Goal: Information Seeking & Learning: Learn about a topic

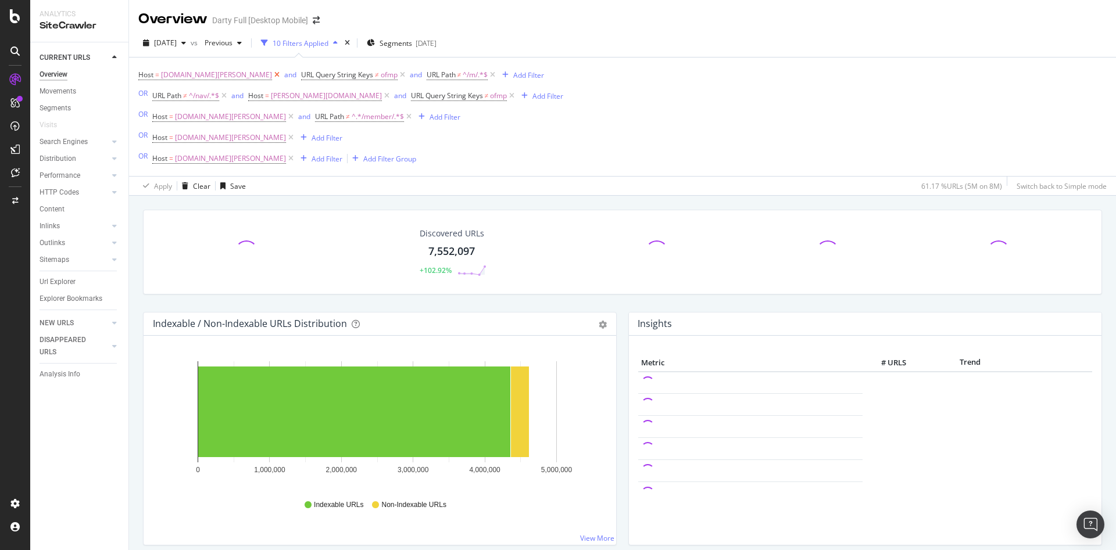
click at [272, 75] on icon at bounding box center [277, 75] width 10 height 12
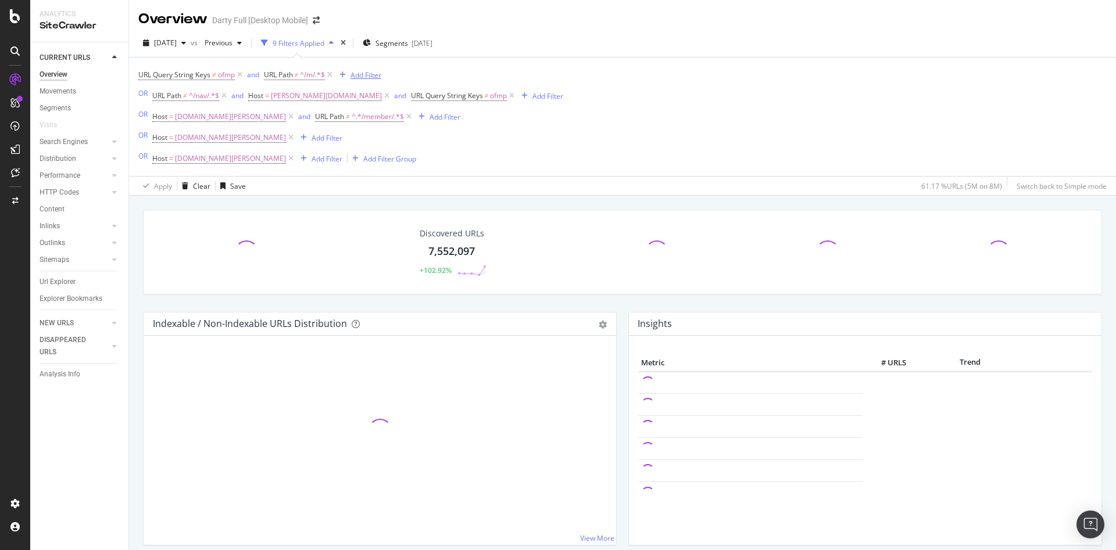
drag, startPoint x: 245, startPoint y: 72, endPoint x: 237, endPoint y: 77, distance: 9.2
click at [245, 73] on icon at bounding box center [240, 75] width 10 height 12
click at [226, 94] on icon at bounding box center [224, 96] width 10 height 12
click at [286, 95] on icon at bounding box center [291, 96] width 10 height 12
click at [207, 74] on icon at bounding box center [205, 75] width 10 height 12
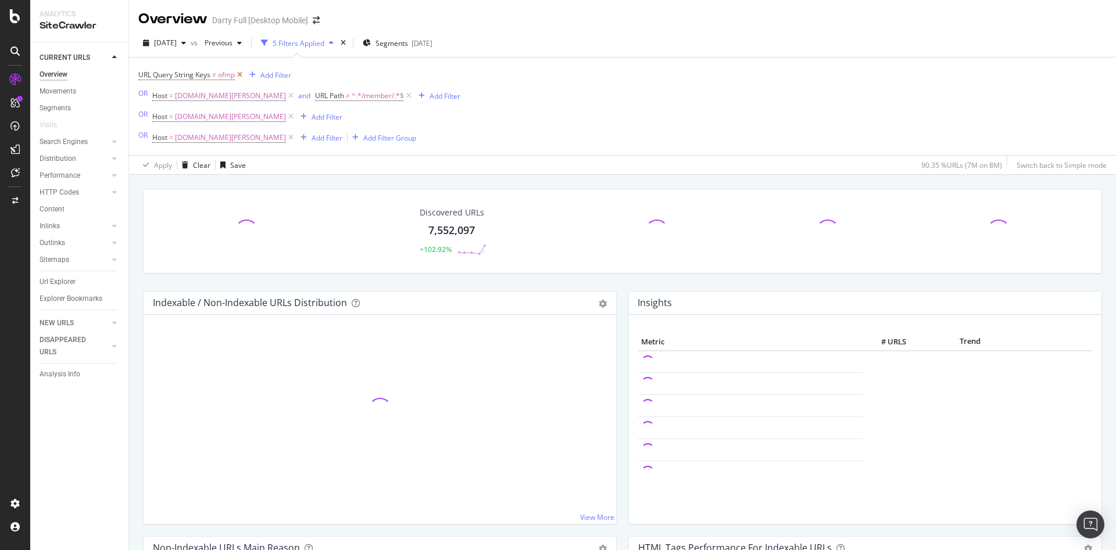
click at [239, 75] on icon at bounding box center [240, 75] width 10 height 12
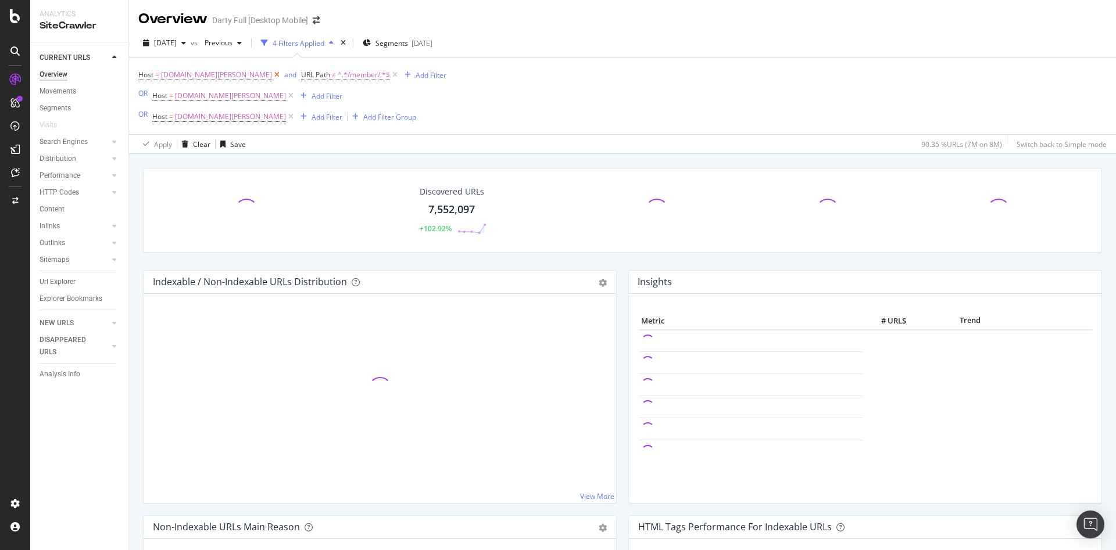
click at [272, 74] on icon at bounding box center [277, 75] width 10 height 12
click at [238, 76] on div "button" at bounding box center [245, 74] width 16 height 7
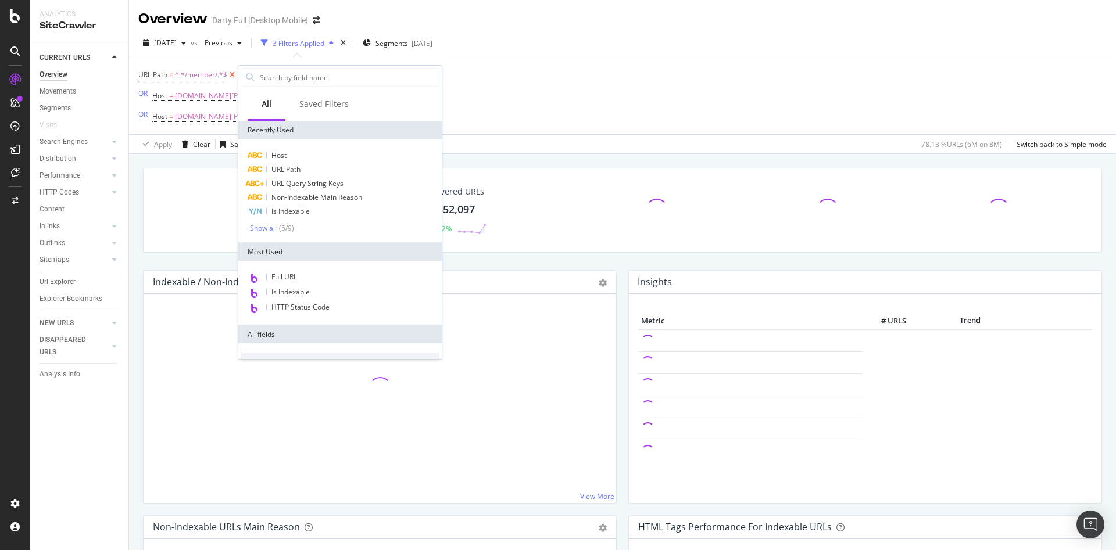
click at [232, 77] on icon at bounding box center [232, 75] width 10 height 12
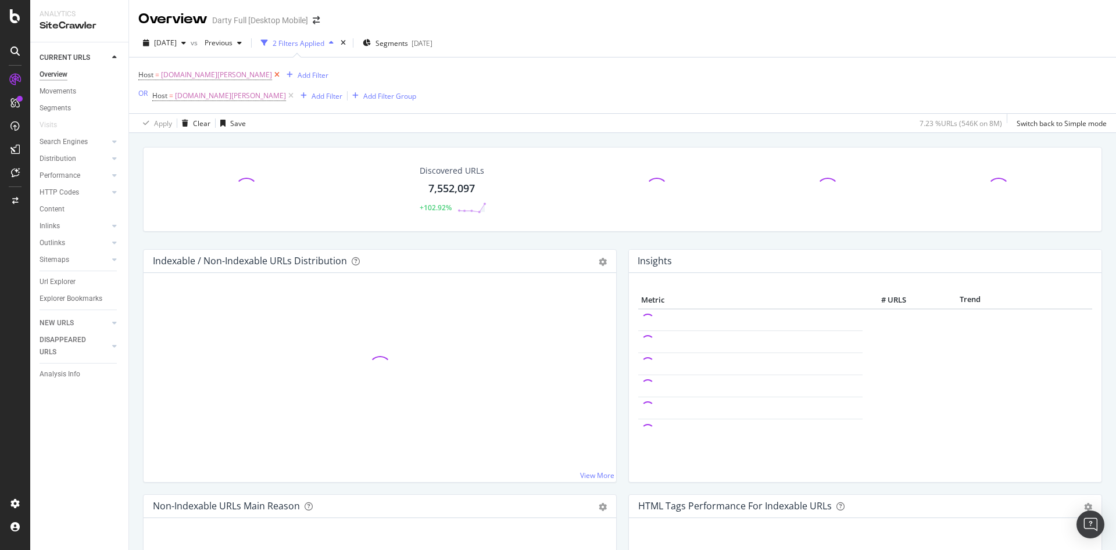
click at [272, 76] on icon at bounding box center [277, 75] width 10 height 12
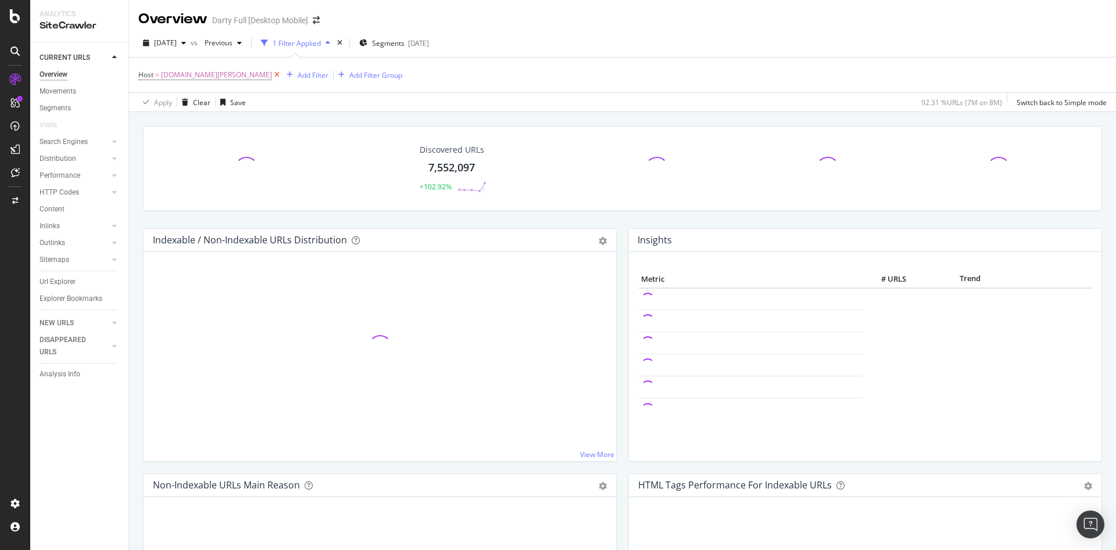
click at [272, 77] on icon at bounding box center [277, 75] width 10 height 12
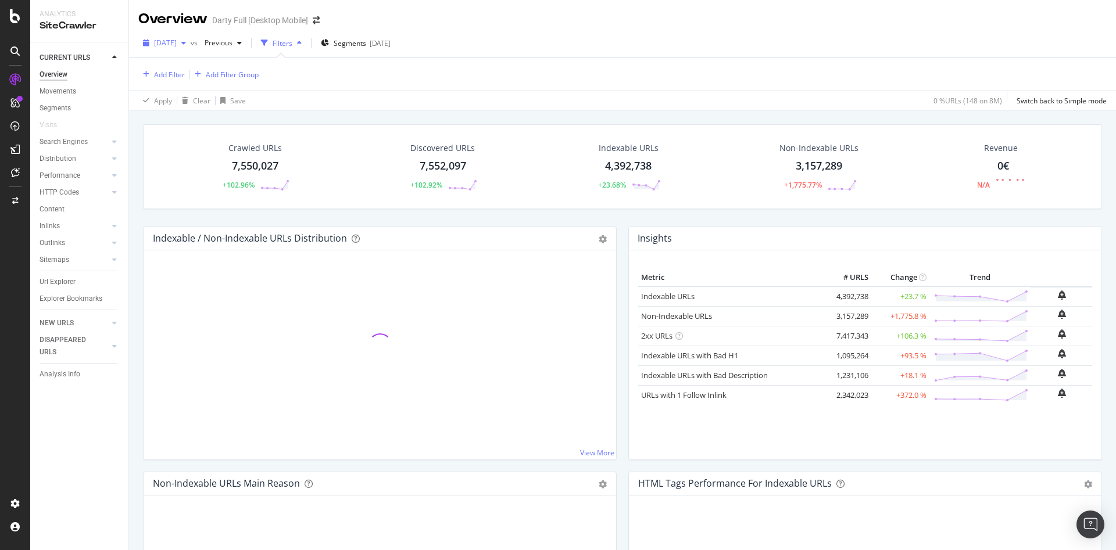
click at [191, 45] on div "button" at bounding box center [184, 43] width 14 height 7
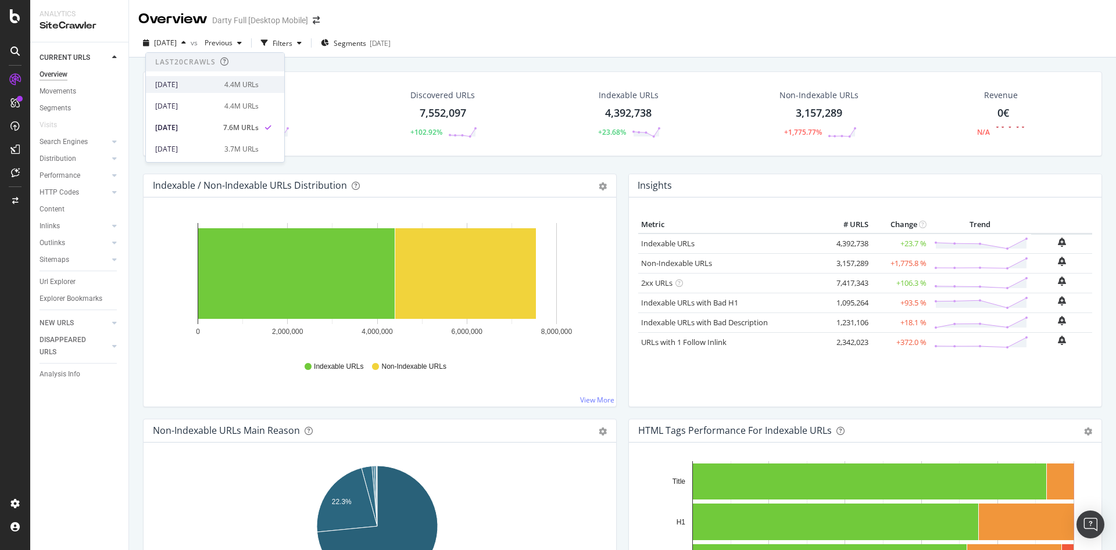
click at [202, 81] on div "[DATE]" at bounding box center [186, 85] width 62 height 10
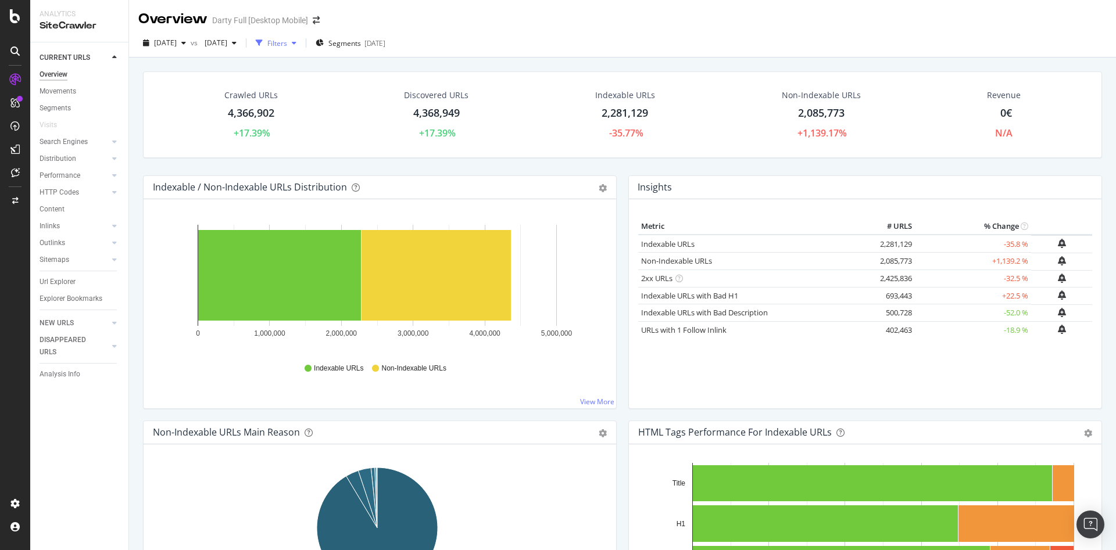
click at [287, 42] on div "Filters" at bounding box center [277, 43] width 20 height 10
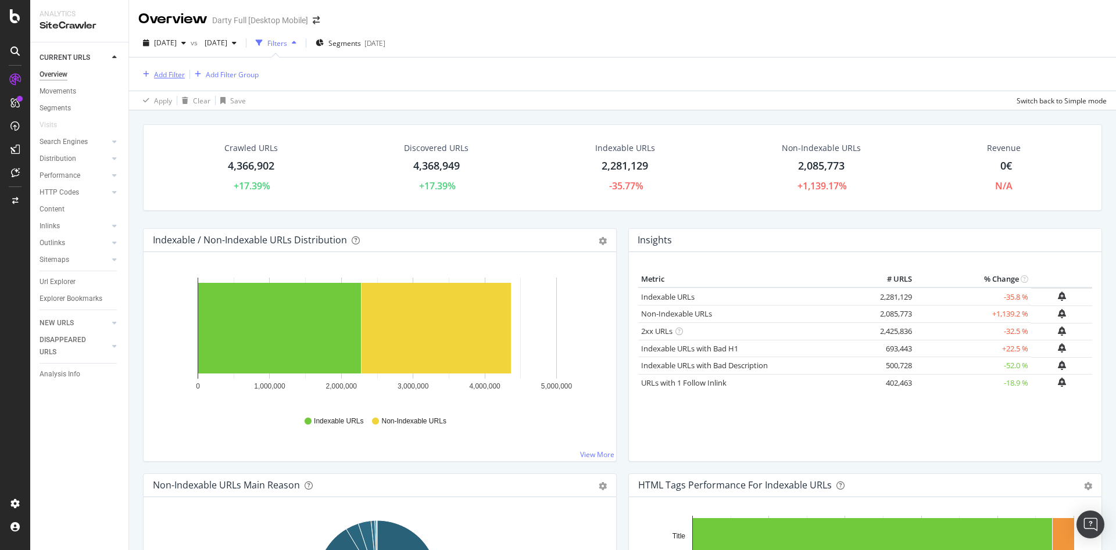
click at [171, 70] on div "Add Filter" at bounding box center [169, 75] width 31 height 10
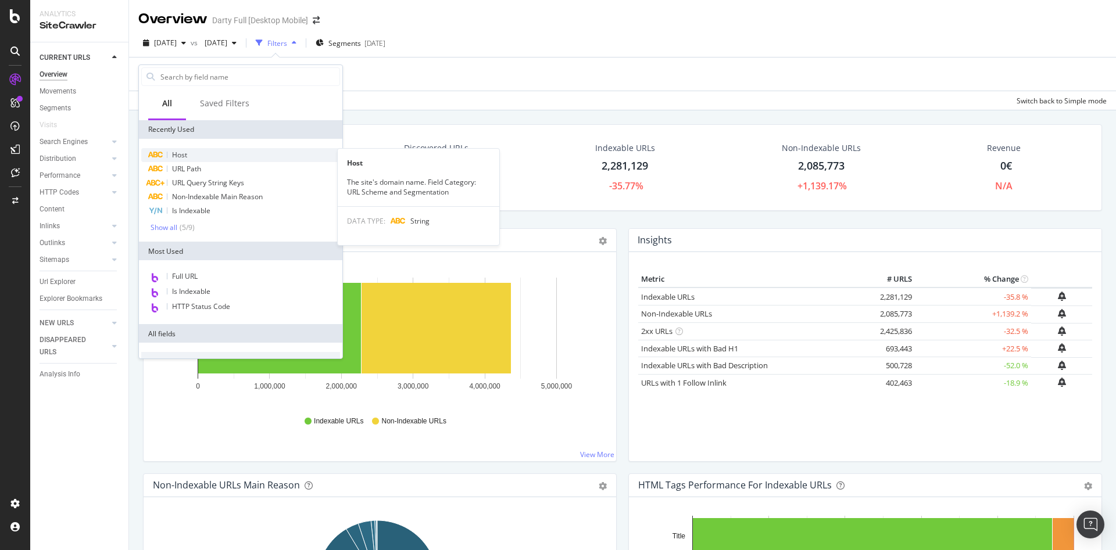
click at [218, 154] on div "Host" at bounding box center [240, 155] width 199 height 14
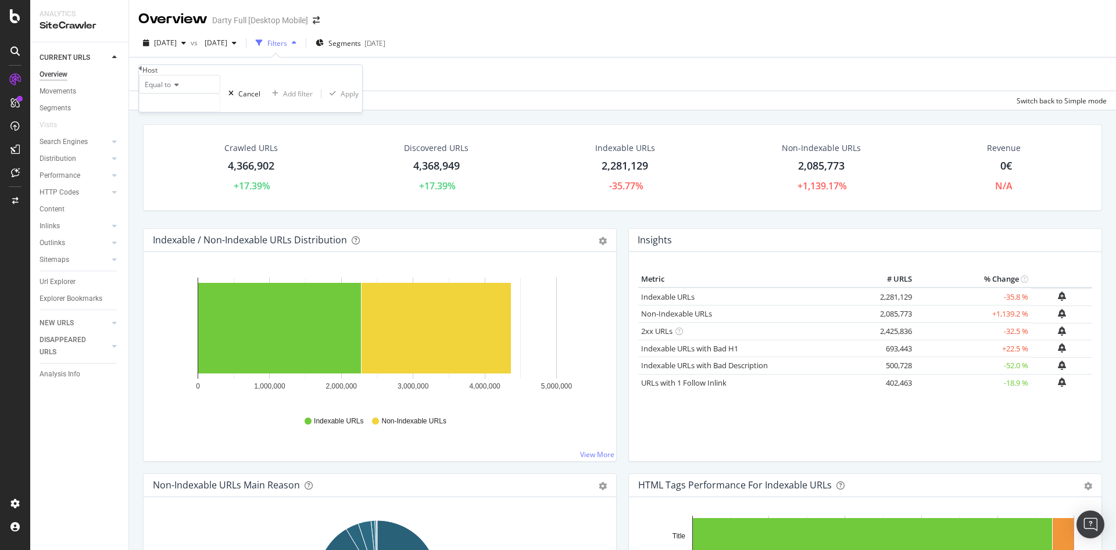
click at [184, 94] on div "Equal to" at bounding box center [179, 84] width 81 height 19
click at [169, 105] on span "Equal to" at bounding box center [155, 100] width 26 height 10
click at [202, 112] on input "text" at bounding box center [179, 102] width 80 height 17
click at [165, 135] on span "[PERSON_NAME][DOMAIN_NAME]" at bounding box center [153, 131] width 23 height 10
type input "[PERSON_NAME][DOMAIN_NAME]"
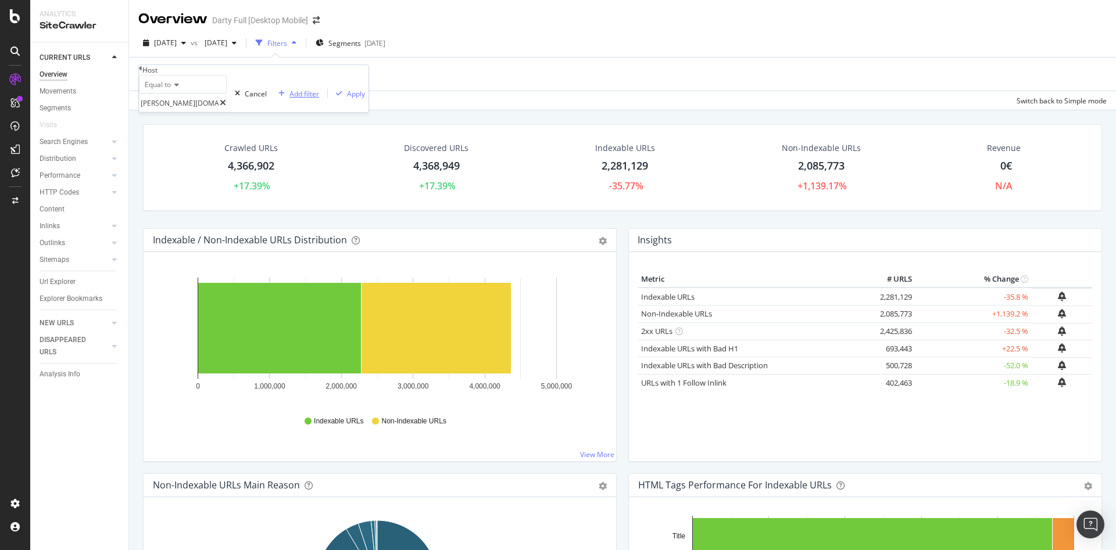
click at [289, 99] on div "Add filter" at bounding box center [304, 94] width 30 height 10
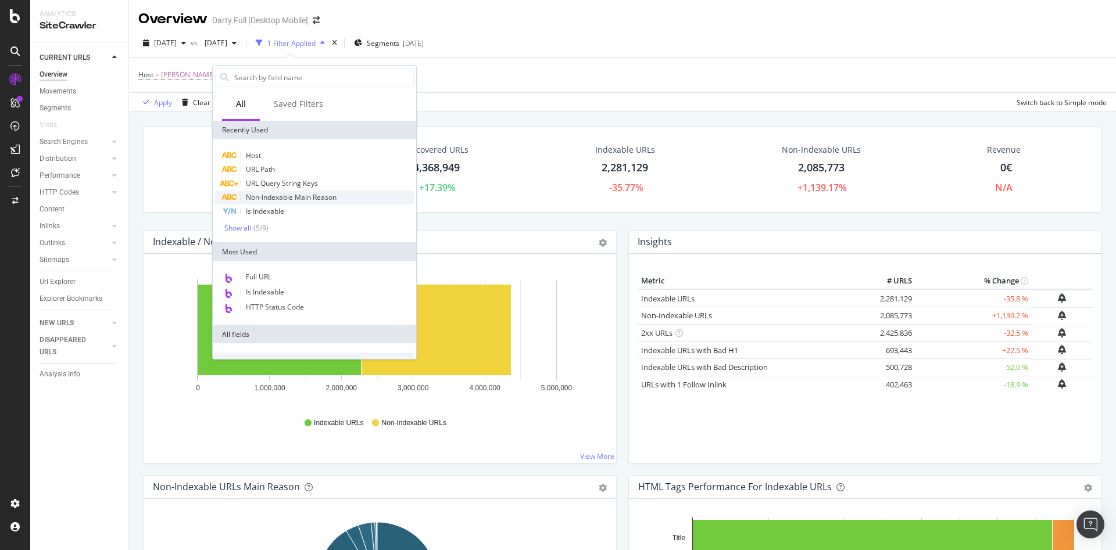
click at [328, 197] on span "Non-Indexable Main Reason" at bounding box center [291, 197] width 91 height 10
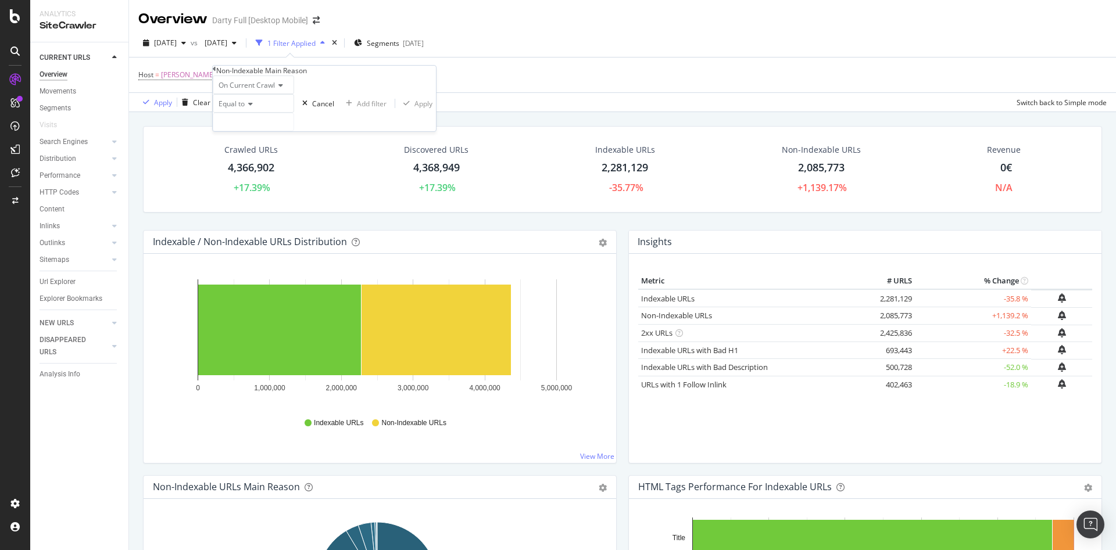
click at [253, 108] on icon at bounding box center [249, 104] width 8 height 7
click at [242, 124] on span "Equal to" at bounding box center [229, 119] width 26 height 10
click at [274, 131] on input "text" at bounding box center [253, 121] width 80 height 17
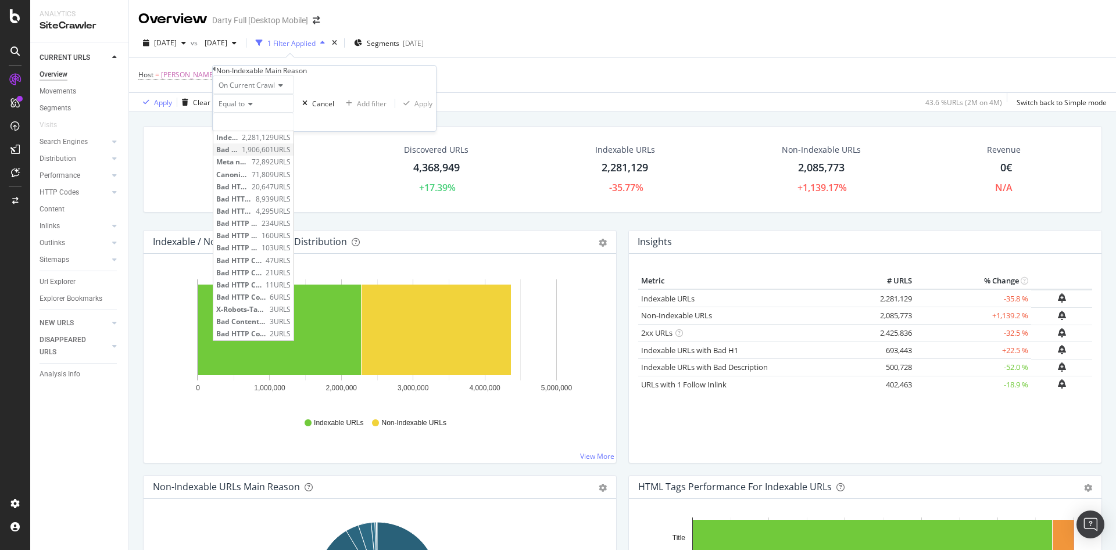
click at [239, 155] on span "Bad HTTP Code 302" at bounding box center [227, 150] width 23 height 10
type input "Bad HTTP Code 302"
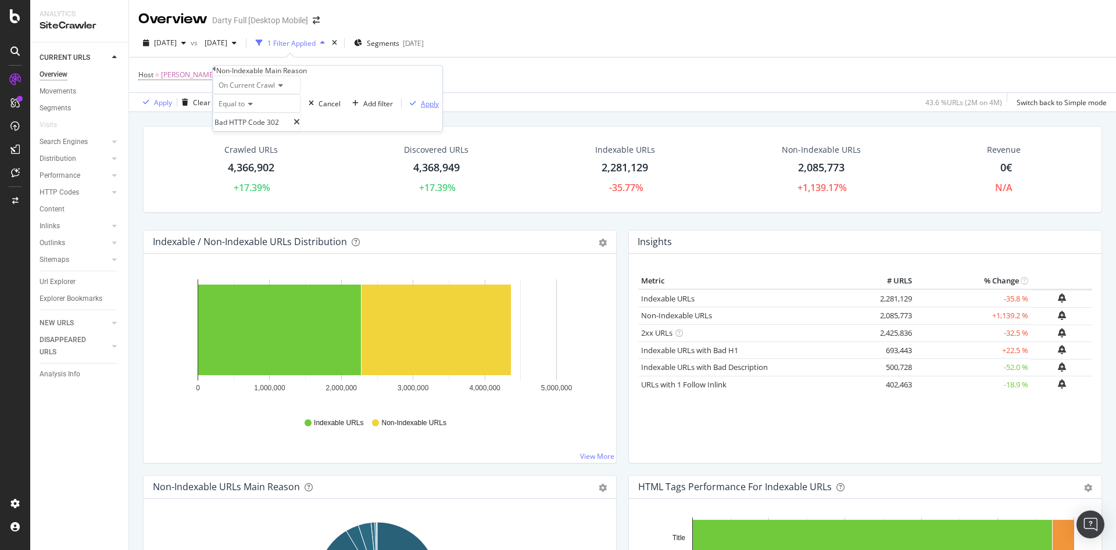
click at [421, 109] on div "Apply" at bounding box center [430, 104] width 18 height 10
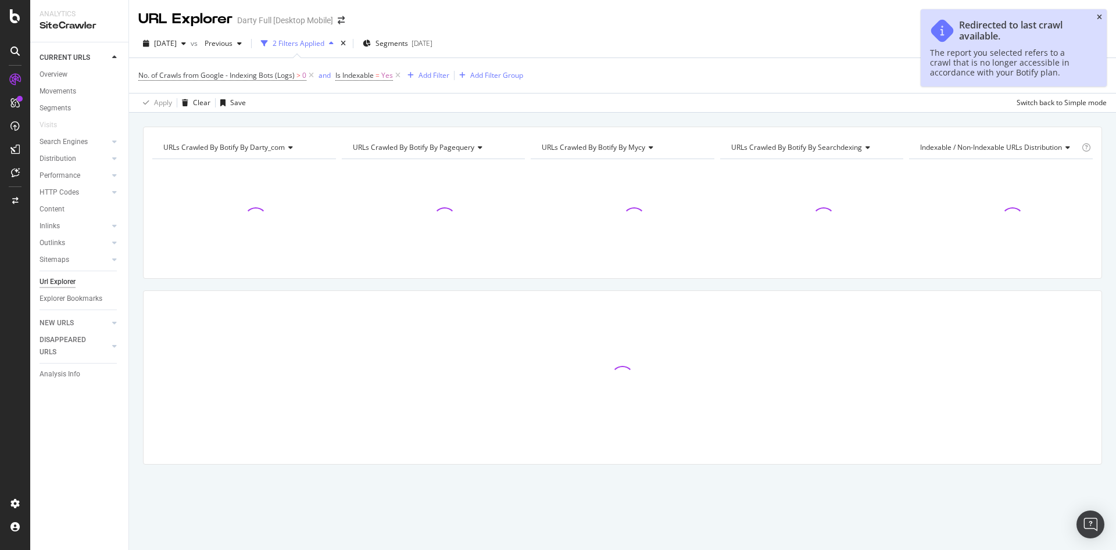
click at [1099, 16] on icon "close toast" at bounding box center [1099, 17] width 5 height 7
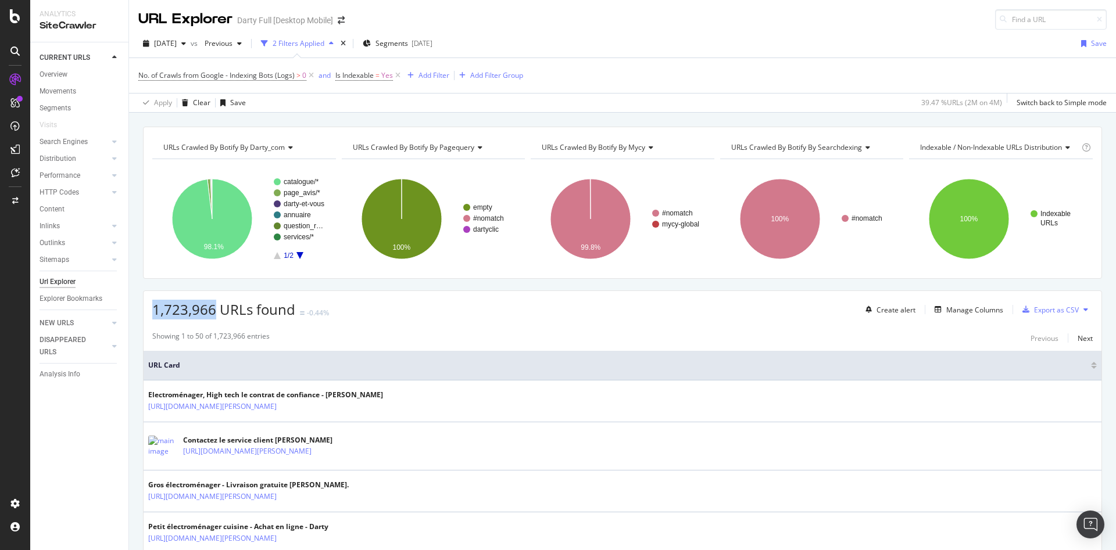
drag, startPoint x: 214, startPoint y: 311, endPoint x: 143, endPoint y: 313, distance: 71.5
copy span "1,723,966"
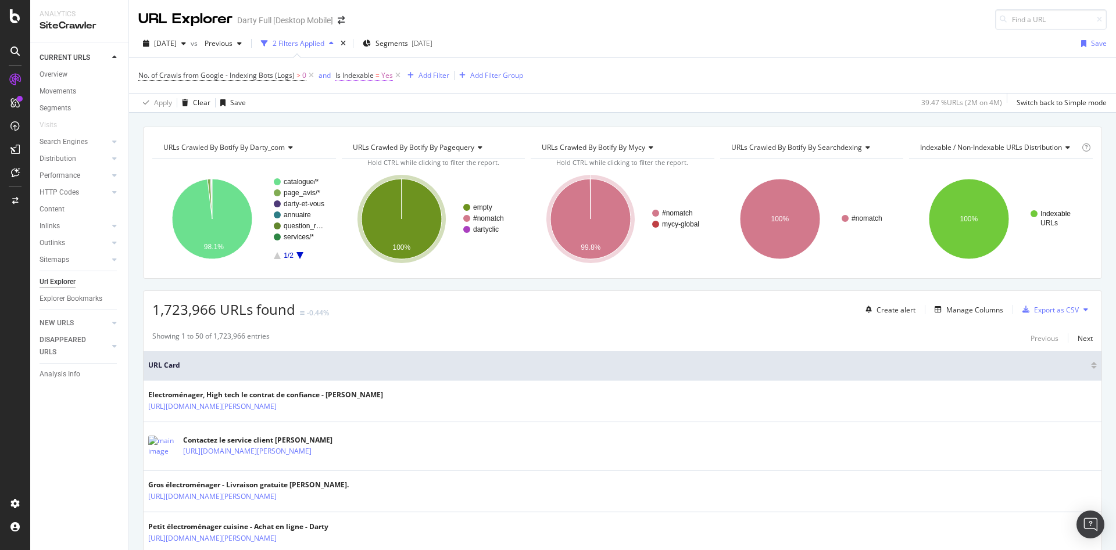
click at [376, 76] on span "=" at bounding box center [377, 75] width 4 height 10
click at [341, 74] on icon at bounding box center [342, 74] width 3 height 7
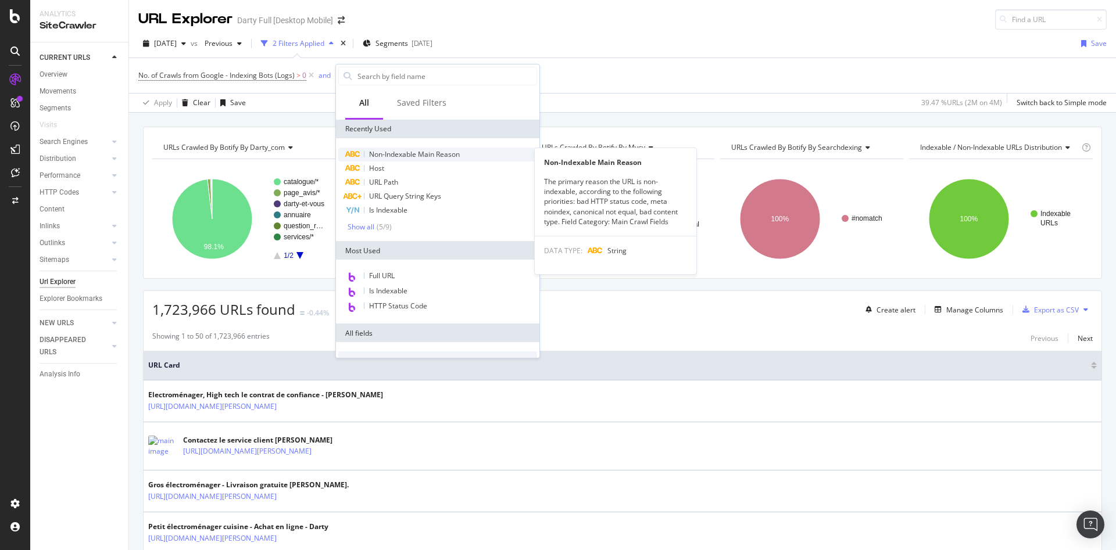
click at [404, 156] on span "Non-Indexable Main Reason" at bounding box center [414, 154] width 91 height 10
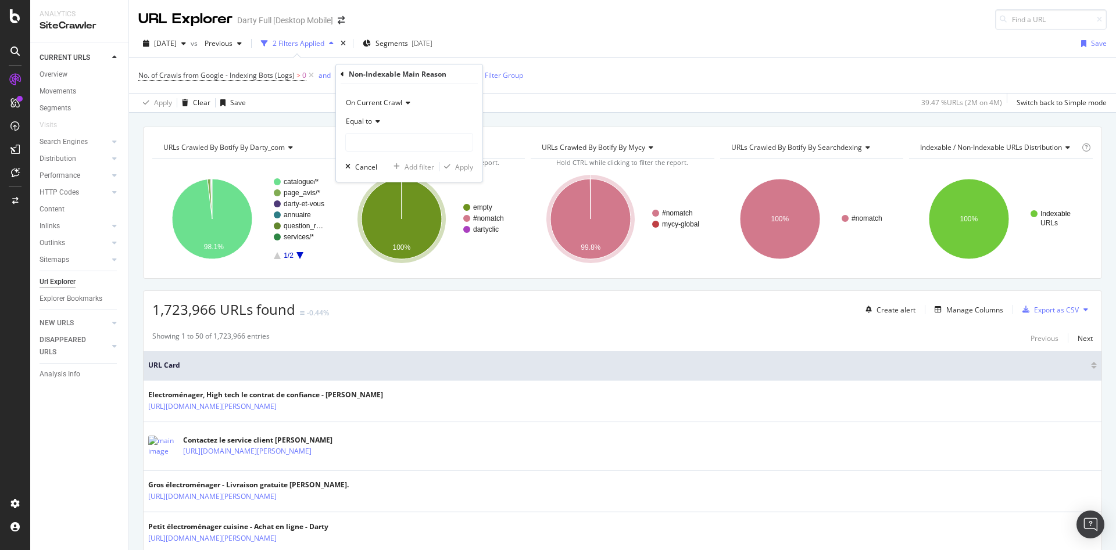
click at [375, 121] on icon at bounding box center [376, 121] width 8 height 7
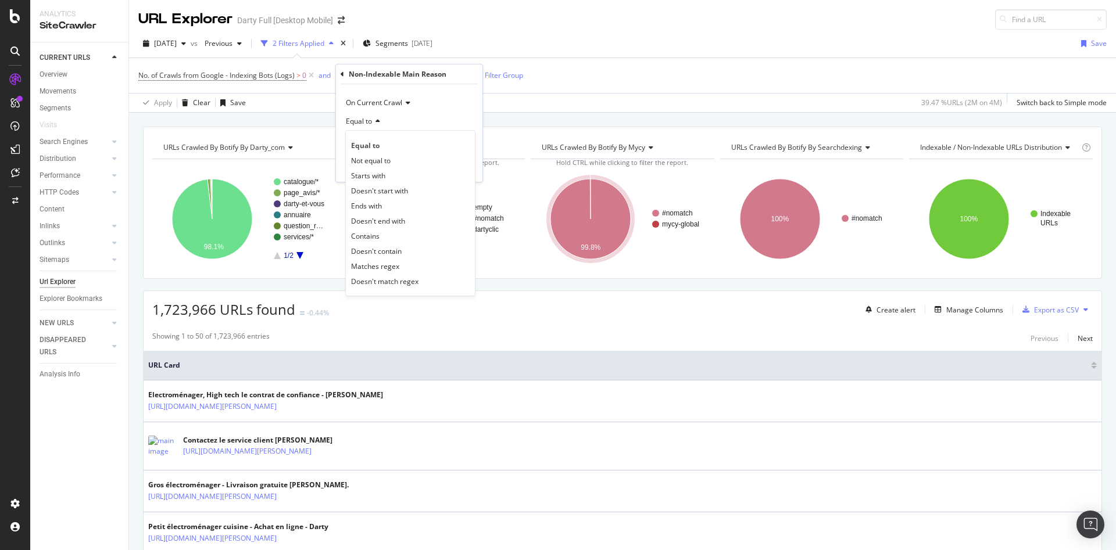
click at [377, 146] on span "Equal to" at bounding box center [365, 146] width 28 height 10
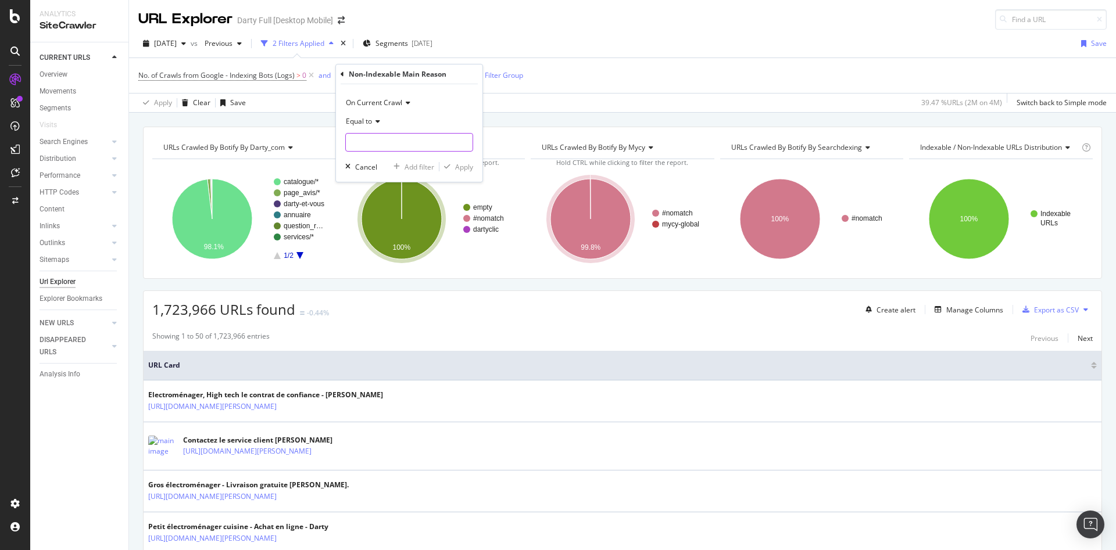
click at [392, 145] on input "text" at bounding box center [409, 142] width 127 height 19
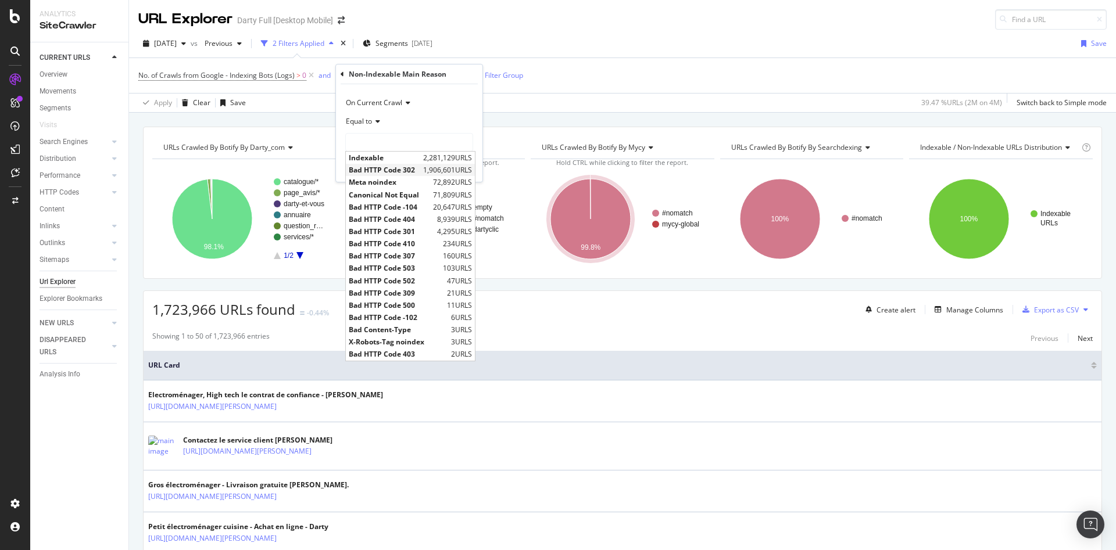
click at [431, 170] on span "1,906,601 URLS" at bounding box center [447, 170] width 49 height 10
type input "Bad HTTP Code 302"
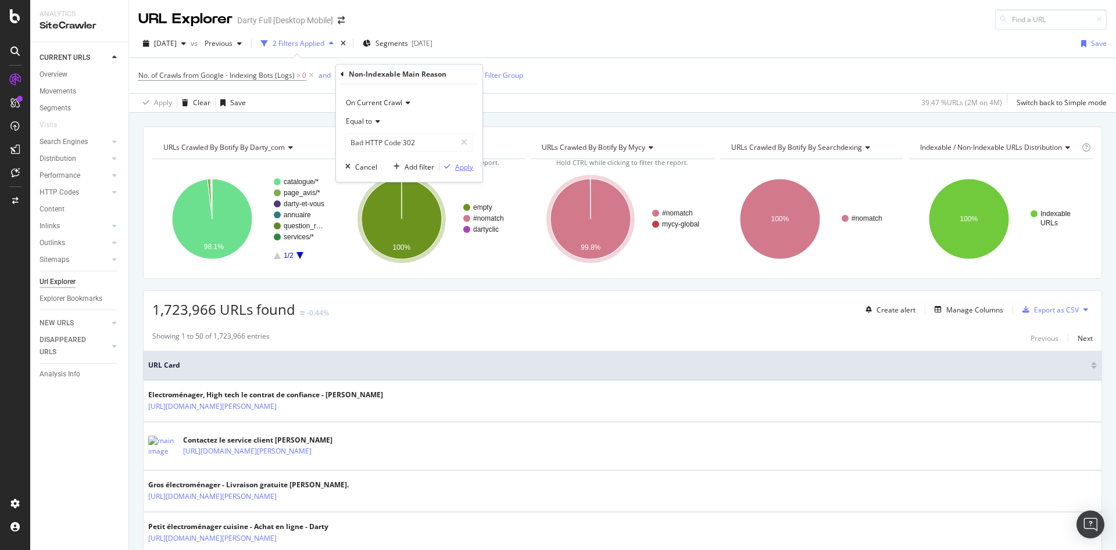
click at [466, 164] on div "Apply" at bounding box center [464, 167] width 18 height 10
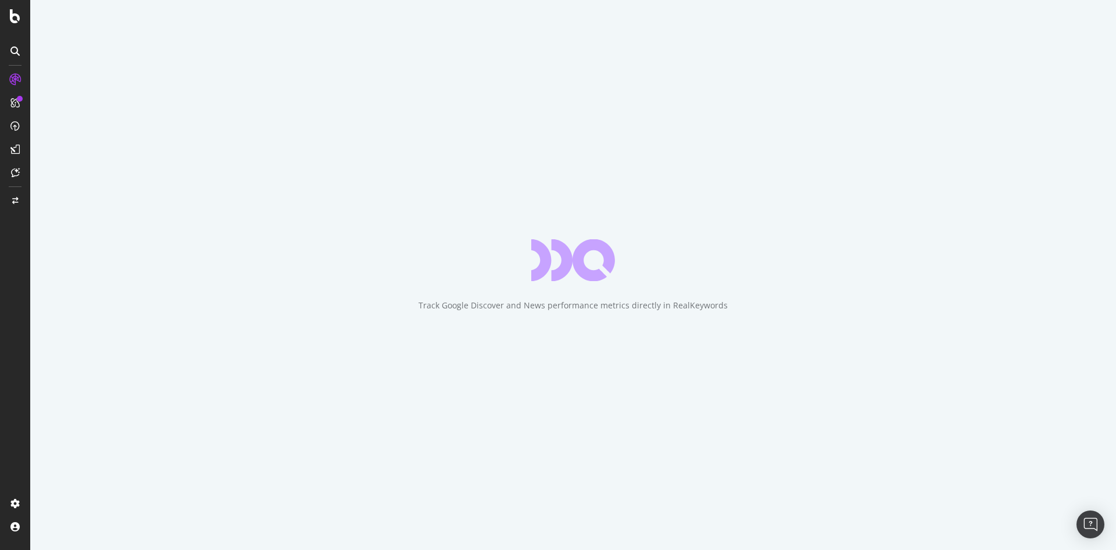
click at [690, 306] on div "Track Google Discover and News performance metrics directly in RealKeywords" at bounding box center [572, 306] width 309 height 12
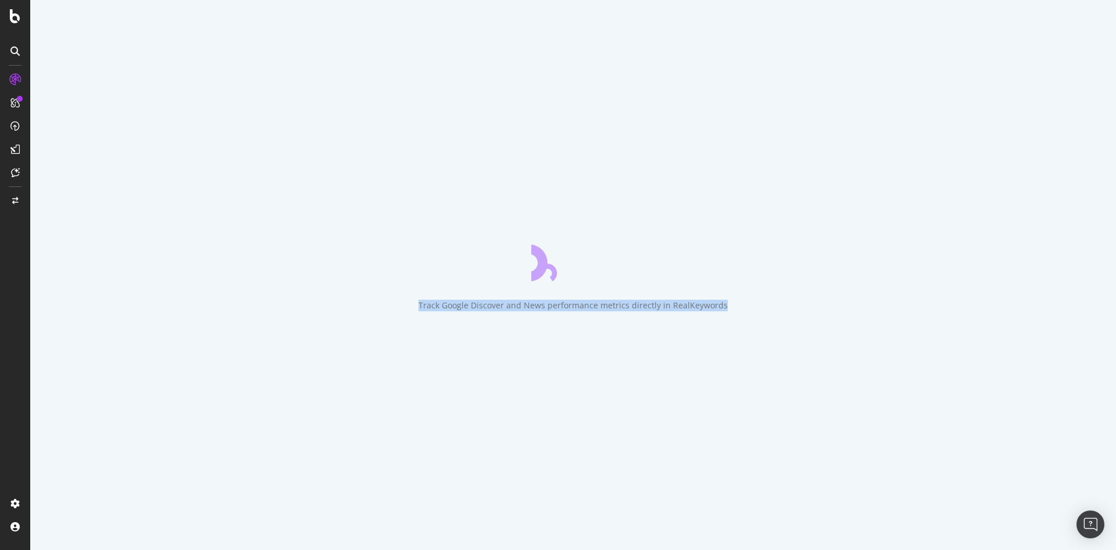
click at [690, 306] on div "Track Google Discover and News performance metrics directly in RealKeywords" at bounding box center [572, 306] width 309 height 12
click at [690, 305] on div "Track Google Discover and News performance metrics directly in RealKeywords" at bounding box center [572, 306] width 309 height 12
click at [689, 304] on div "Track Google Discover and News performance metrics directly in RealKeywords" at bounding box center [572, 306] width 309 height 12
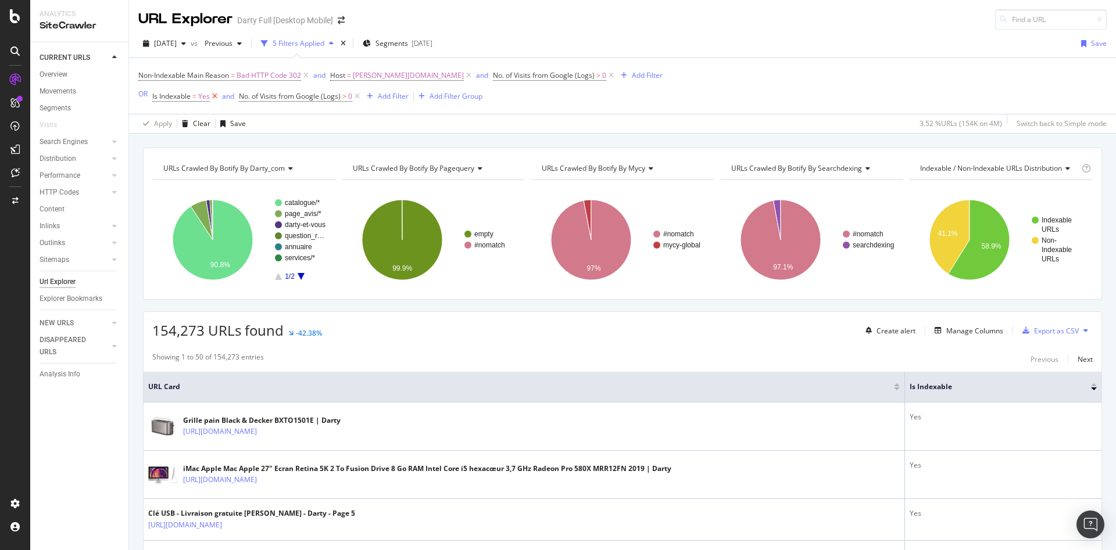
click at [217, 97] on icon at bounding box center [215, 97] width 10 height 12
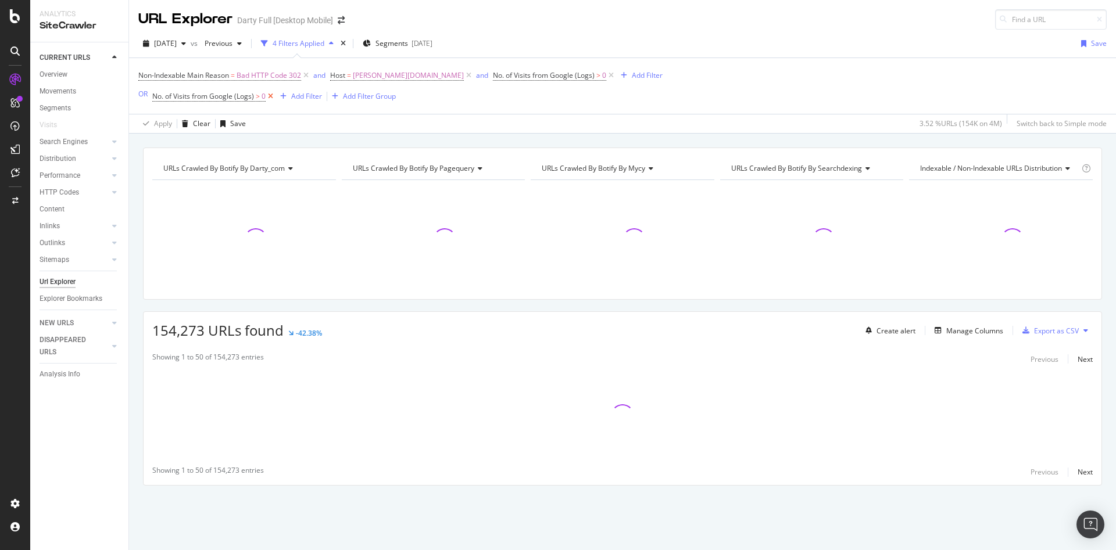
click at [273, 96] on icon at bounding box center [271, 97] width 10 height 12
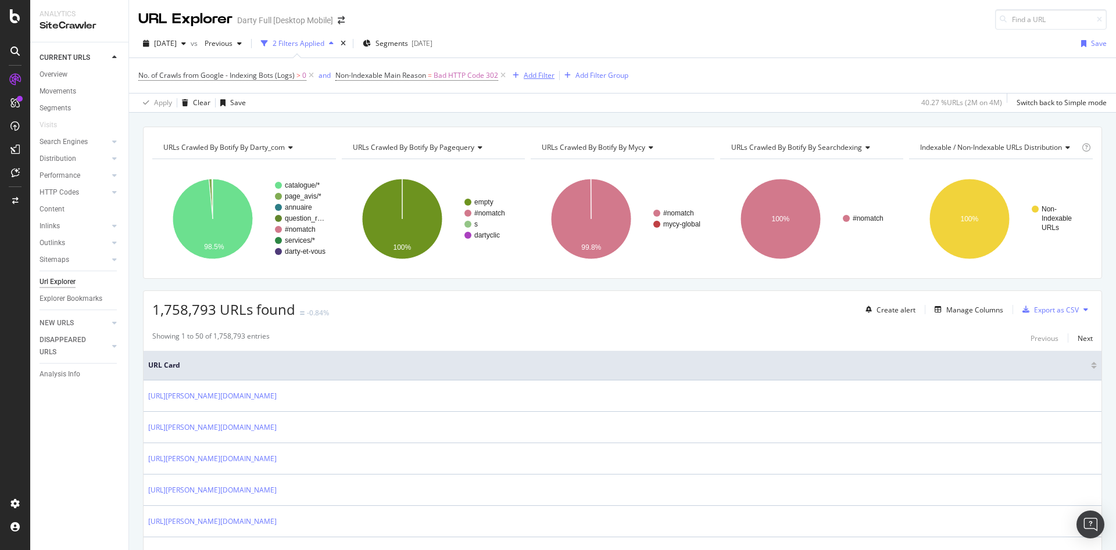
click at [535, 74] on div "Add Filter" at bounding box center [539, 75] width 31 height 10
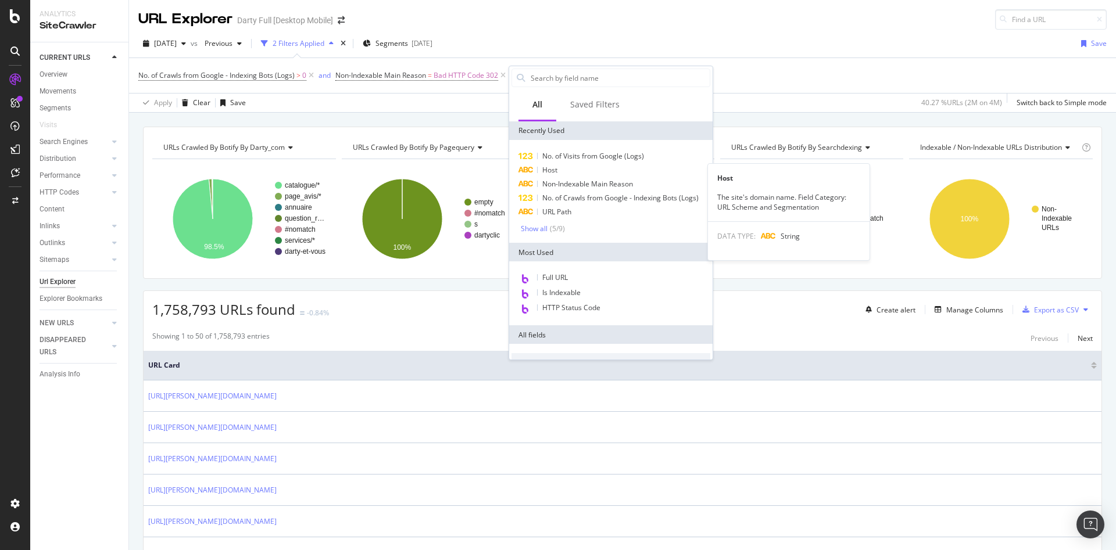
click at [553, 174] on span "Host" at bounding box center [549, 170] width 15 height 10
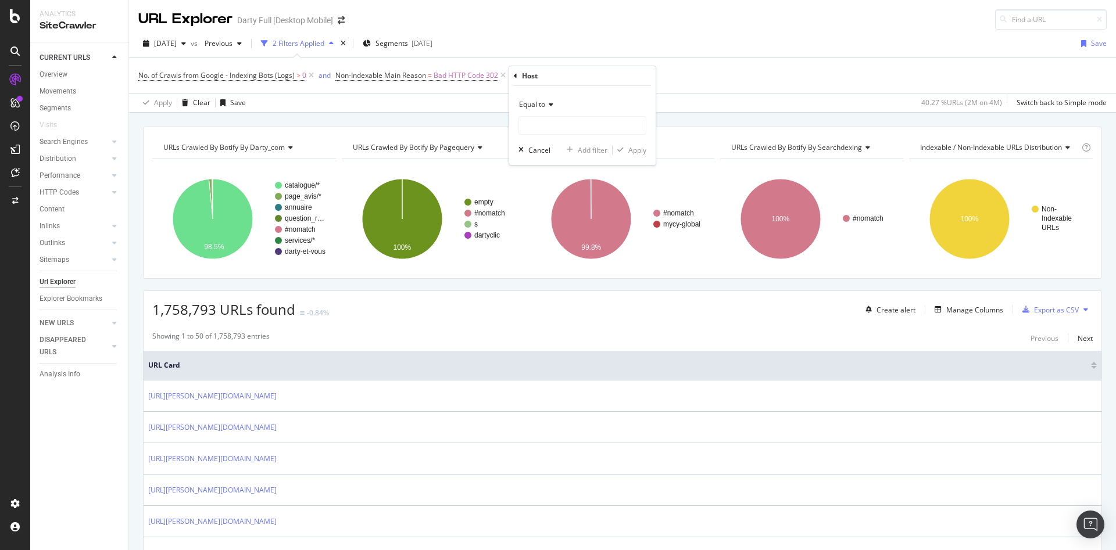
click at [549, 110] on div "Equal to" at bounding box center [582, 104] width 128 height 19
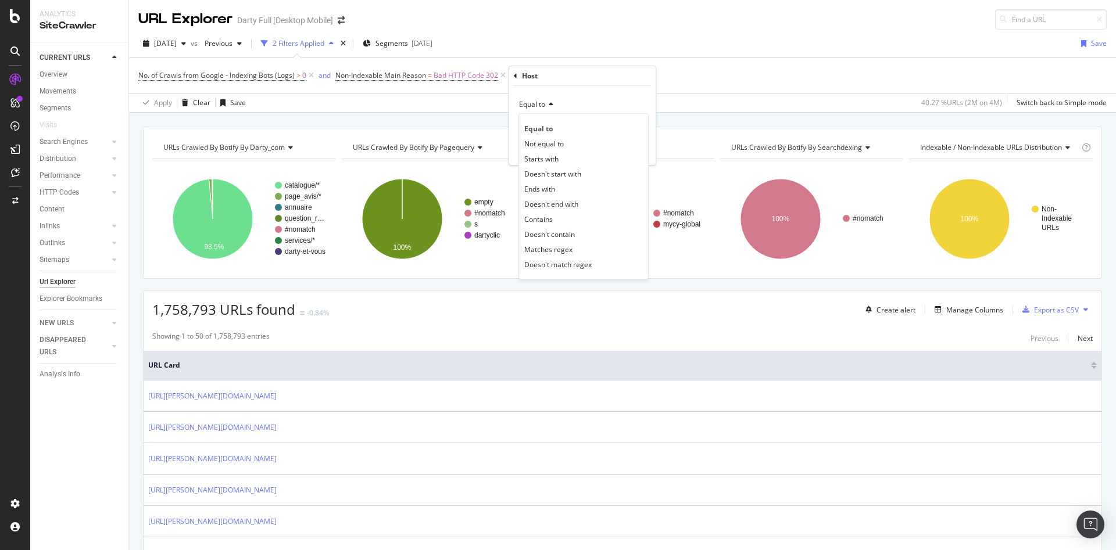
click at [555, 129] on div "Equal to" at bounding box center [583, 128] width 124 height 15
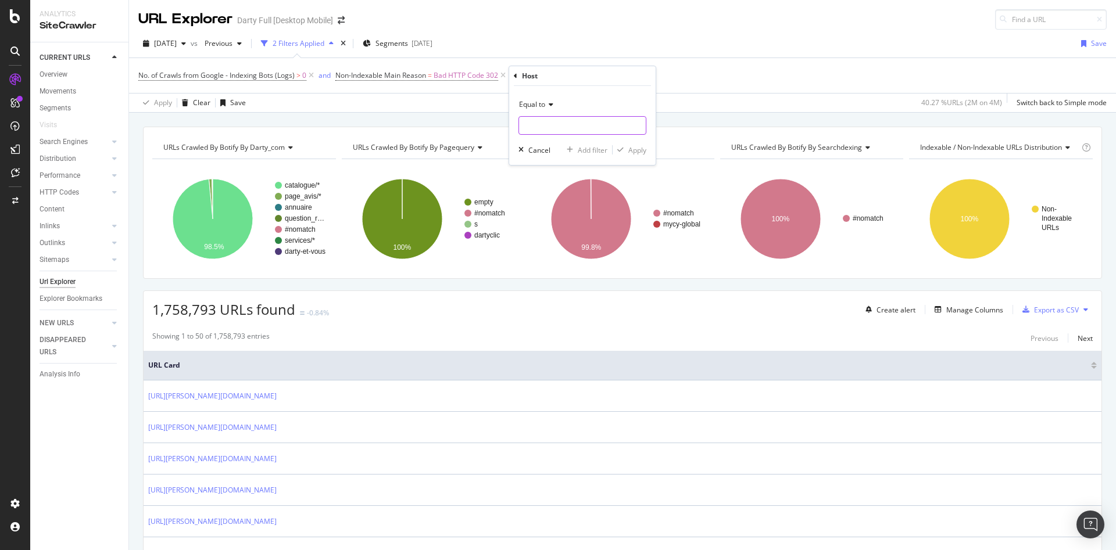
click at [558, 130] on input "text" at bounding box center [582, 125] width 127 height 19
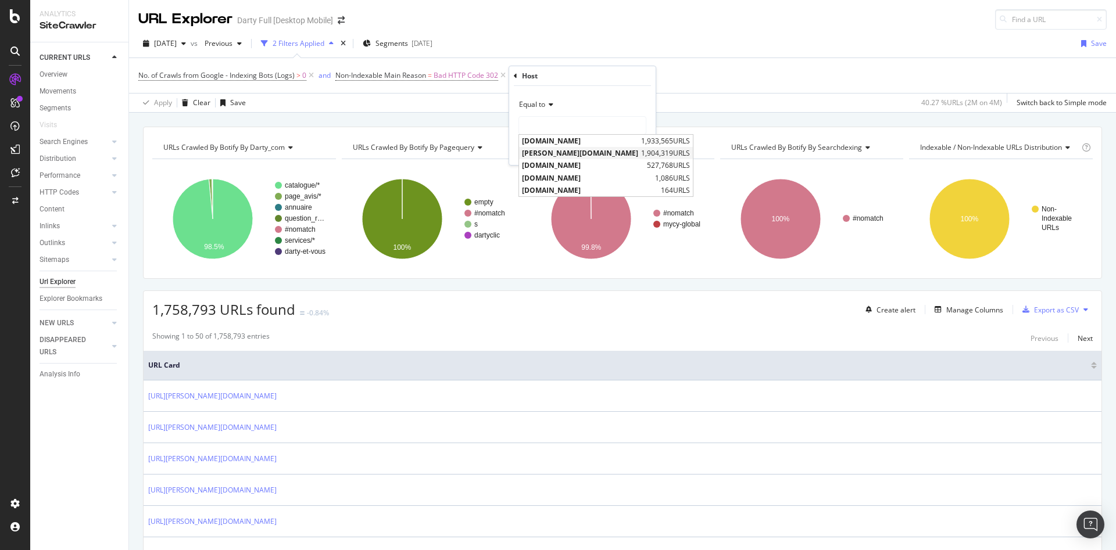
click at [565, 153] on span "m.darty.com" at bounding box center [580, 153] width 116 height 10
type input "m.darty.com"
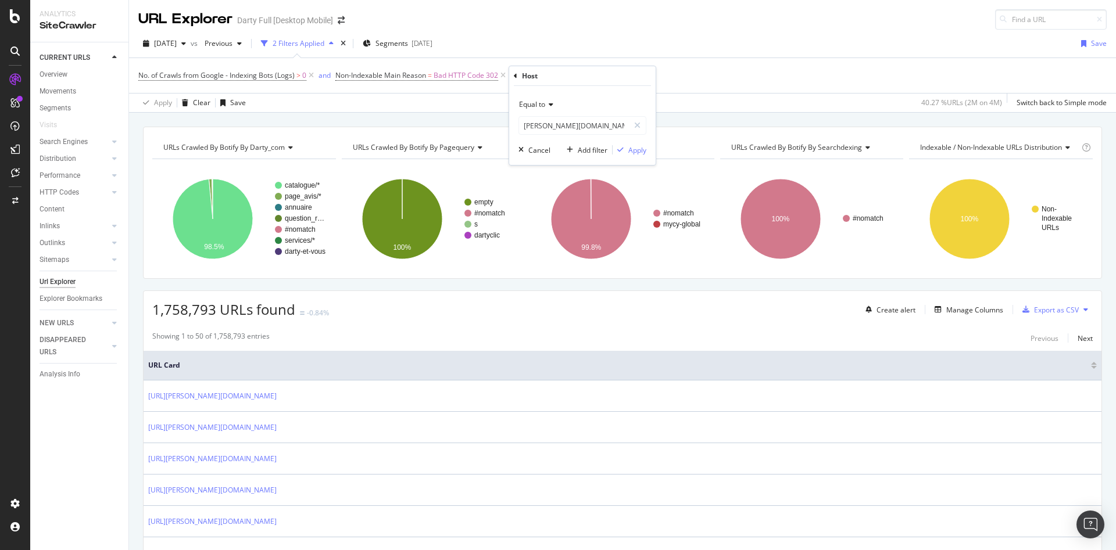
click at [649, 151] on div "Equal to m.darty.com m.darty.com Cancel Add filter Apply" at bounding box center [582, 125] width 146 height 79
drag, startPoint x: 636, startPoint y: 149, endPoint x: 733, endPoint y: 2, distance: 175.3
click at [637, 149] on div "Apply" at bounding box center [637, 150] width 18 height 10
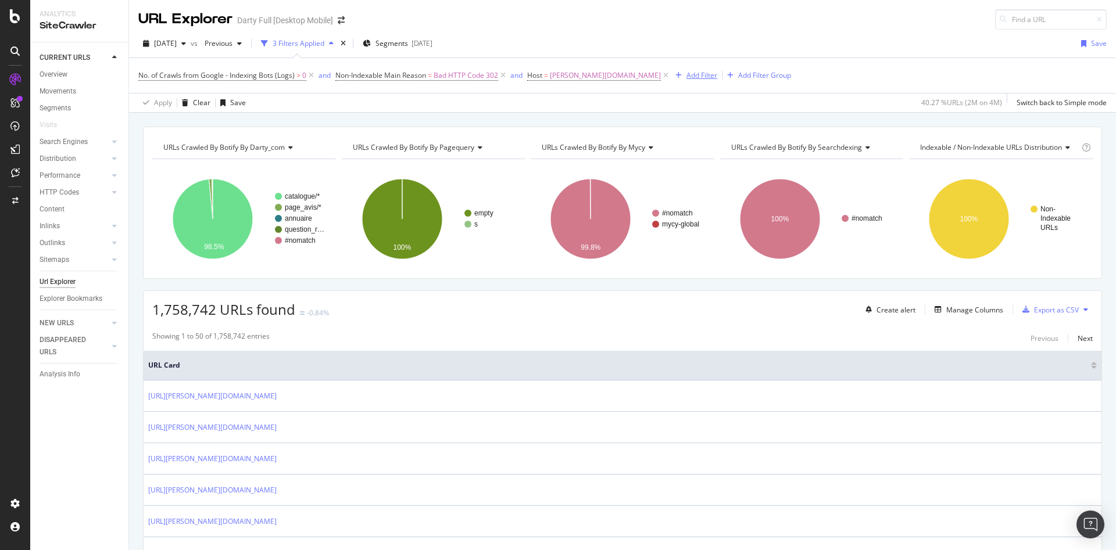
click at [686, 73] on div "Add Filter" at bounding box center [701, 75] width 31 height 10
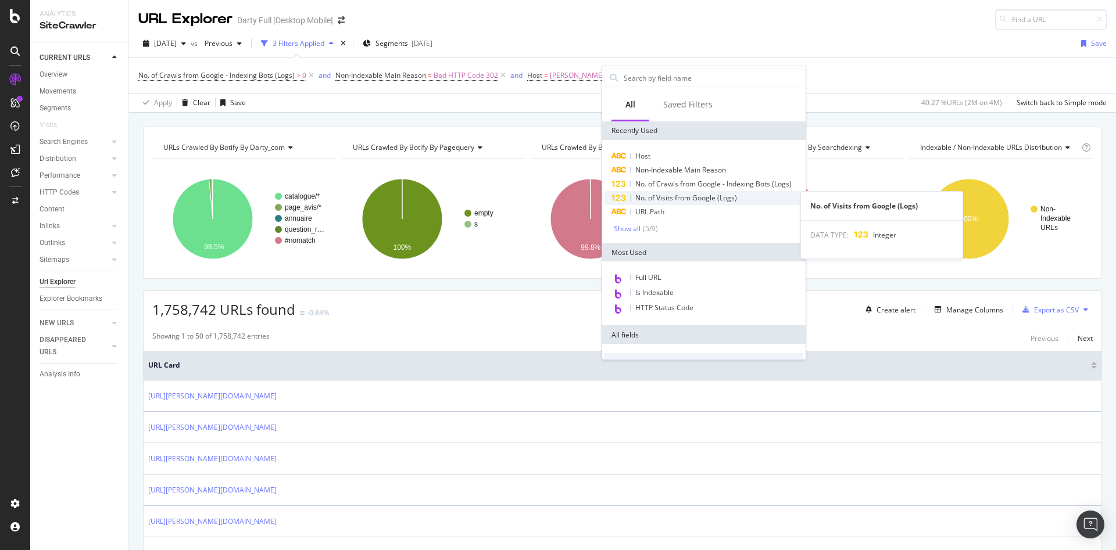
click at [674, 196] on span "No. of Visits from Google (Logs)" at bounding box center [686, 198] width 102 height 10
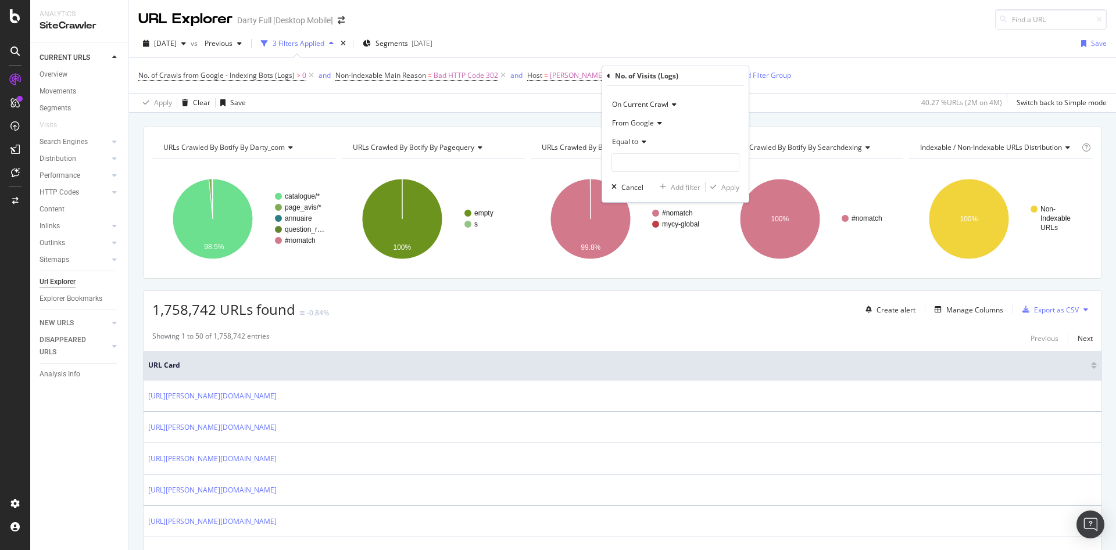
click at [639, 139] on div "Equal to" at bounding box center [675, 141] width 128 height 19
click at [657, 228] on span "Greater than" at bounding box center [638, 226] width 42 height 10
click at [639, 167] on input "number" at bounding box center [675, 162] width 128 height 19
type input "0"
click at [729, 188] on div "Apply" at bounding box center [730, 187] width 18 height 10
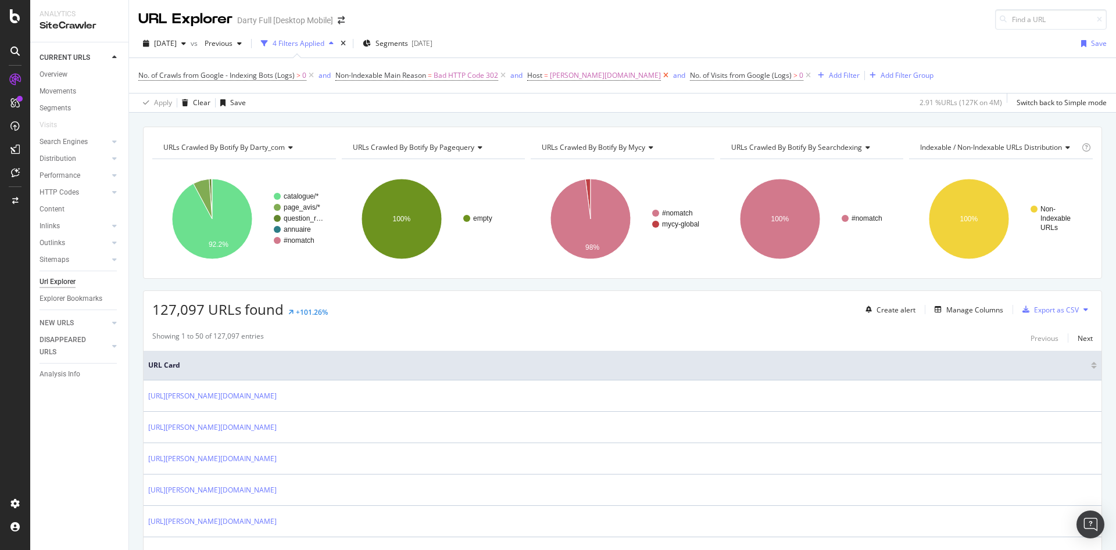
click at [661, 73] on icon at bounding box center [666, 76] width 10 height 12
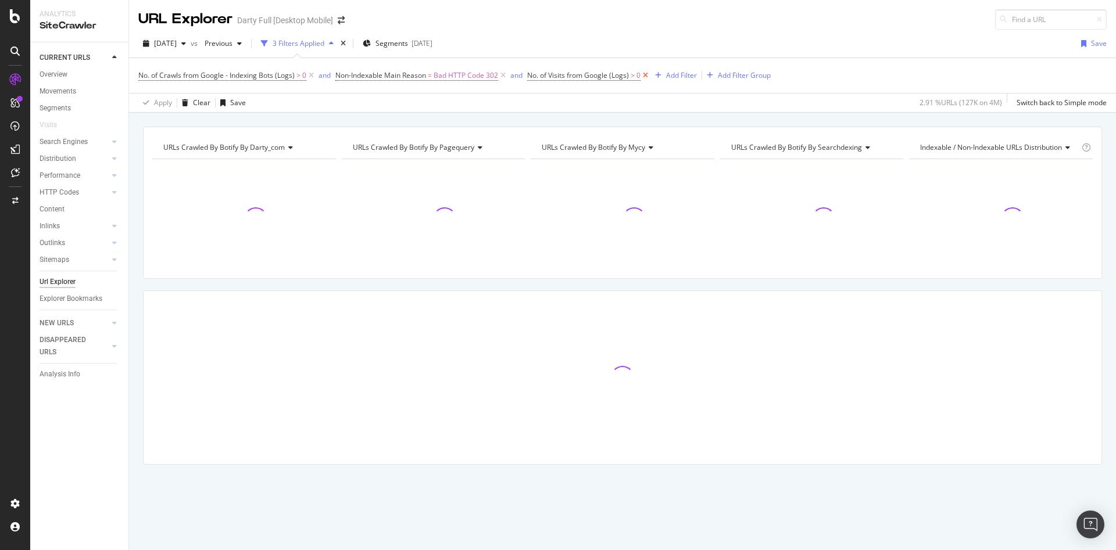
click at [645, 74] on icon at bounding box center [645, 76] width 10 height 12
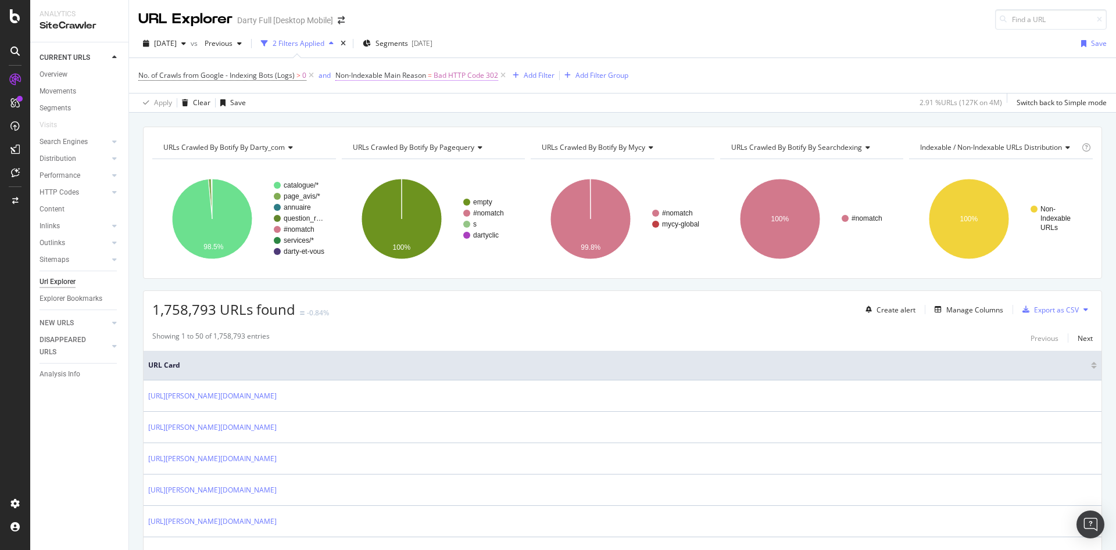
click at [445, 76] on span "Bad HTTP Code 302" at bounding box center [465, 75] width 65 height 16
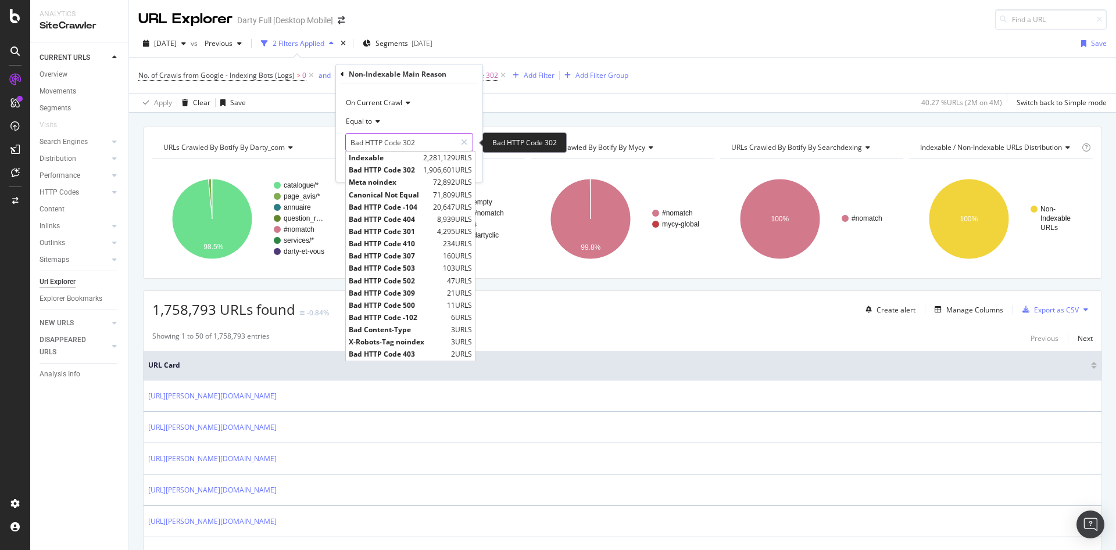
click at [414, 140] on input "Bad HTTP Code 302" at bounding box center [401, 142] width 110 height 19
click at [378, 160] on span "Indexable" at bounding box center [384, 158] width 71 height 10
type input "Indexable"
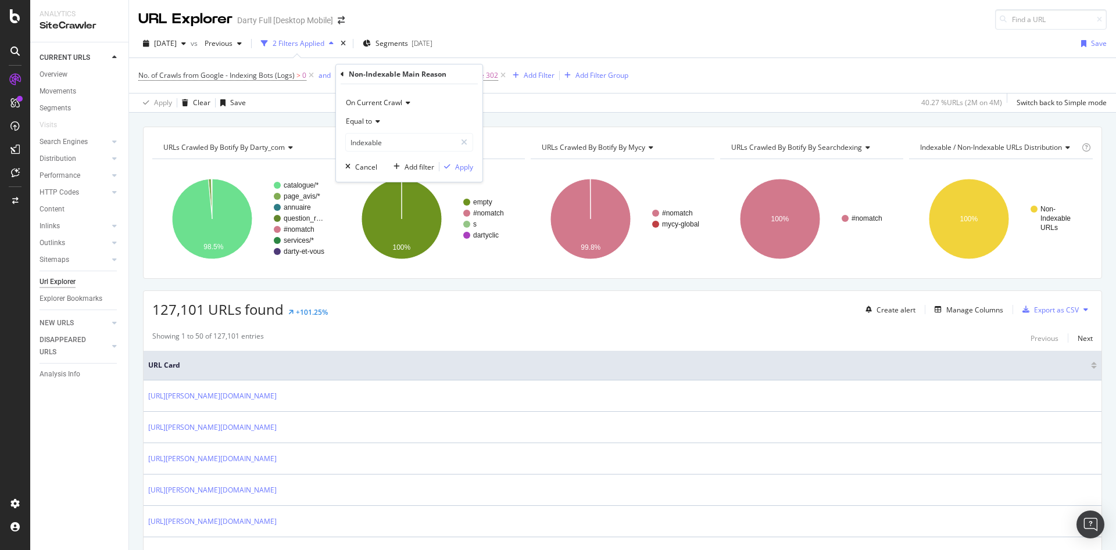
click at [339, 73] on div "Non-Indexable Main Reason On Current Crawl Equal to Indexable Indexable Cancel …" at bounding box center [409, 123] width 146 height 117
click at [343, 71] on icon at bounding box center [342, 74] width 3 height 7
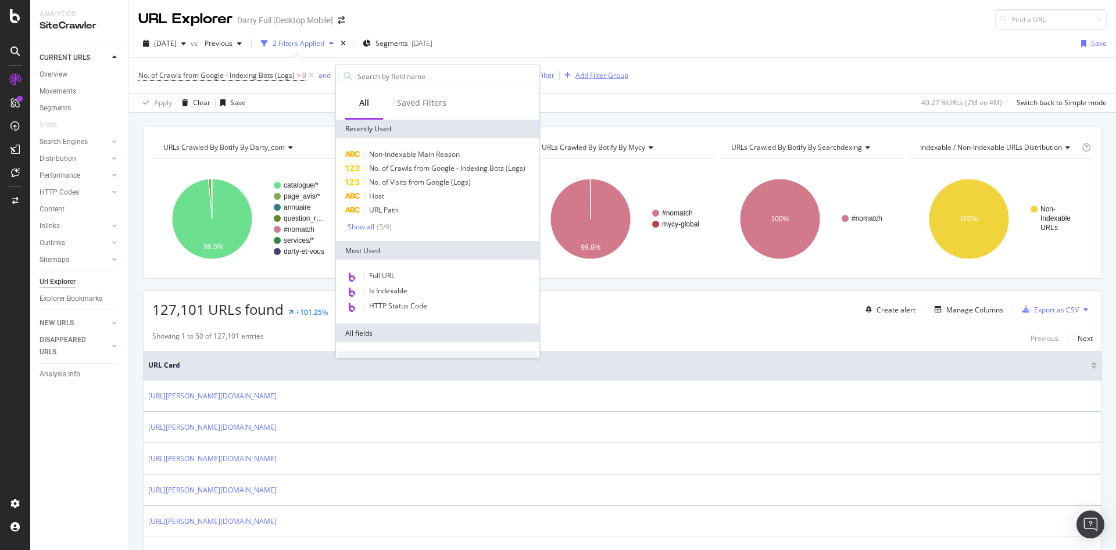
click at [563, 81] on div "Add Filter Group" at bounding box center [594, 75] width 69 height 13
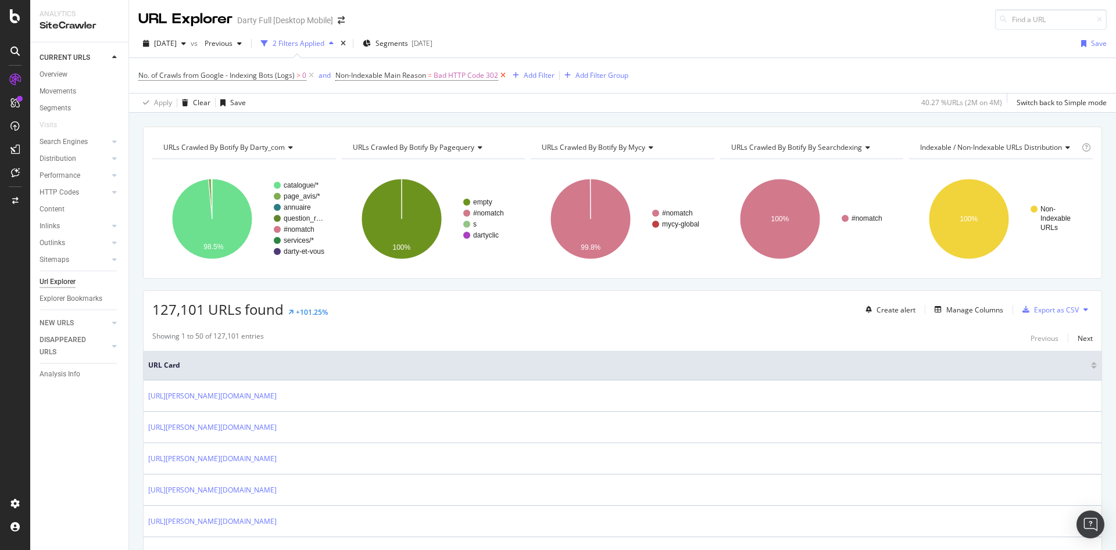
click at [502, 72] on icon at bounding box center [503, 76] width 10 height 12
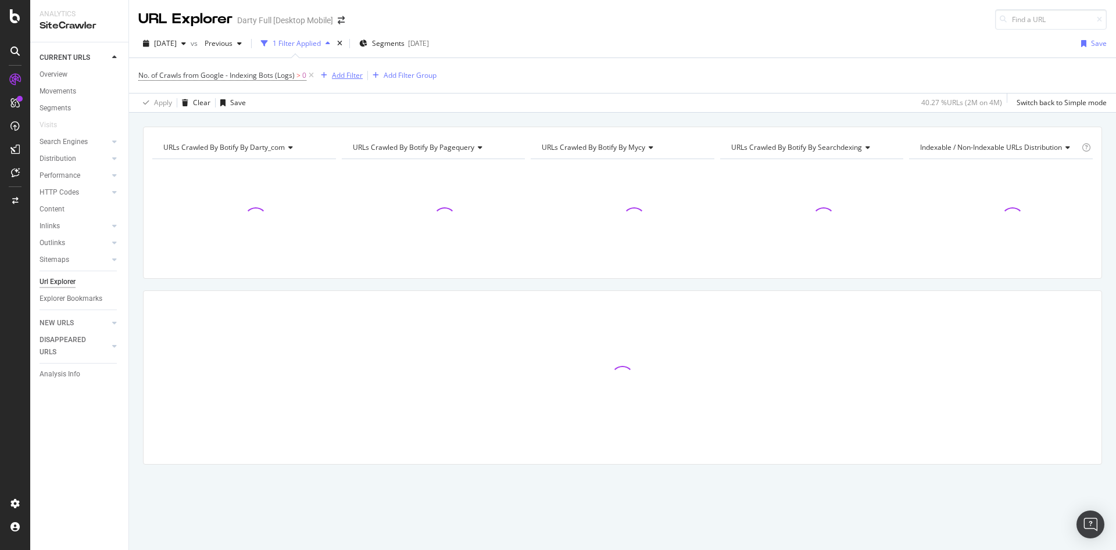
click at [350, 73] on div "Add Filter" at bounding box center [347, 75] width 31 height 10
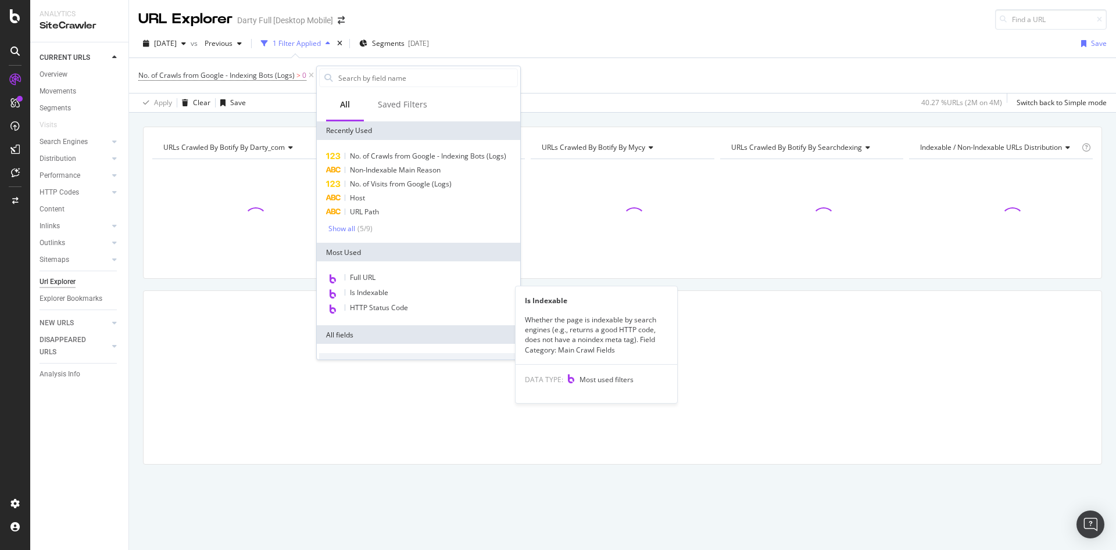
click at [379, 289] on span "Is Indexable" at bounding box center [369, 293] width 38 height 10
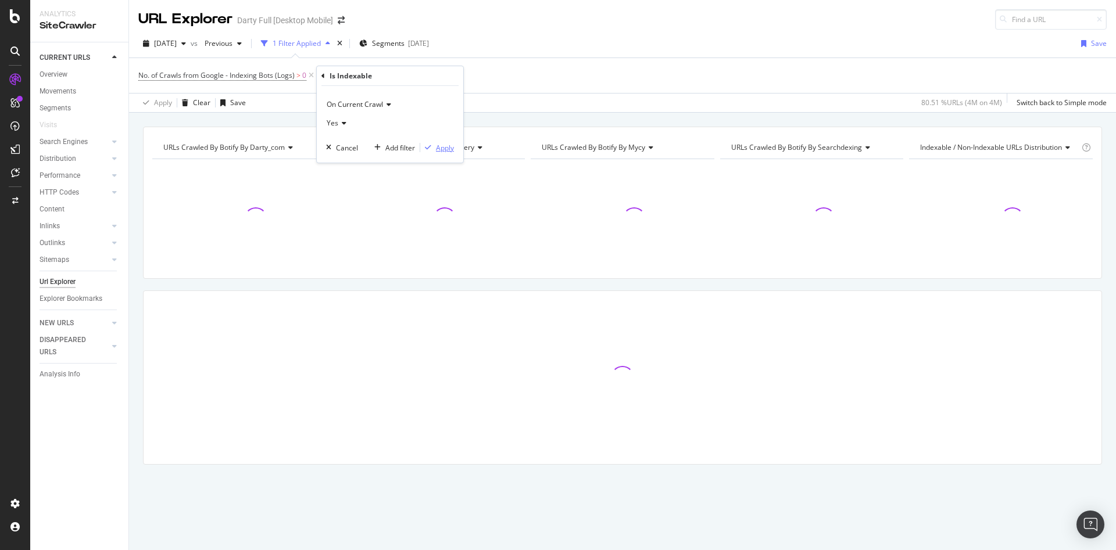
click at [449, 148] on div "Apply" at bounding box center [445, 148] width 18 height 10
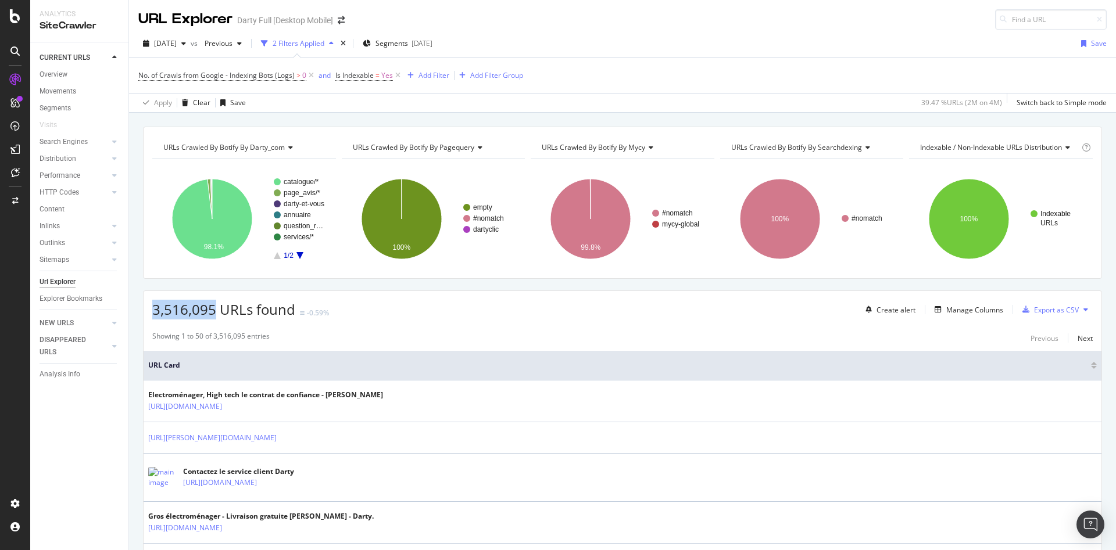
drag, startPoint x: 214, startPoint y: 311, endPoint x: 142, endPoint y: 306, distance: 72.8
click at [377, 78] on span "=" at bounding box center [377, 75] width 4 height 10
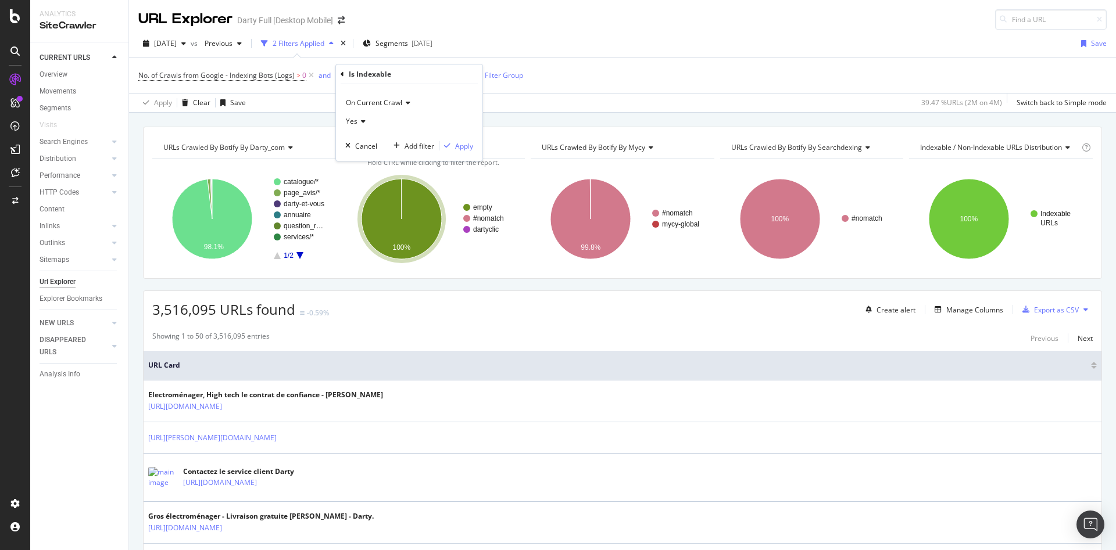
drag, startPoint x: 680, startPoint y: 88, endPoint x: 416, endPoint y: 63, distance: 264.9
click at [680, 88] on div "No. of Crawls from Google - Indexing Bots (Logs) > 0 and Is Indexable = Yes Add…" at bounding box center [622, 75] width 968 height 35
click at [435, 80] on div "Add Filter" at bounding box center [433, 75] width 31 height 10
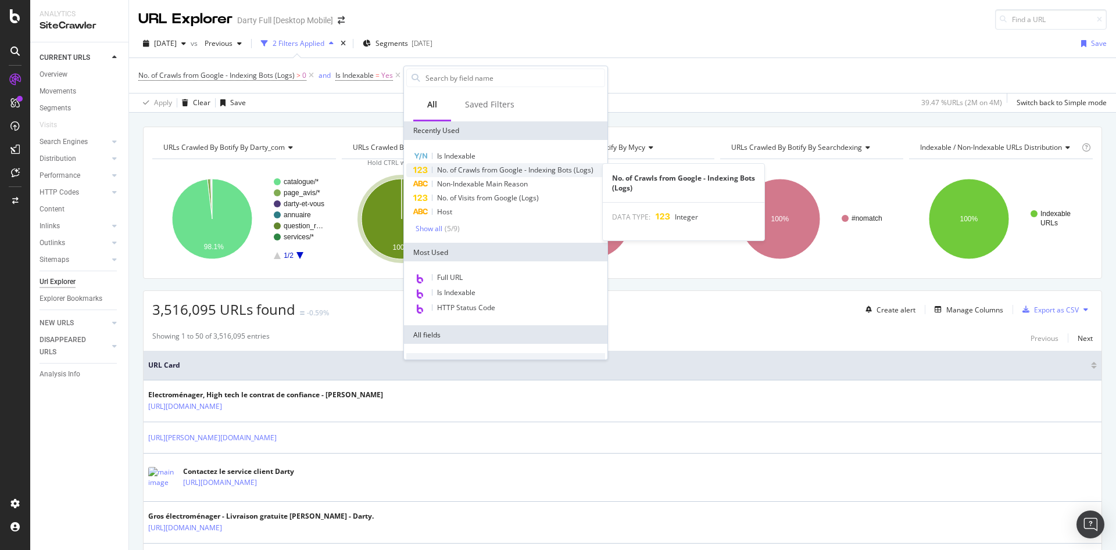
click at [539, 168] on span "No. of Crawls from Google - Indexing Bots (Logs)" at bounding box center [515, 170] width 156 height 10
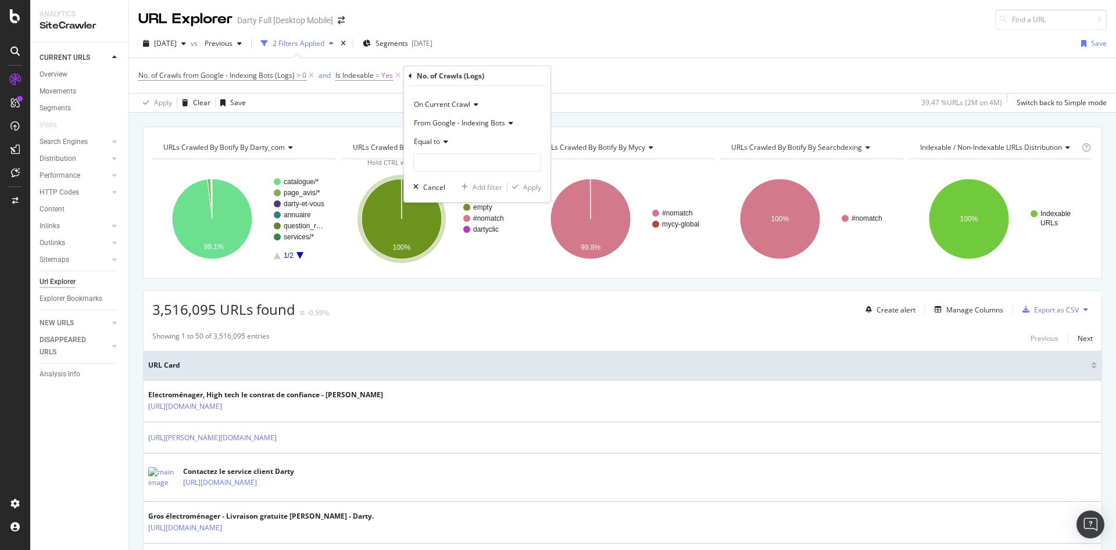
click at [450, 144] on div "Equal to" at bounding box center [477, 141] width 128 height 19
click at [456, 231] on span "Greater than" at bounding box center [440, 226] width 42 height 10
click at [446, 166] on input "number" at bounding box center [477, 162] width 128 height 19
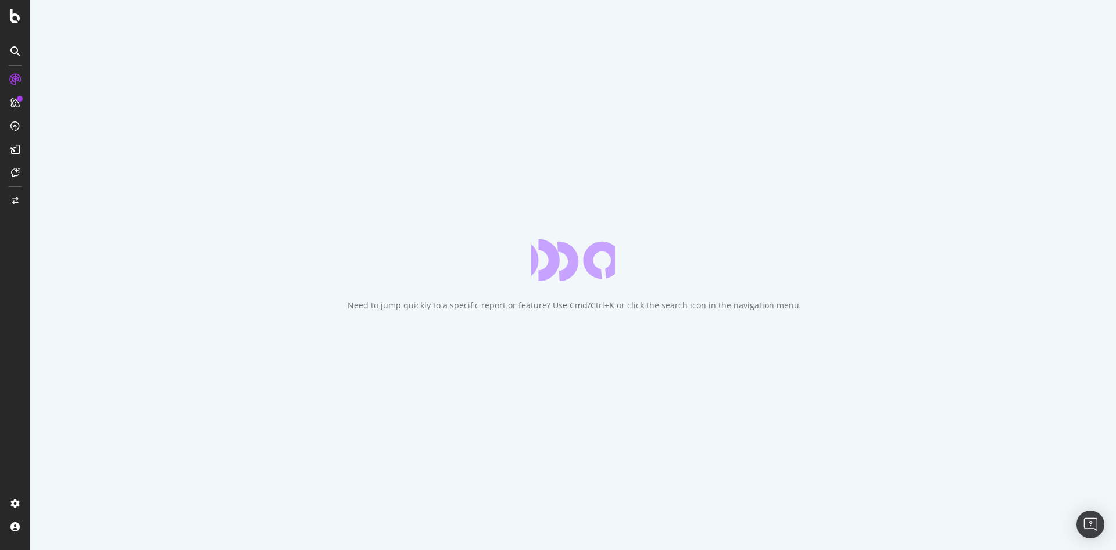
click at [624, 307] on div "Need to jump quickly to a specific report or feature? Use Cmd/Ctrl+K or click t…" at bounding box center [573, 306] width 452 height 12
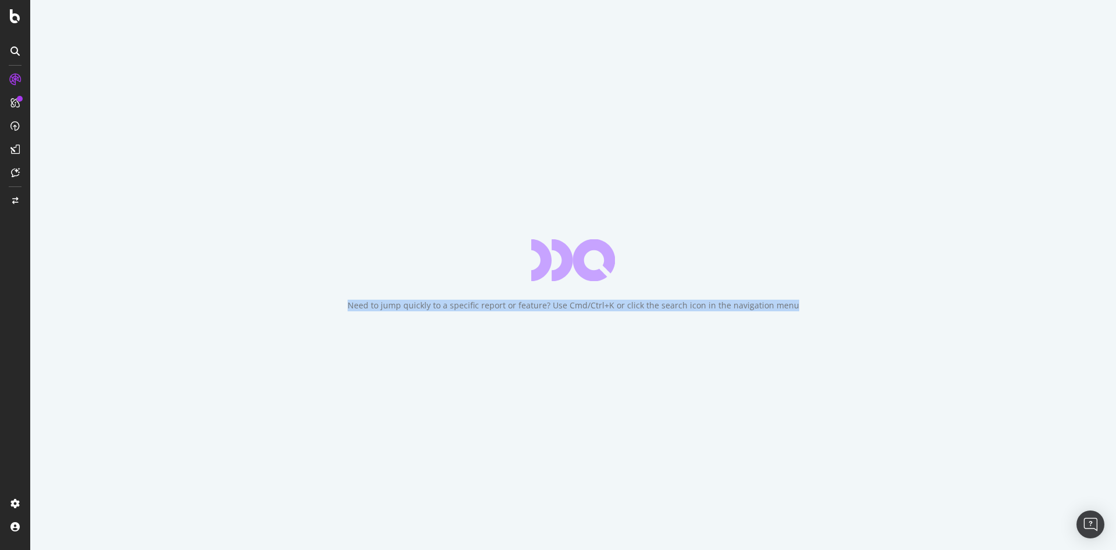
click at [624, 307] on div "Need to jump quickly to a specific report or feature? Use Cmd/Ctrl+K or click t…" at bounding box center [573, 306] width 452 height 12
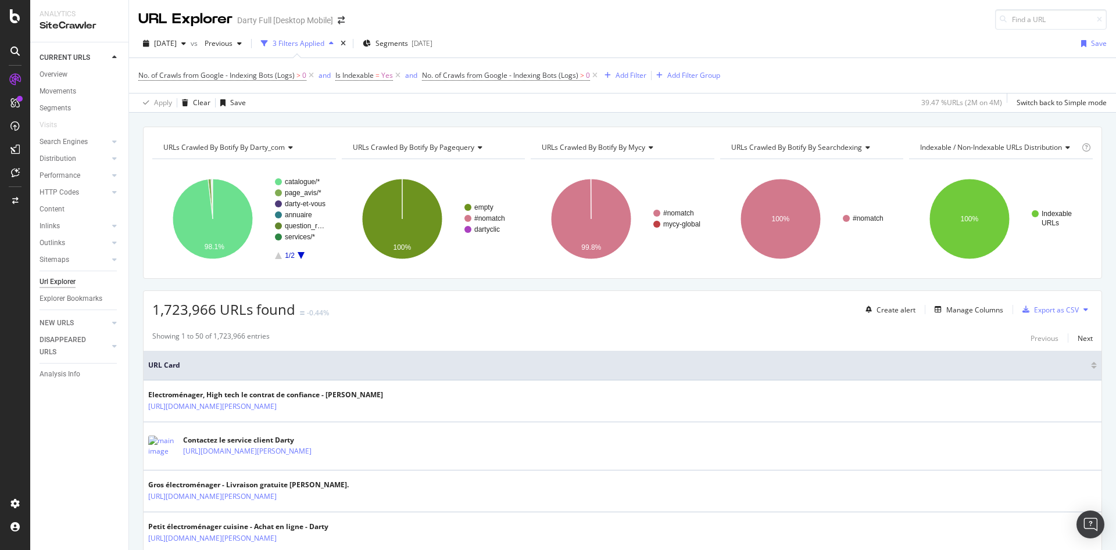
drag, startPoint x: 595, startPoint y: 74, endPoint x: 600, endPoint y: 66, distance: 9.4
click at [595, 73] on icon at bounding box center [595, 76] width 10 height 12
click at [263, 75] on span "No. of Crawls from Google - Indexing Bots (Logs)" at bounding box center [216, 75] width 156 height 10
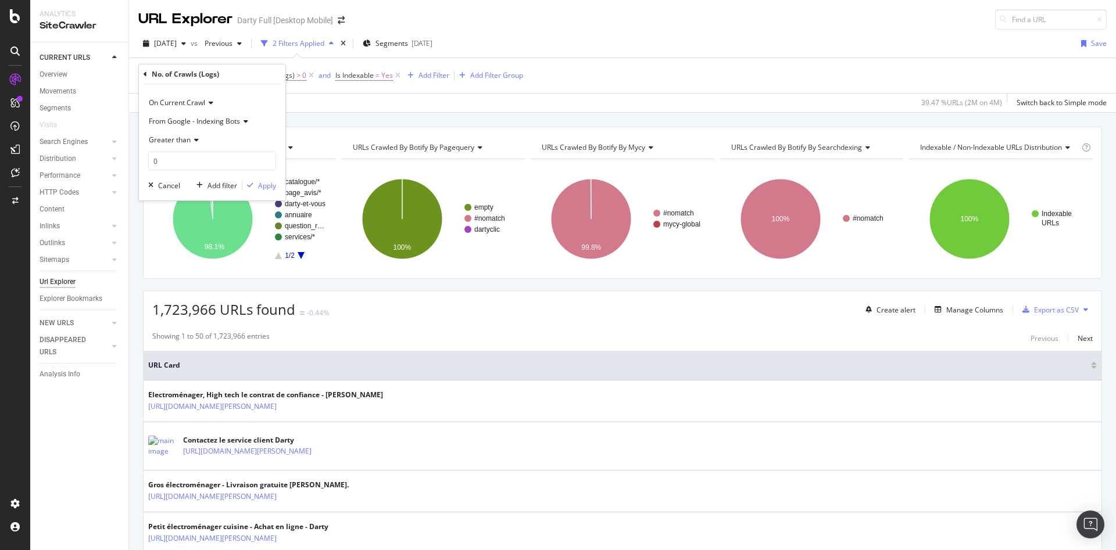
click at [143, 73] on div "No. of Crawls (Logs) On Current Crawl From Google - Indexing Bots Greater than …" at bounding box center [212, 133] width 146 height 136
click at [146, 74] on icon at bounding box center [145, 74] width 3 height 7
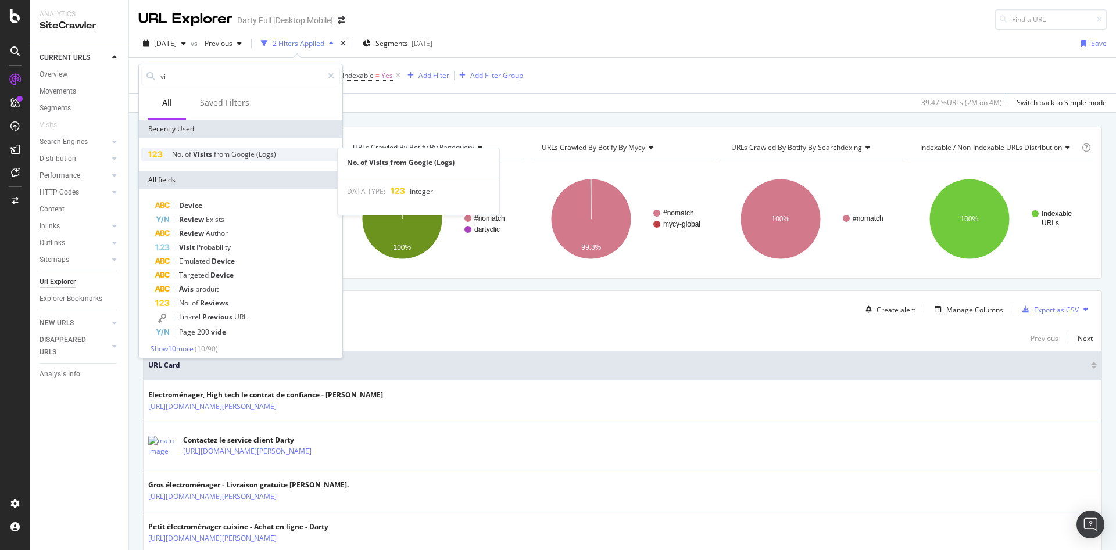
type input "vi"
click at [244, 153] on span "Google" at bounding box center [243, 154] width 25 height 10
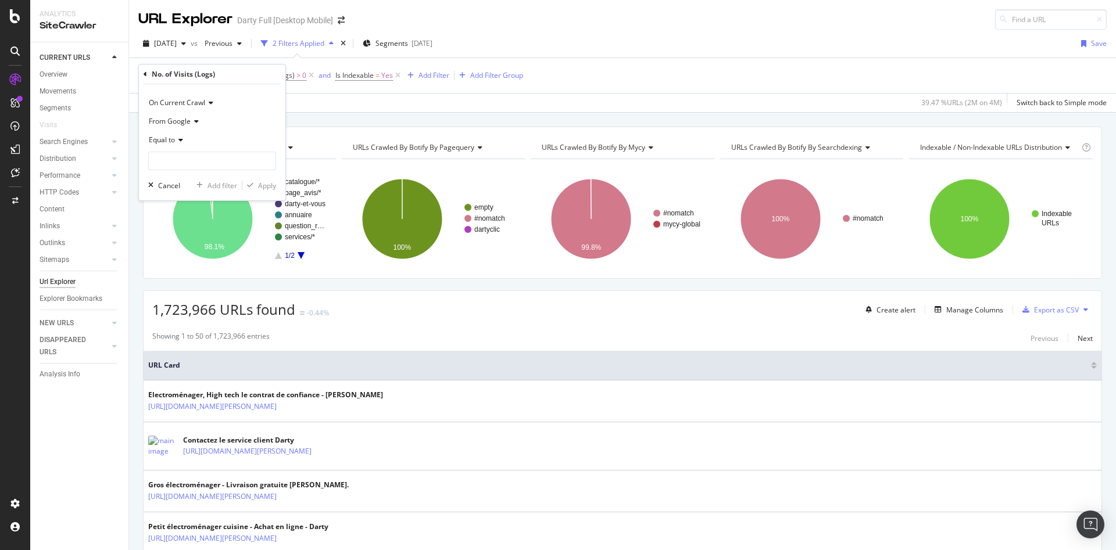
click at [184, 141] on div "Equal to" at bounding box center [212, 140] width 128 height 19
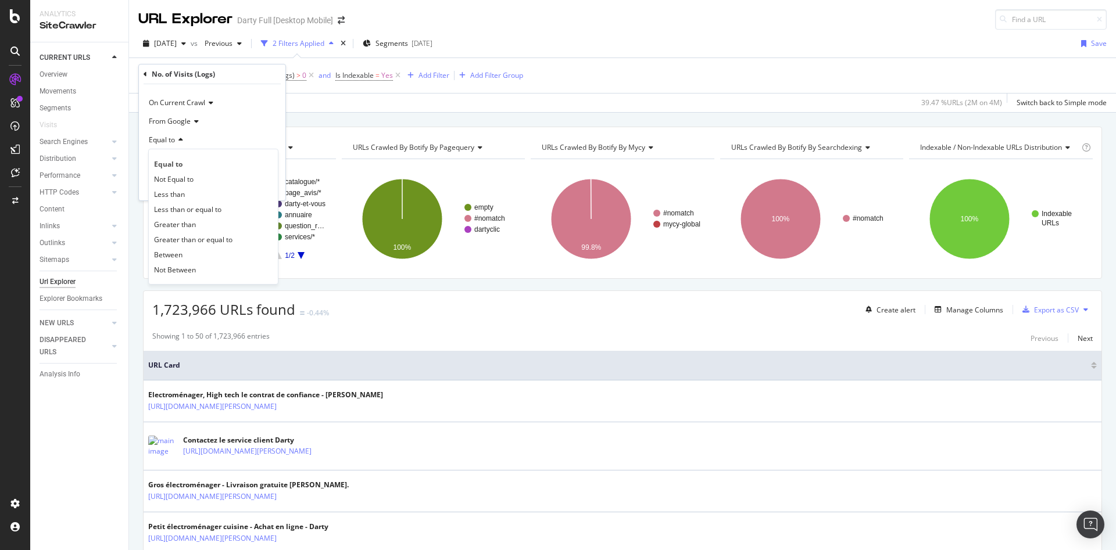
click at [193, 224] on span "Greater than" at bounding box center [175, 225] width 42 height 10
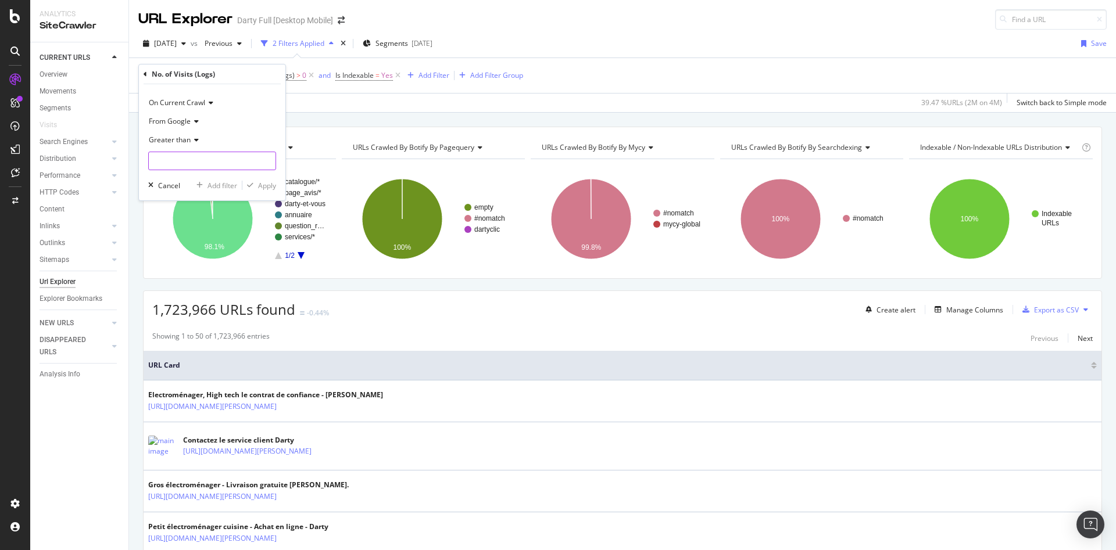
click at [180, 152] on div "Greater than" at bounding box center [212, 151] width 128 height 40
type input "0"
click at [262, 183] on div "Apply" at bounding box center [267, 186] width 18 height 10
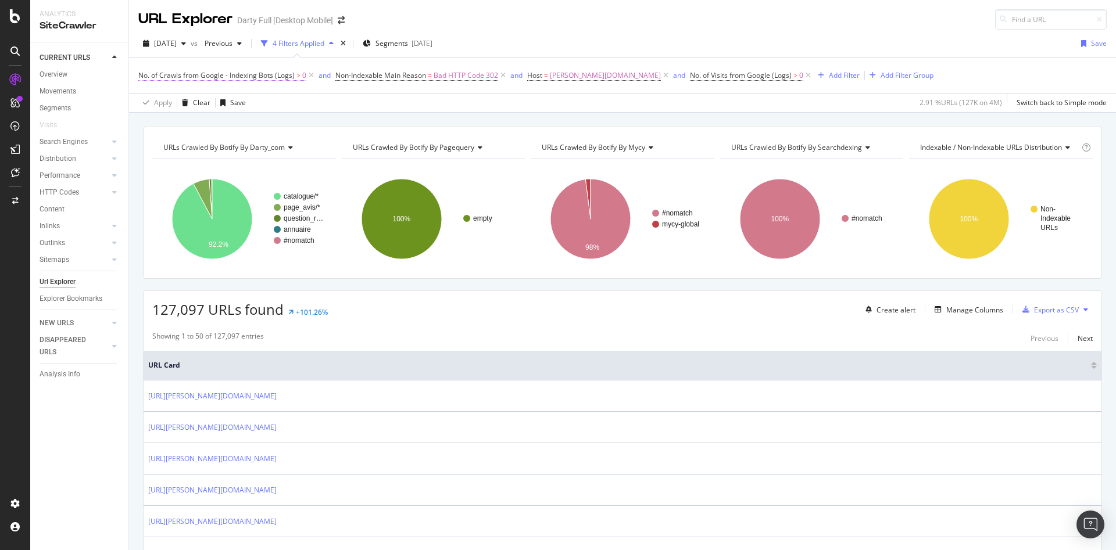
click at [252, 74] on span "No. of Crawls from Google - Indexing Bots (Logs)" at bounding box center [216, 75] width 156 height 10
click at [144, 71] on icon at bounding box center [145, 74] width 3 height 7
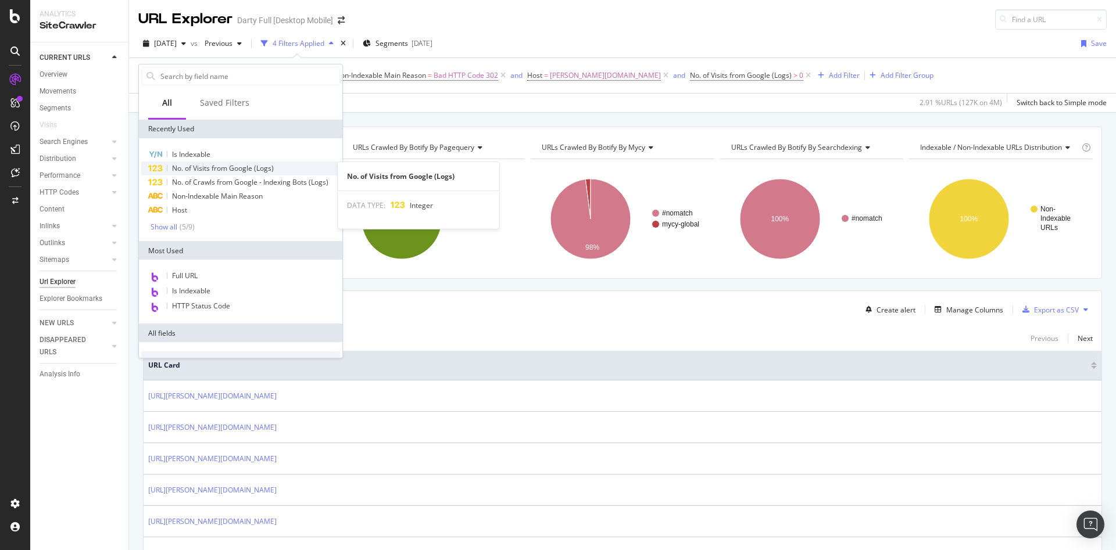
click at [267, 169] on span "No. of Visits from Google (Logs)" at bounding box center [223, 168] width 102 height 10
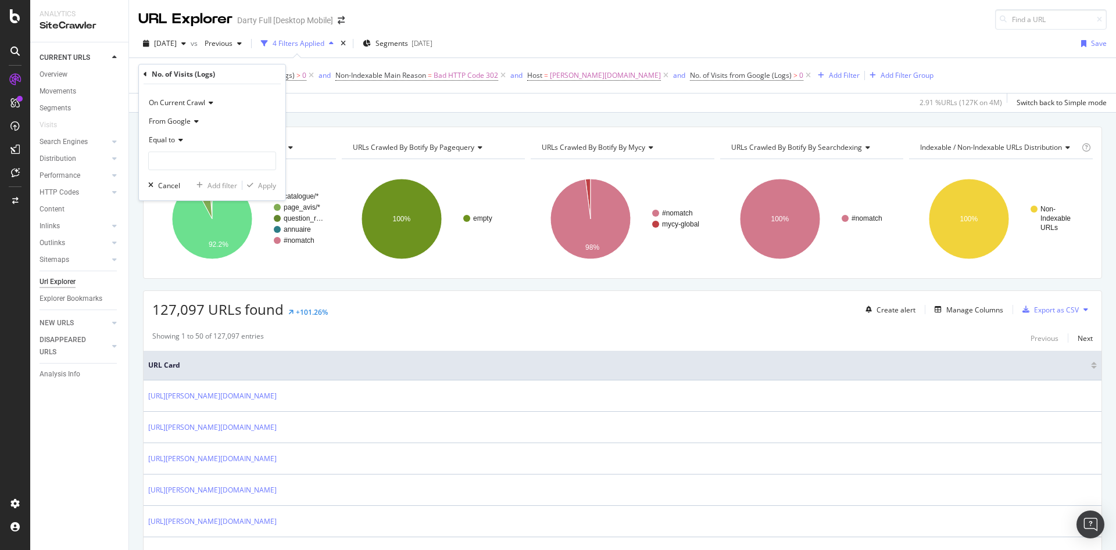
click at [178, 141] on icon at bounding box center [179, 140] width 8 height 7
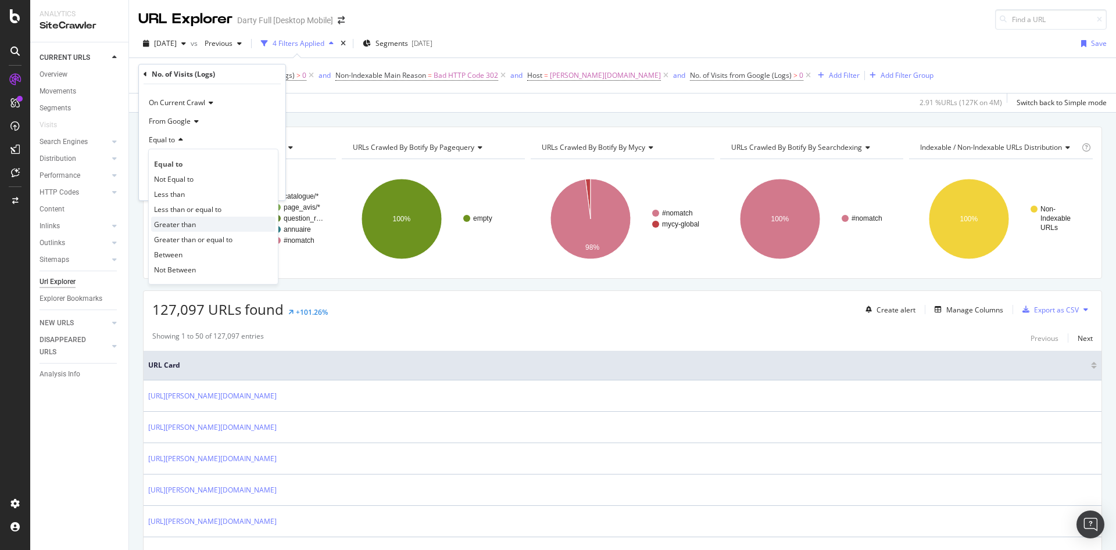
click at [183, 221] on span "Greater than" at bounding box center [175, 225] width 42 height 10
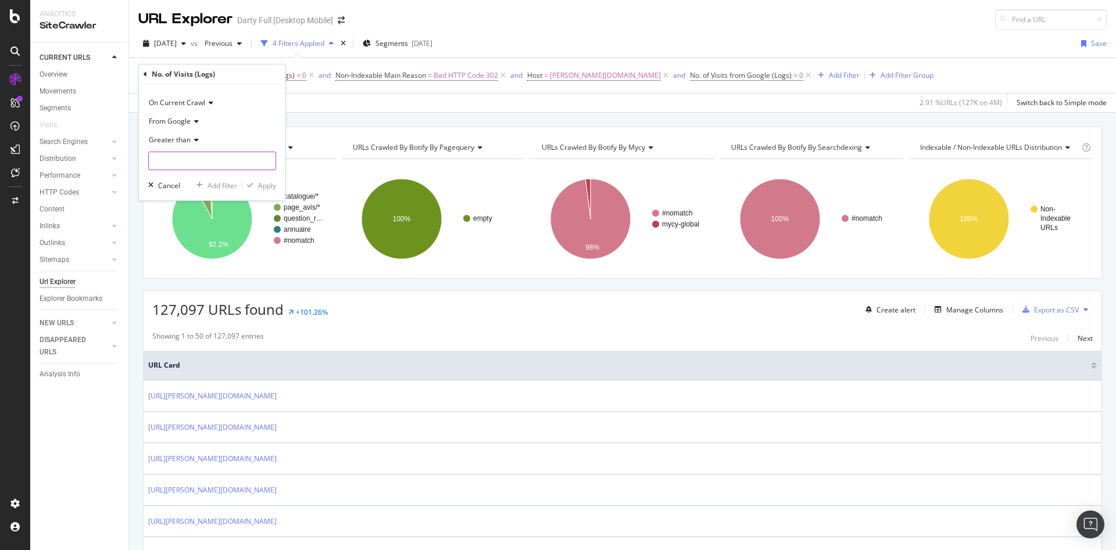
click at [210, 166] on input "number" at bounding box center [212, 161] width 128 height 19
type input "0"
click at [267, 186] on div "Apply" at bounding box center [267, 186] width 18 height 10
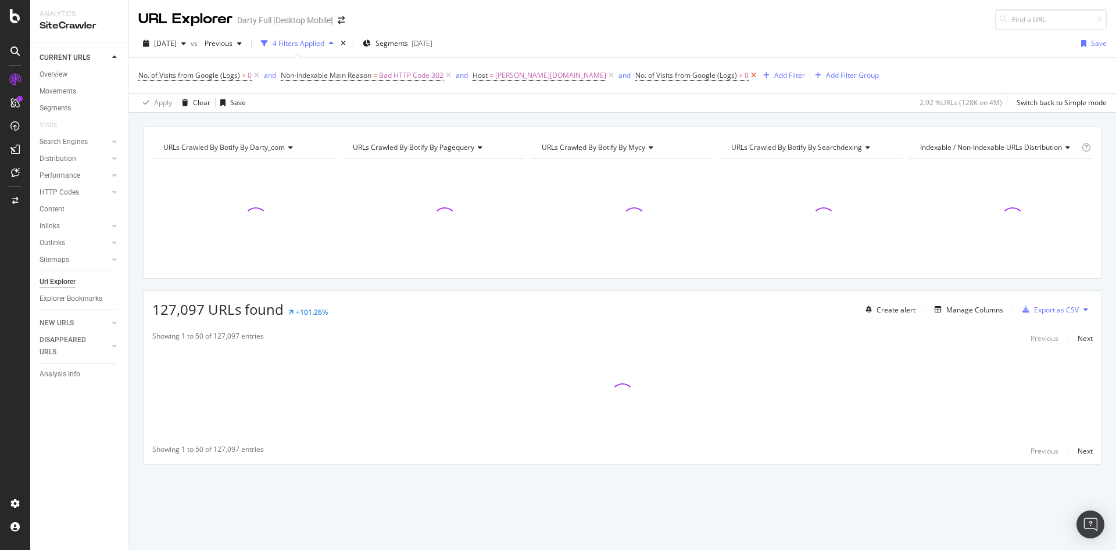
click at [748, 74] on icon at bounding box center [753, 76] width 10 height 12
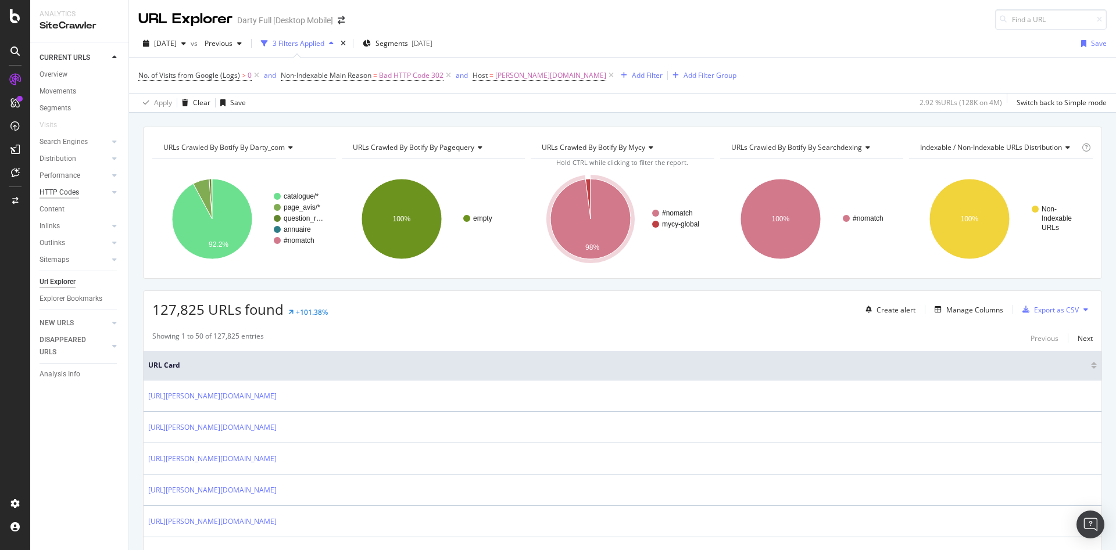
click at [65, 191] on div "HTTP Codes" at bounding box center [60, 193] width 40 height 12
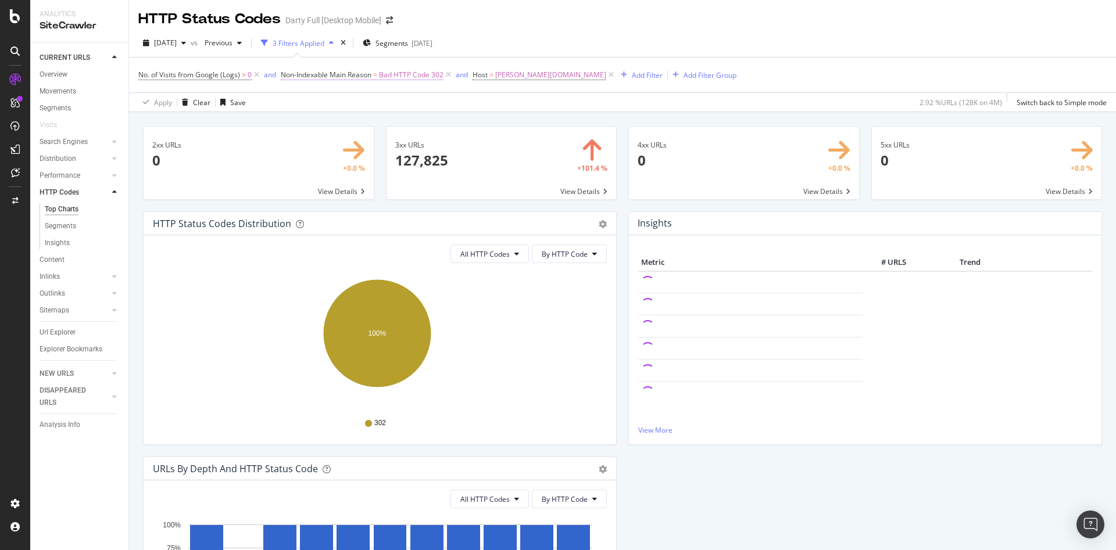
click at [390, 75] on span "Bad HTTP Code 302" at bounding box center [411, 75] width 65 height 16
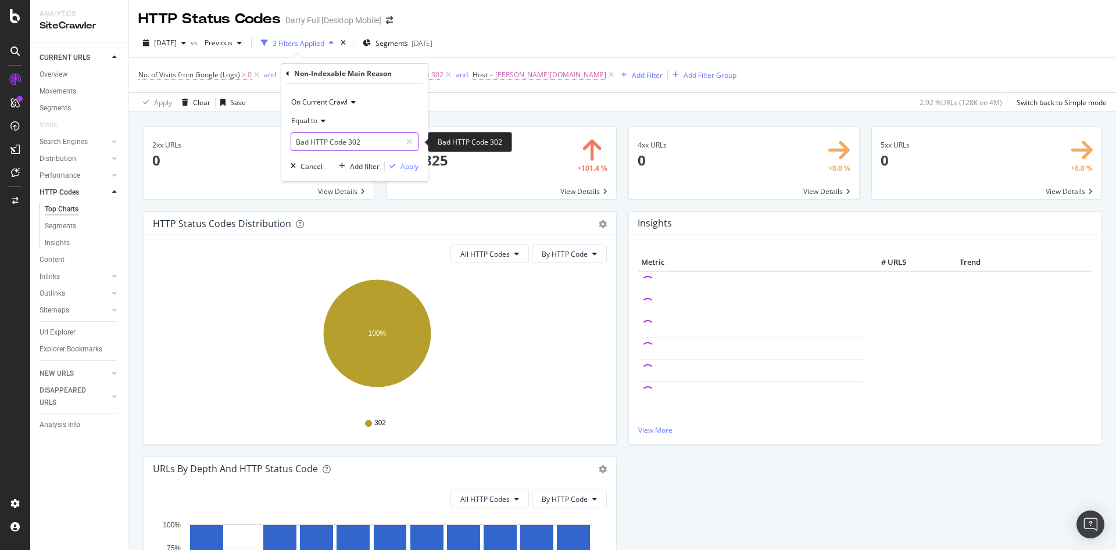
click at [320, 144] on input "Bad HTTP Code 302" at bounding box center [346, 141] width 110 height 19
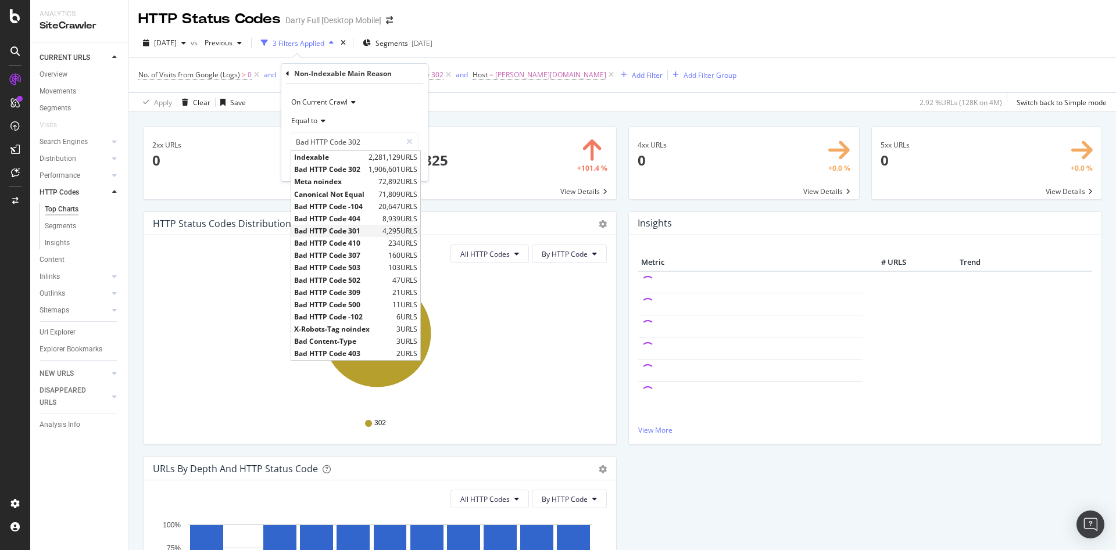
click at [367, 228] on span "Bad HTTP Code 301" at bounding box center [336, 231] width 85 height 10
type input "Bad HTTP Code 301"
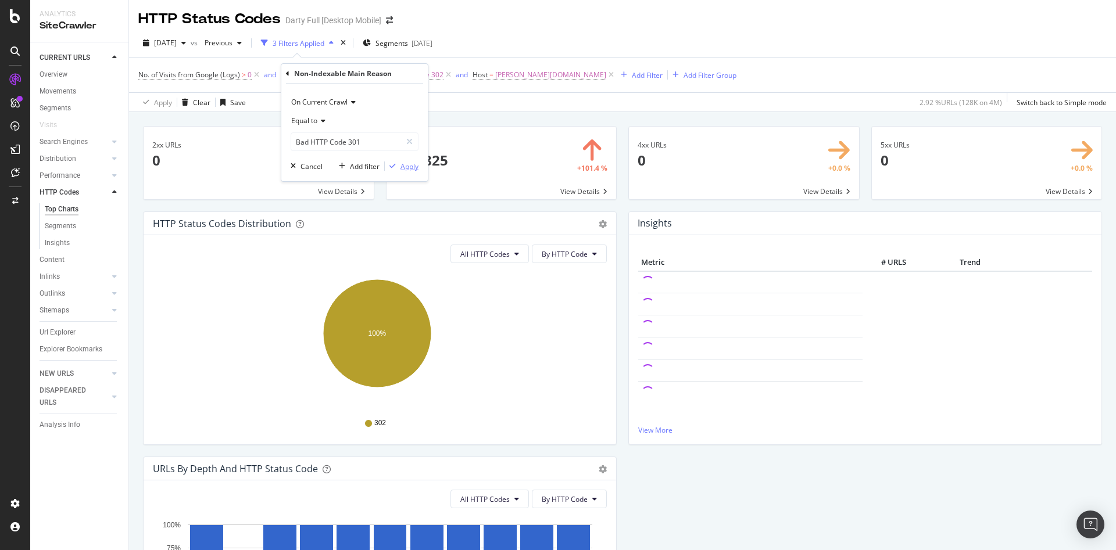
drag, startPoint x: 413, startPoint y: 166, endPoint x: 498, endPoint y: 148, distance: 86.7
click at [413, 166] on div "Apply" at bounding box center [409, 167] width 18 height 10
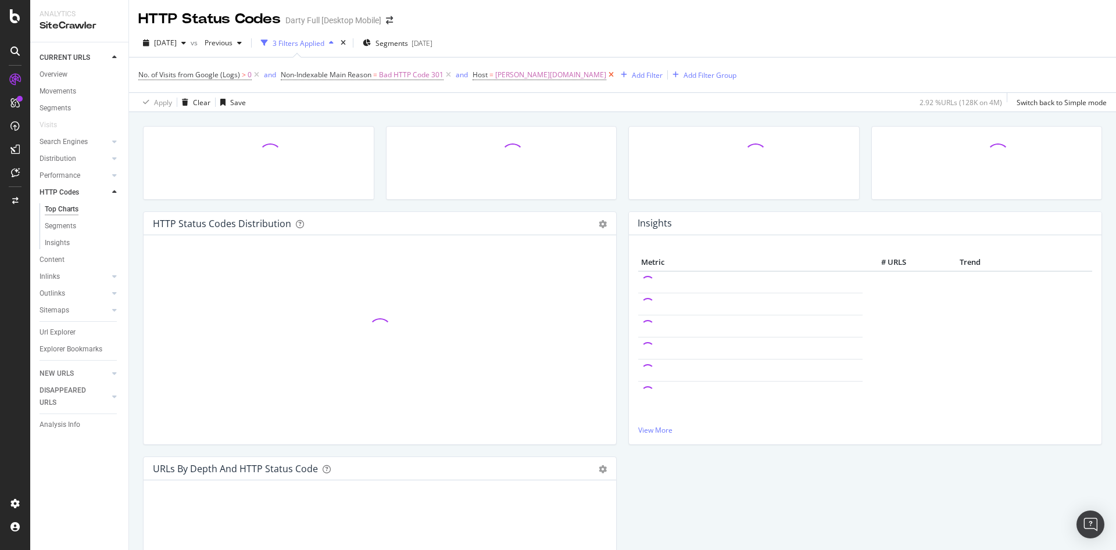
click at [606, 73] on icon at bounding box center [611, 75] width 10 height 12
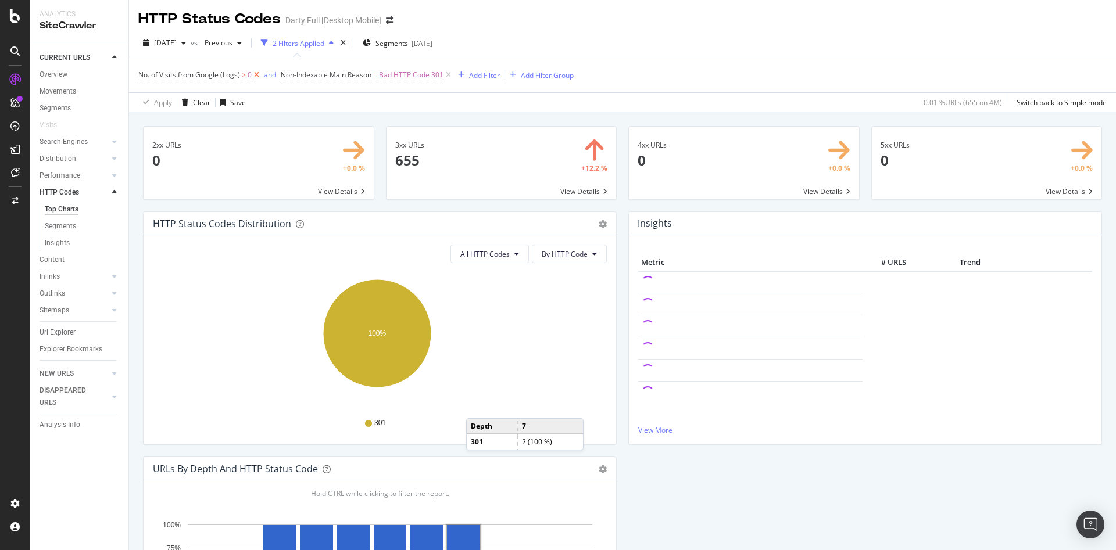
click at [256, 70] on icon at bounding box center [257, 75] width 10 height 12
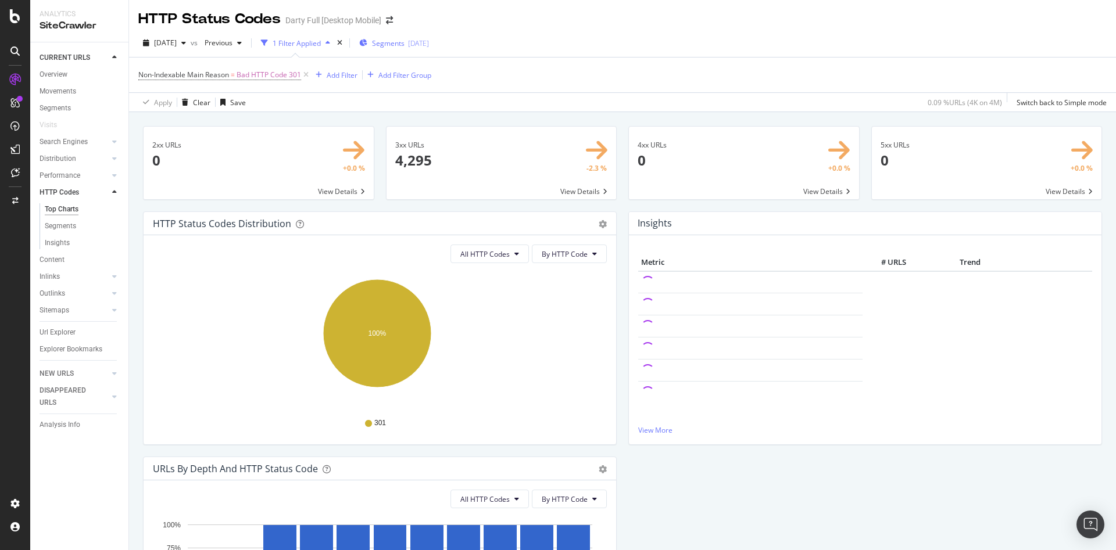
click at [429, 41] on div "2025-09-02" at bounding box center [418, 43] width 21 height 10
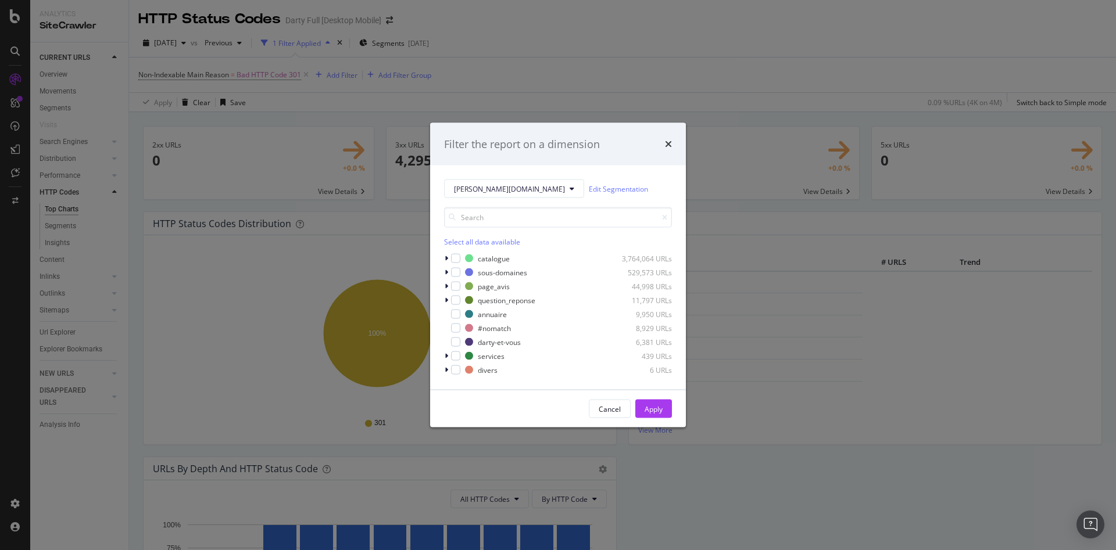
click at [727, 83] on div "Filter the report on a dimension darty.com Edit Segmentation Select all data av…" at bounding box center [558, 275] width 1116 height 550
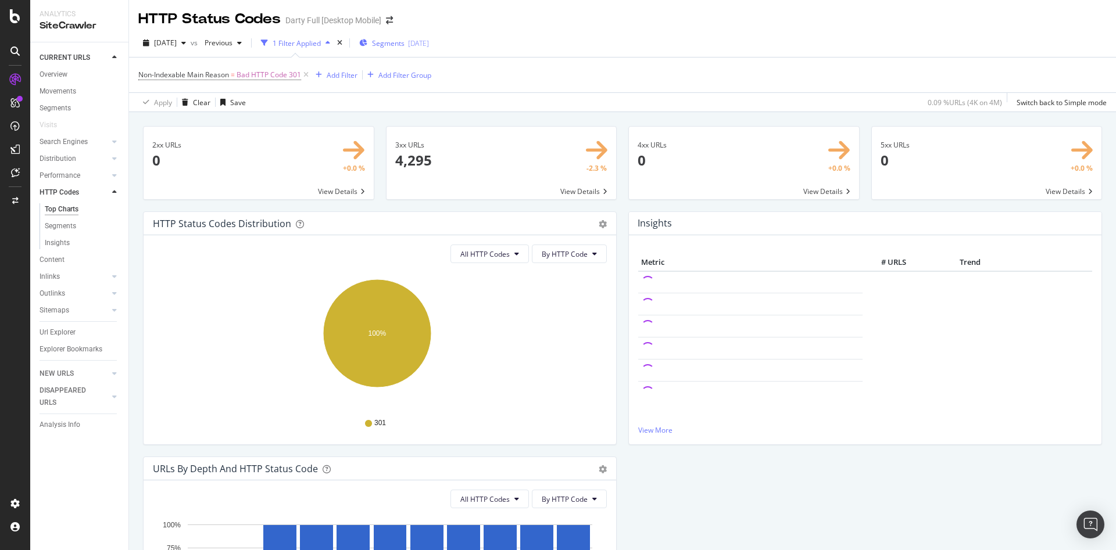
click at [404, 45] on span "Segments" at bounding box center [388, 43] width 33 height 10
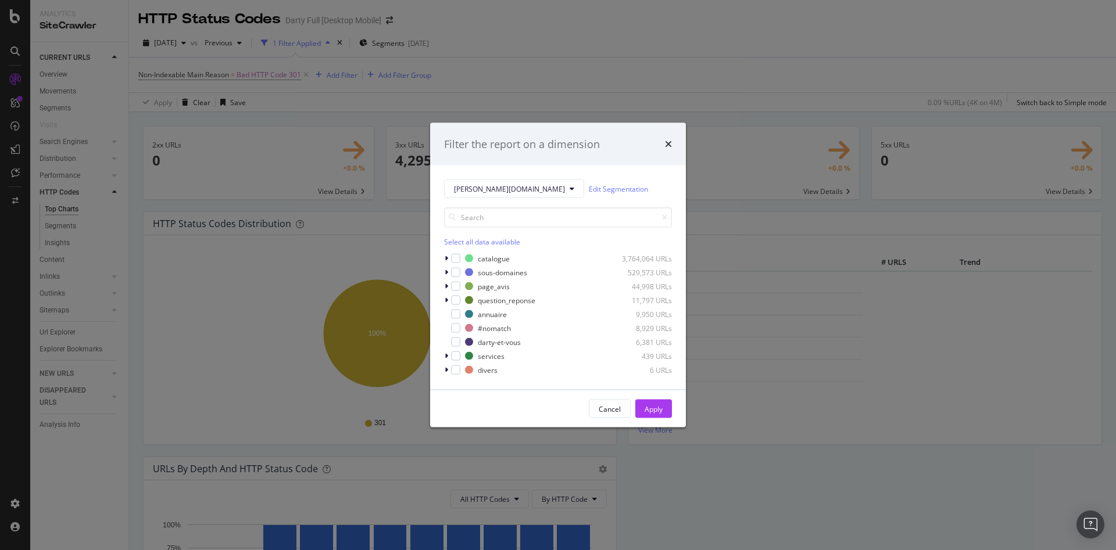
click at [705, 53] on div "Filter the report on a dimension darty.com Edit Segmentation Select all data av…" at bounding box center [558, 275] width 1116 height 550
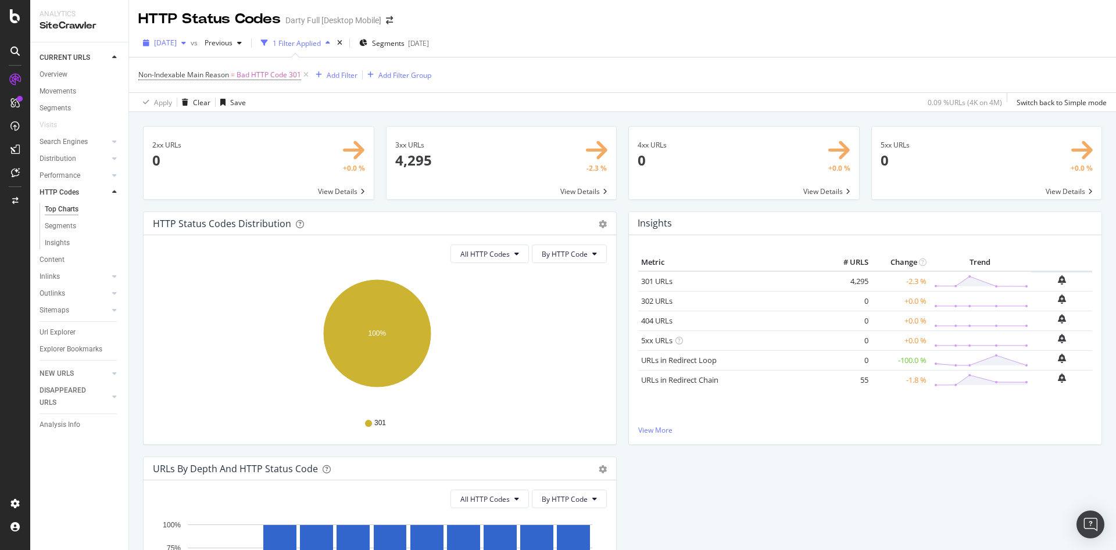
click at [177, 45] on span "[DATE]" at bounding box center [165, 43] width 23 height 10
click at [198, 131] on div "2025 Jul. 4th" at bounding box center [186, 128] width 62 height 10
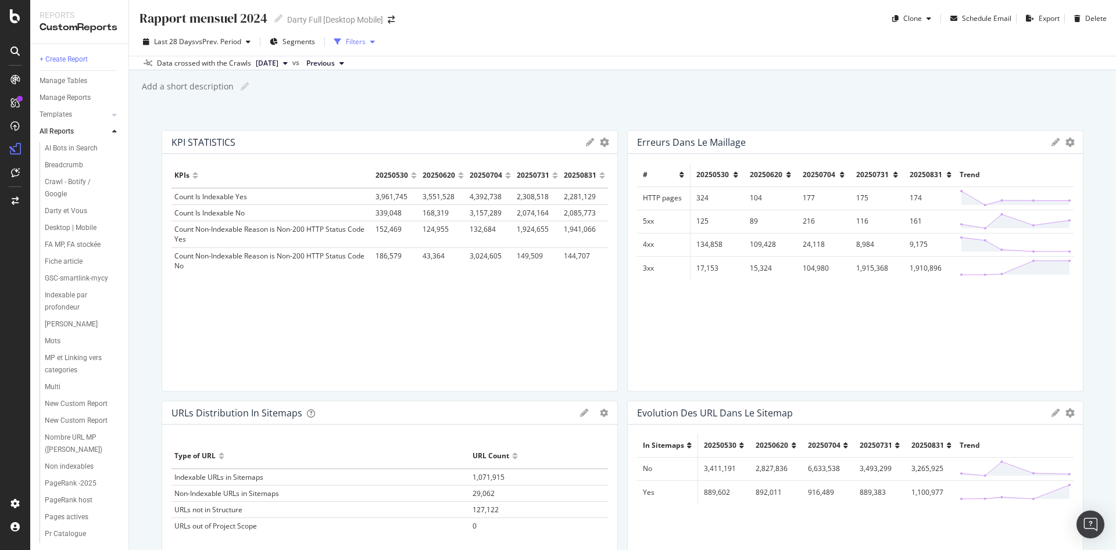
click at [373, 42] on icon "button" at bounding box center [372, 41] width 5 height 7
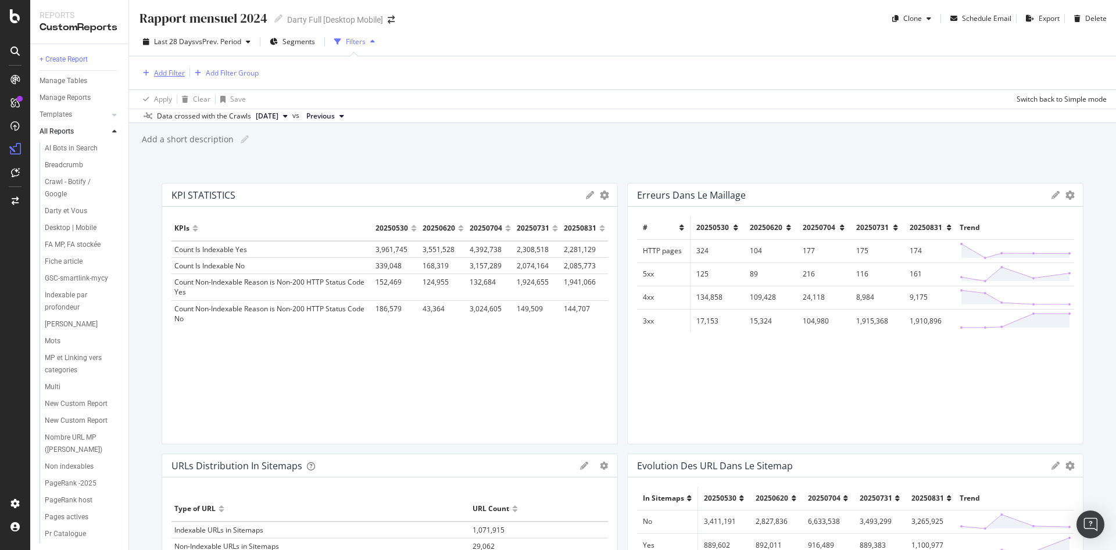
click at [158, 73] on div "Add Filter" at bounding box center [169, 73] width 31 height 10
click at [177, 171] on span "PageWorkers Optimizations" at bounding box center [200, 174] width 90 height 10
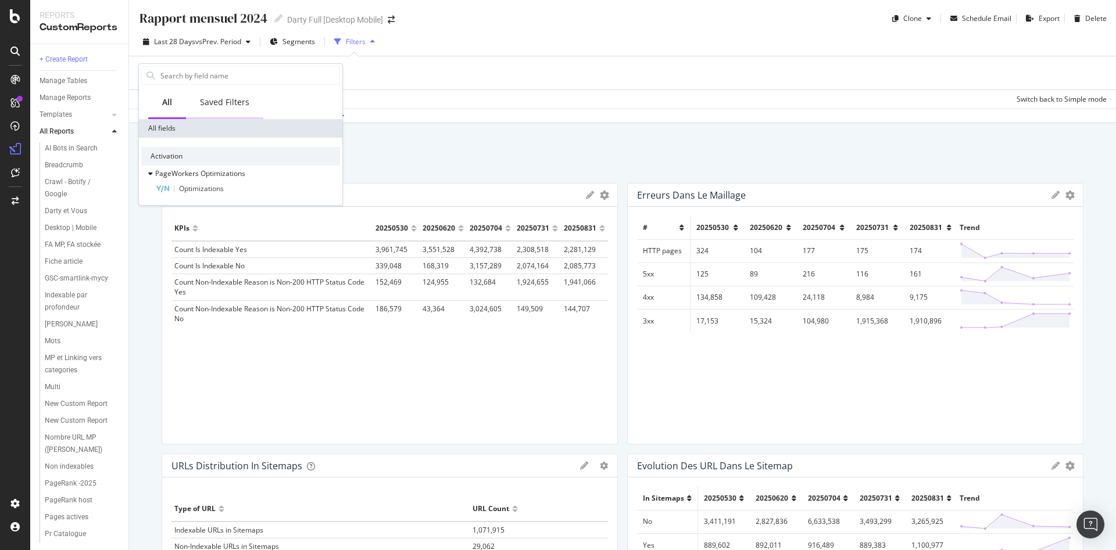
click at [225, 102] on div "Saved Filters" at bounding box center [224, 102] width 49 height 12
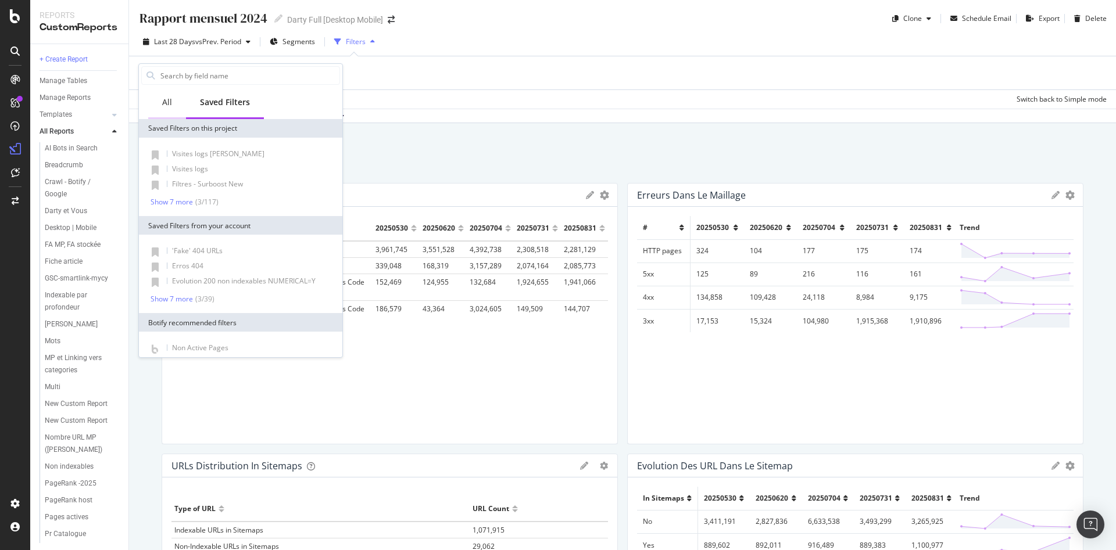
click at [153, 104] on div "All" at bounding box center [167, 103] width 38 height 32
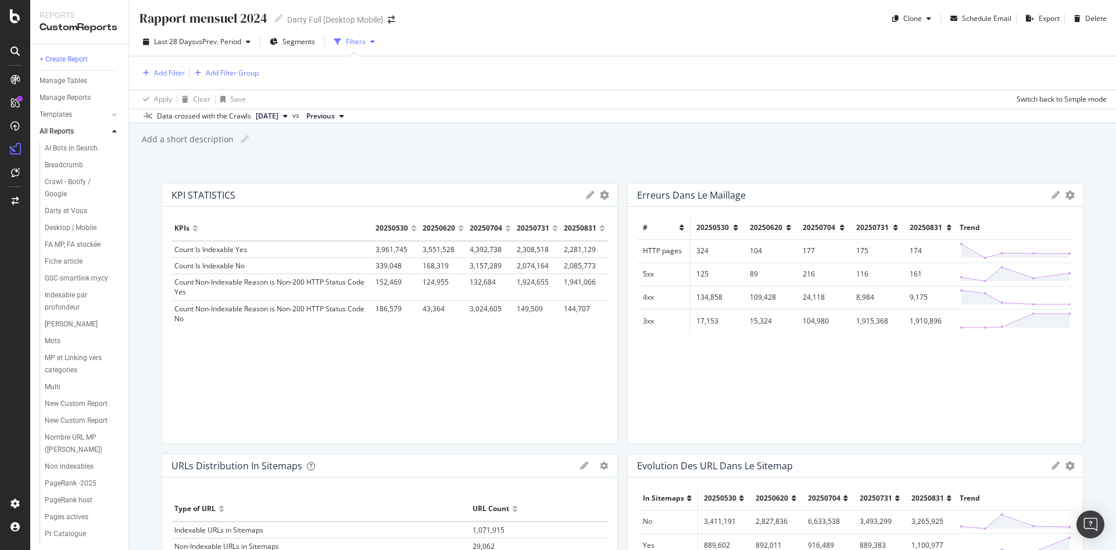
click at [481, 103] on div "Apply Clear Save Switch back to Simple mode" at bounding box center [622, 98] width 987 height 19
click at [164, 71] on div "Add Filter" at bounding box center [169, 73] width 31 height 10
click at [155, 175] on span "PageWorkers Optimizations" at bounding box center [200, 174] width 90 height 10
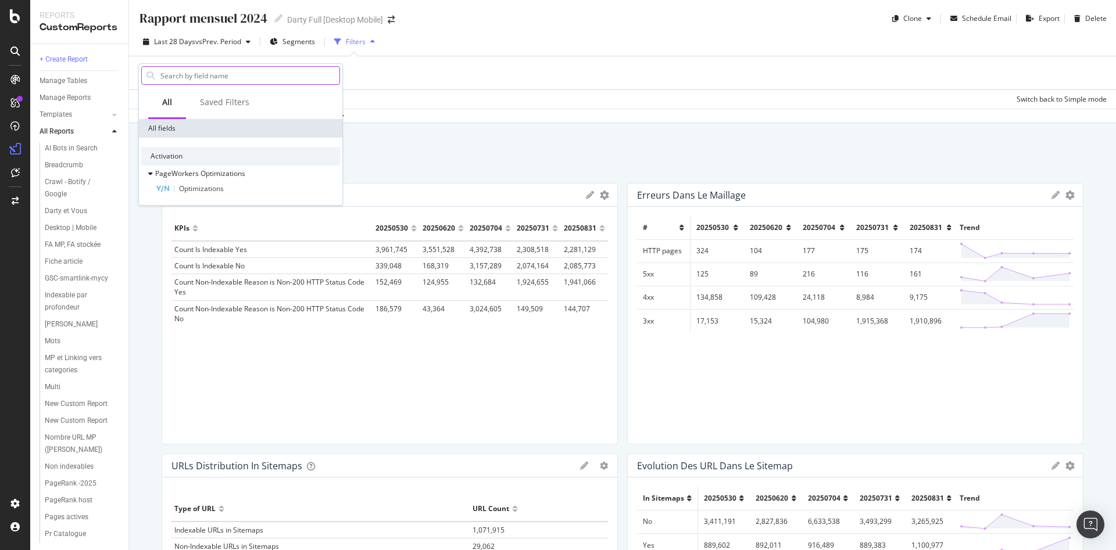
click at [189, 76] on input "text" at bounding box center [249, 75] width 180 height 17
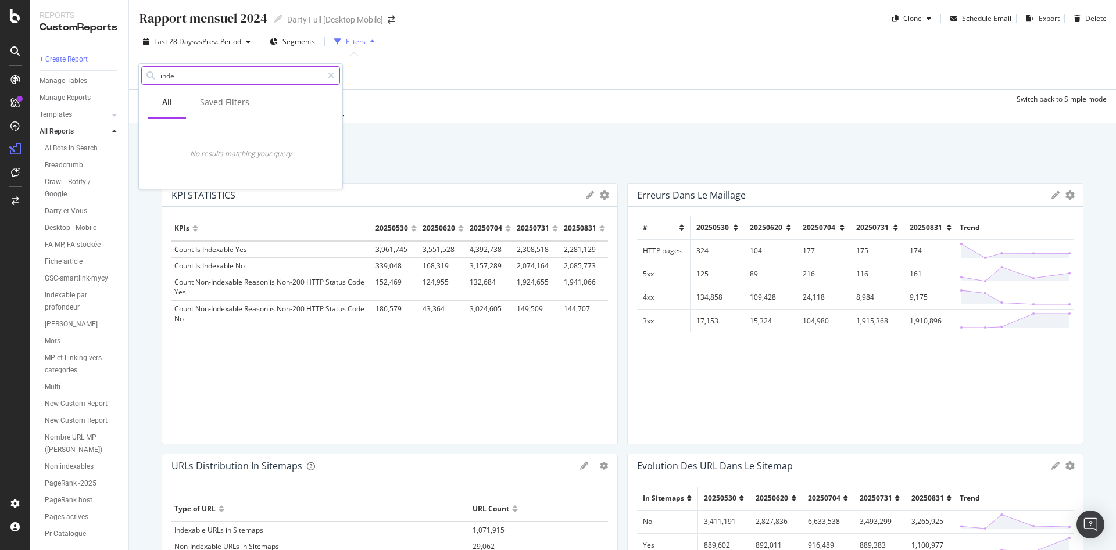
type input "index"
click at [650, 116] on div "Data crossed with the Crawls [DATE] vs Previous" at bounding box center [622, 116] width 987 height 14
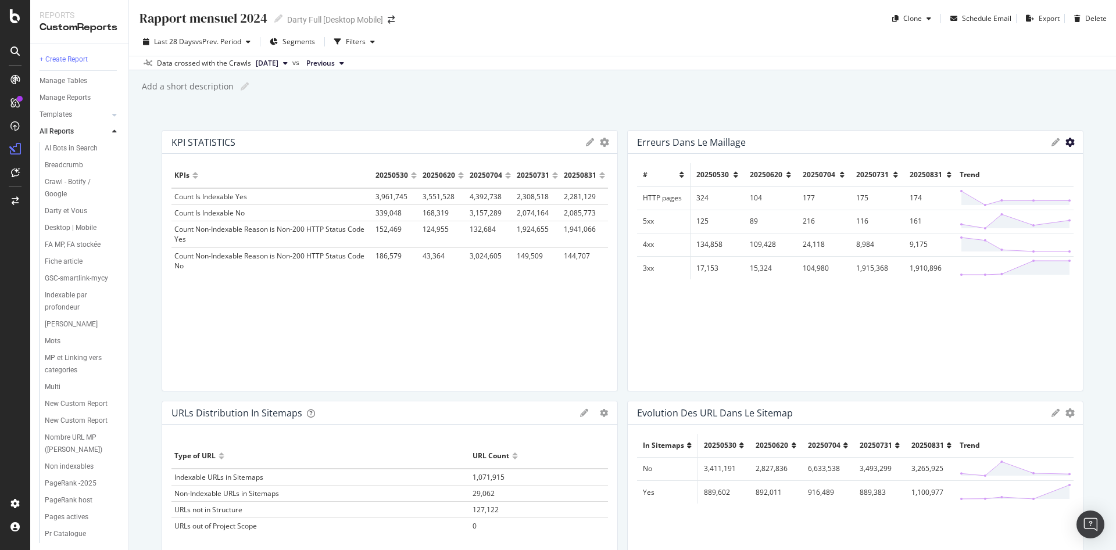
click at [1065, 141] on icon "gear" at bounding box center [1069, 142] width 9 height 9
click at [1051, 140] on icon at bounding box center [1055, 142] width 8 height 8
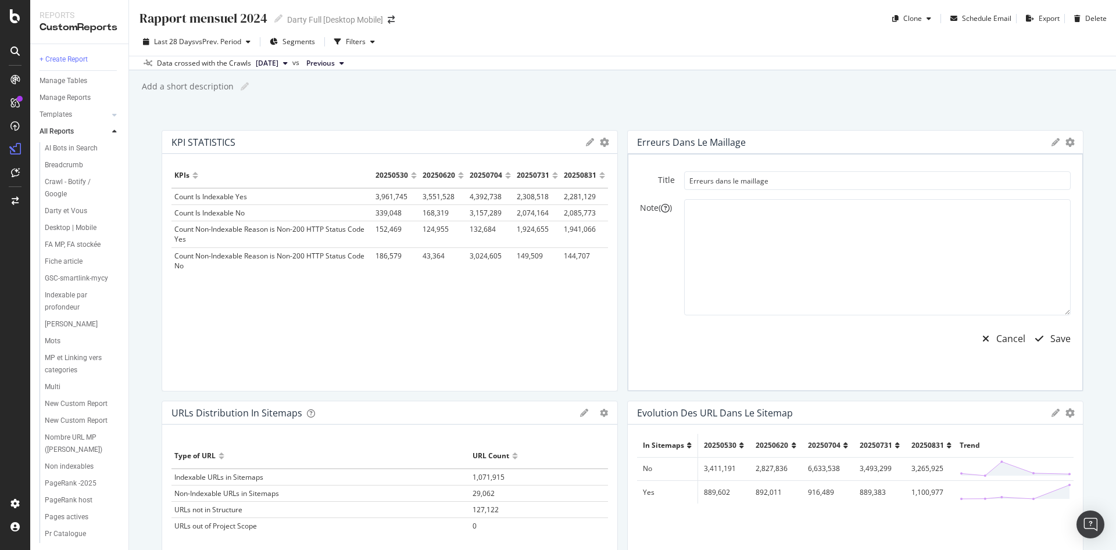
click at [1051, 140] on icon at bounding box center [1055, 142] width 8 height 8
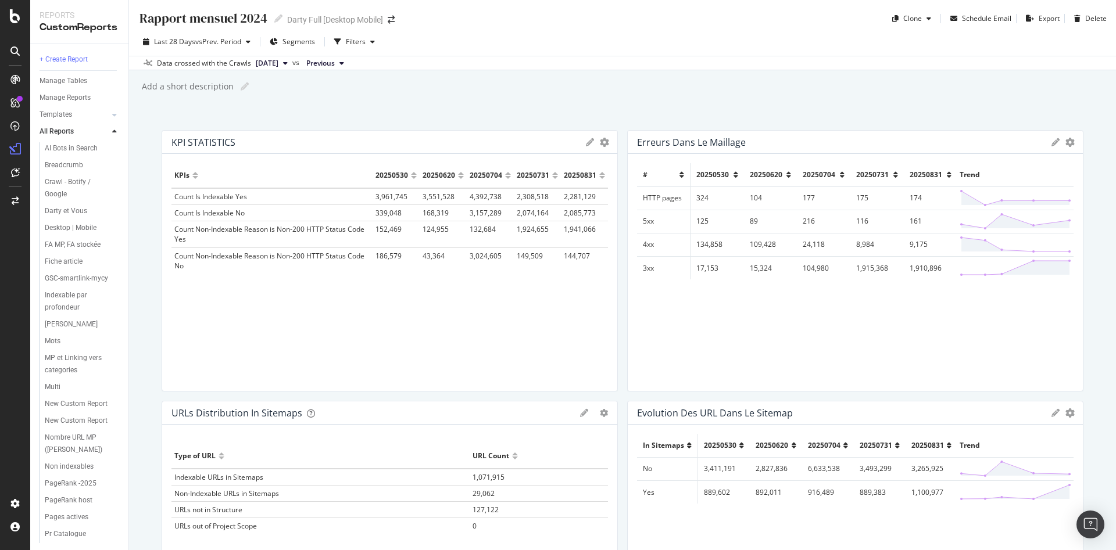
click at [335, 68] on span "Previous" at bounding box center [320, 63] width 28 height 10
click at [335, 67] on span "Previous" at bounding box center [320, 63] width 28 height 10
click at [356, 41] on div "Filters" at bounding box center [356, 42] width 20 height 10
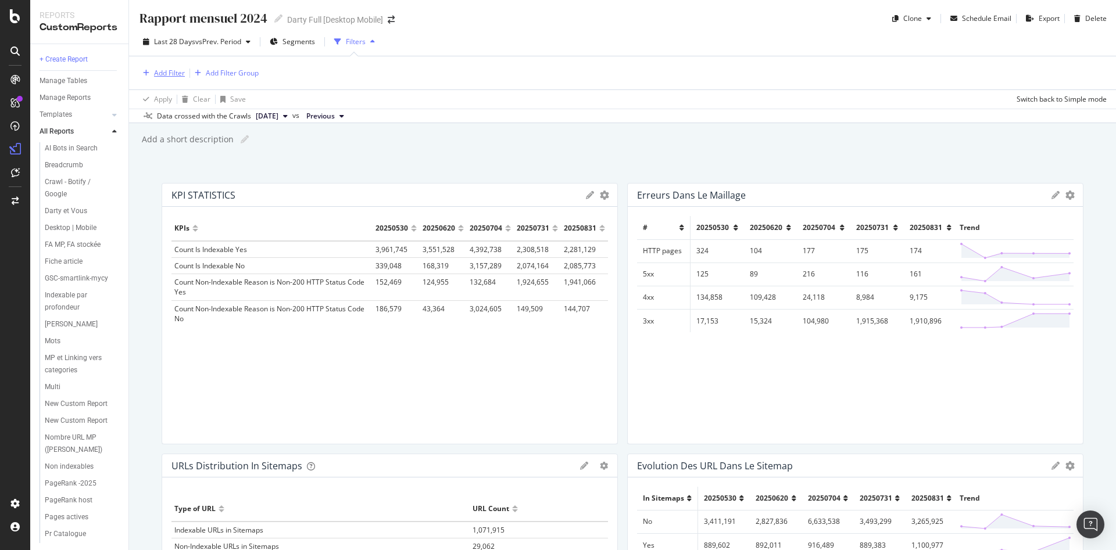
click at [163, 73] on div "Add Filter" at bounding box center [169, 73] width 31 height 10
click at [215, 96] on div "Saved Filters" at bounding box center [224, 103] width 77 height 32
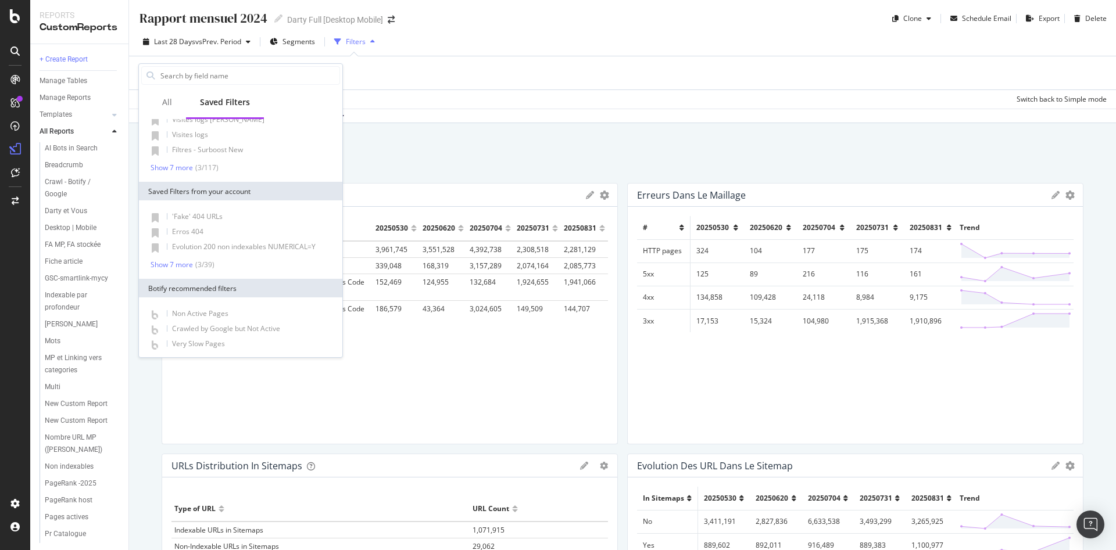
scroll to position [53, 0]
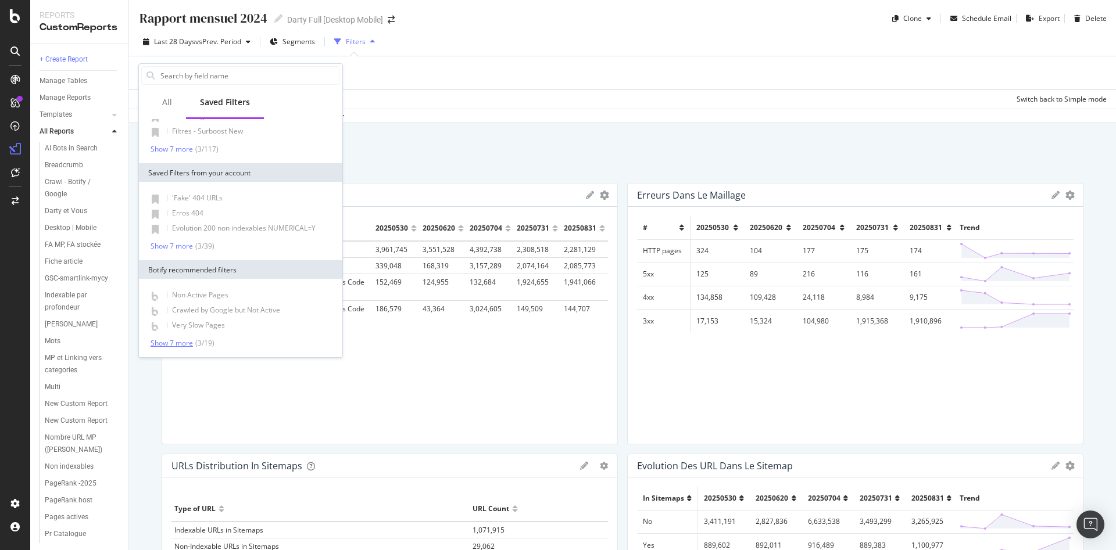
click at [168, 341] on div "Show 7 more" at bounding box center [172, 343] width 42 height 8
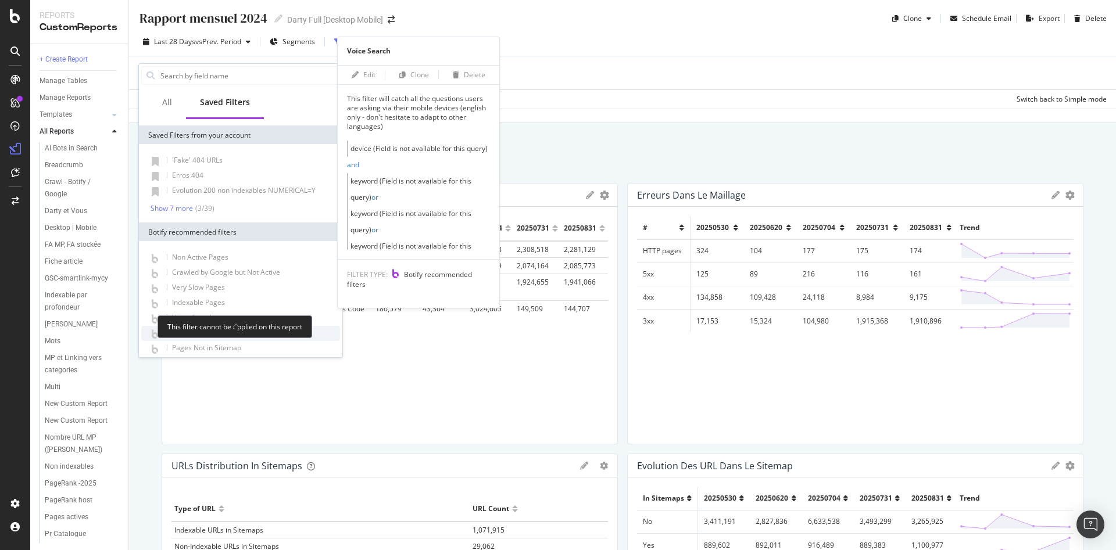
scroll to position [111, 0]
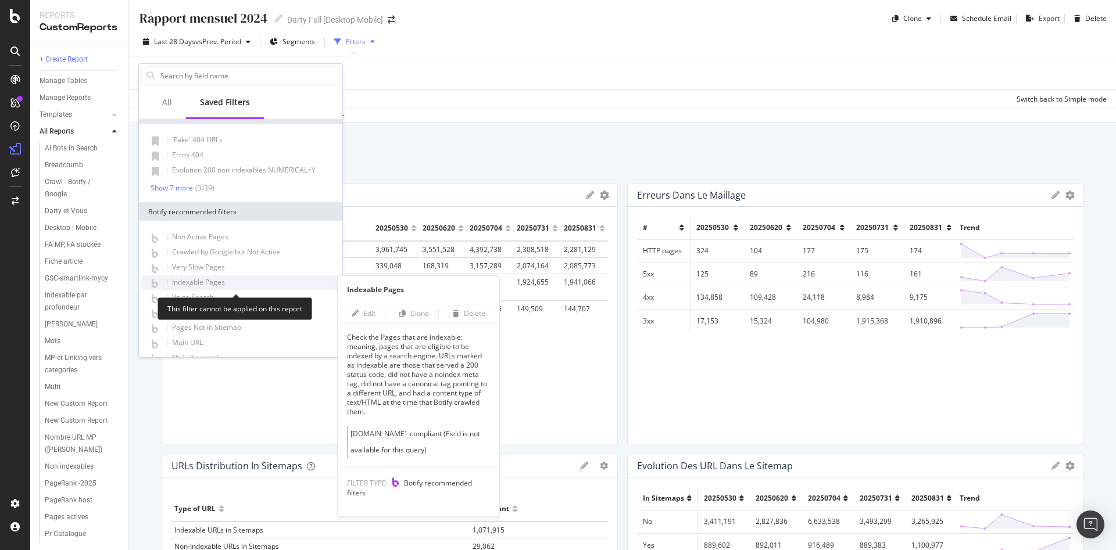
click at [210, 281] on span "Indexable Pages" at bounding box center [198, 282] width 53 height 10
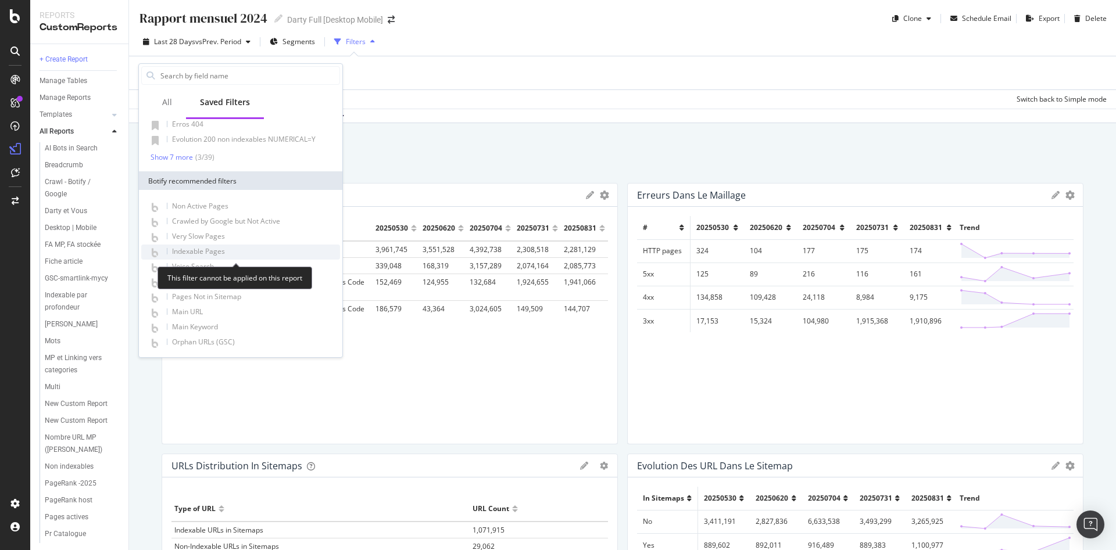
scroll to position [159, 0]
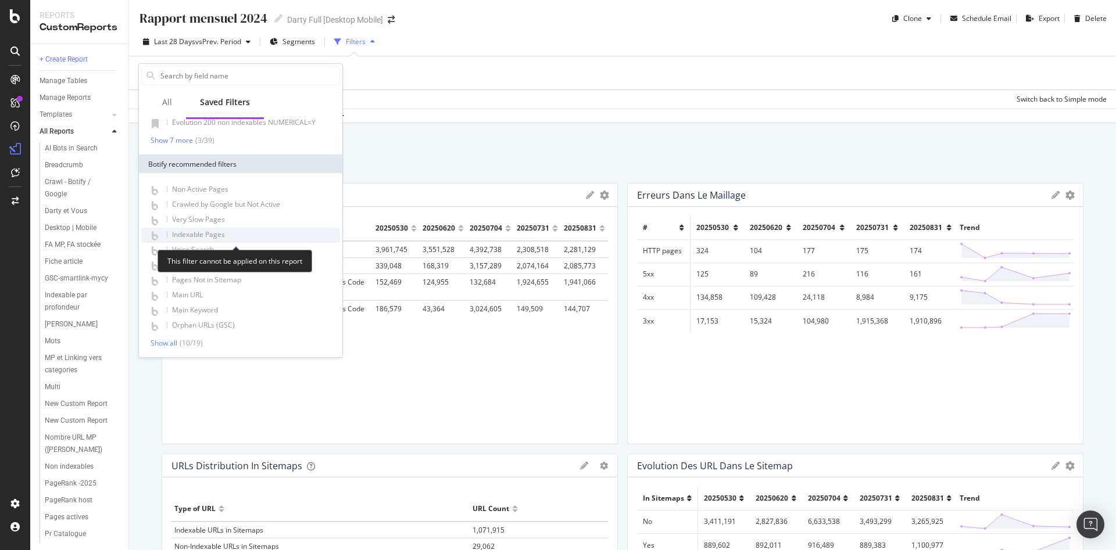
click at [202, 232] on span "Indexable Pages" at bounding box center [198, 235] width 53 height 10
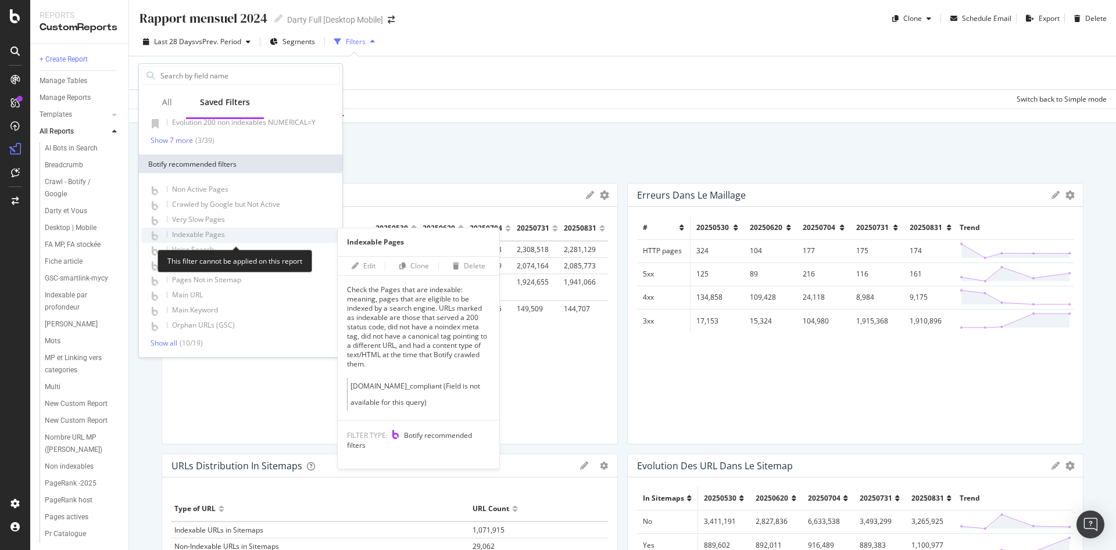
click at [224, 231] on span "Indexable Pages" at bounding box center [198, 235] width 53 height 10
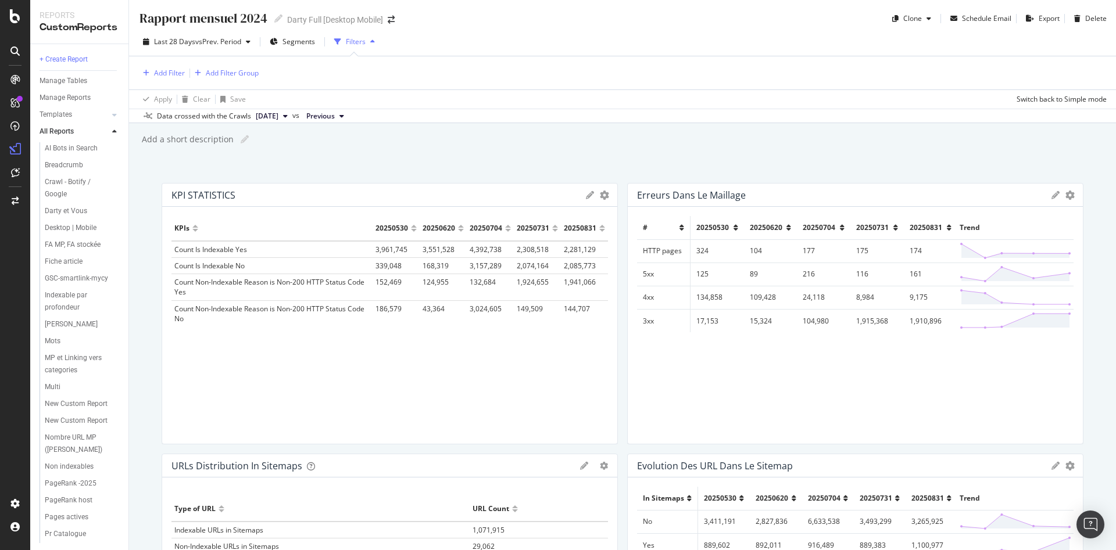
click at [718, 144] on div "Add a short description Add a short description" at bounding box center [628, 139] width 975 height 17
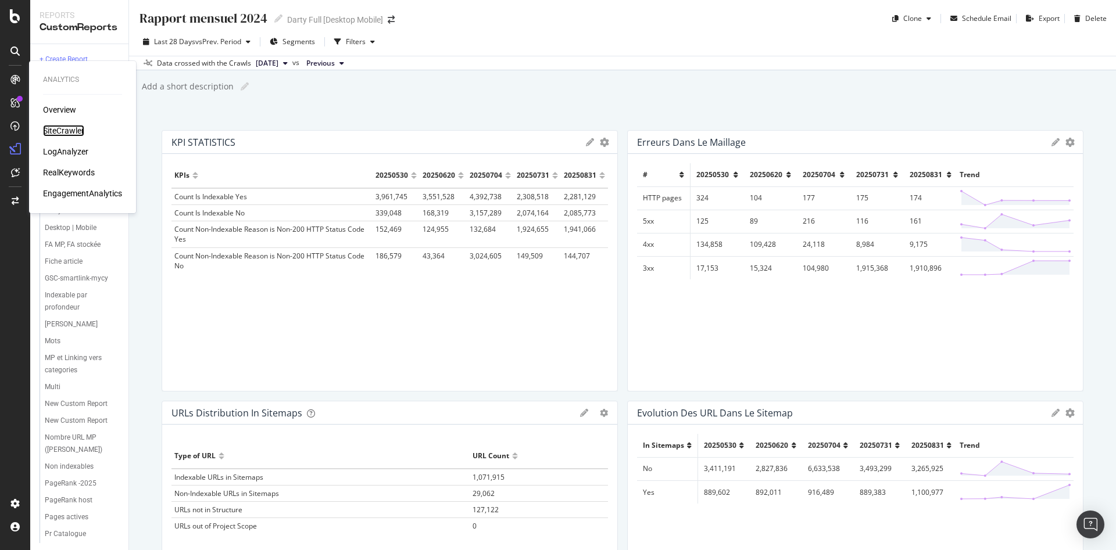
click at [71, 131] on div "SiteCrawler" at bounding box center [63, 131] width 41 height 12
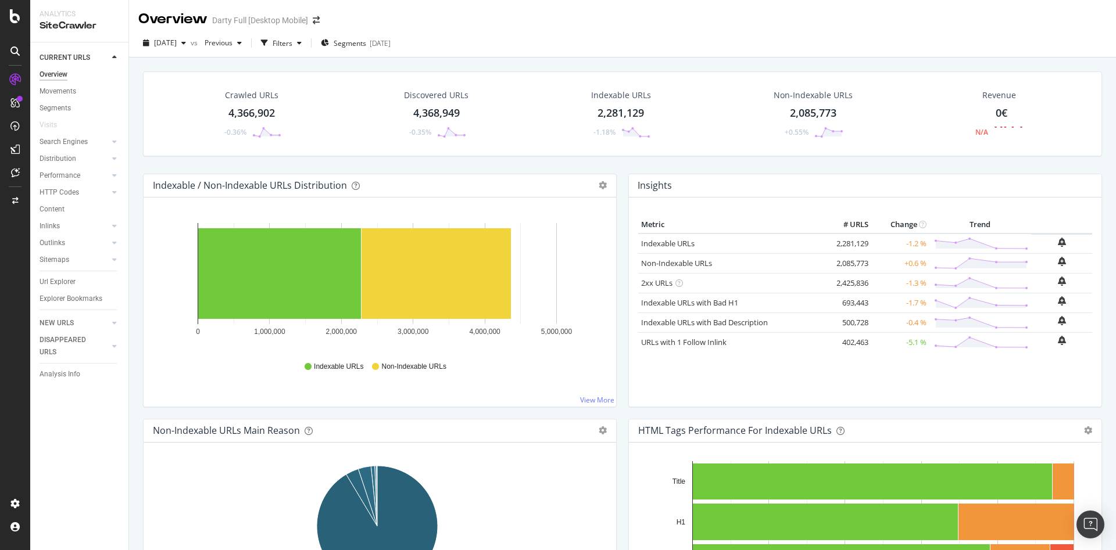
drag, startPoint x: 58, startPoint y: 192, endPoint x: 573, endPoint y: 43, distance: 535.9
click at [58, 191] on div "HTTP Codes" at bounding box center [60, 193] width 40 height 12
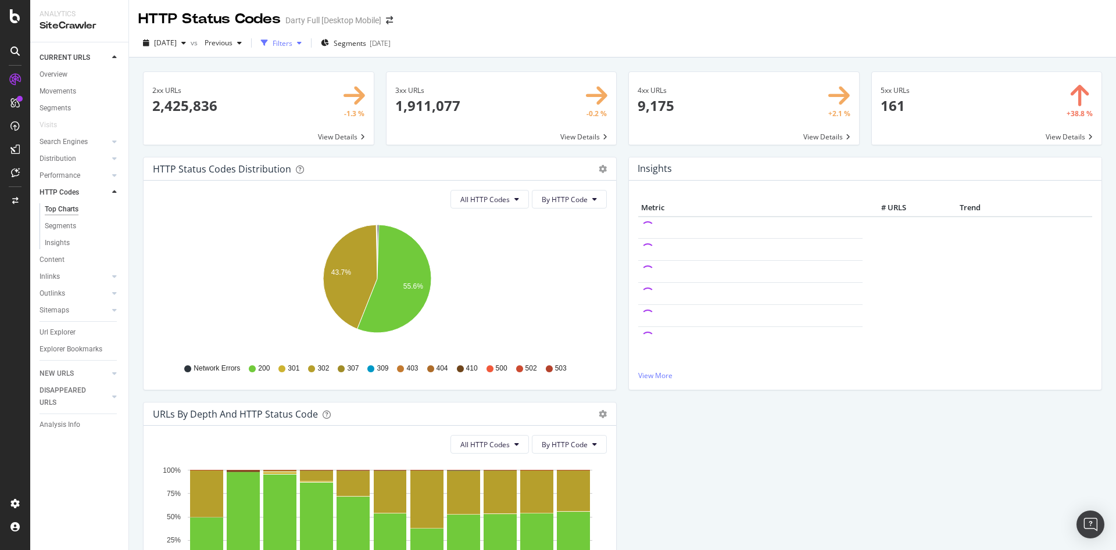
click at [292, 44] on div "Filters" at bounding box center [283, 43] width 20 height 10
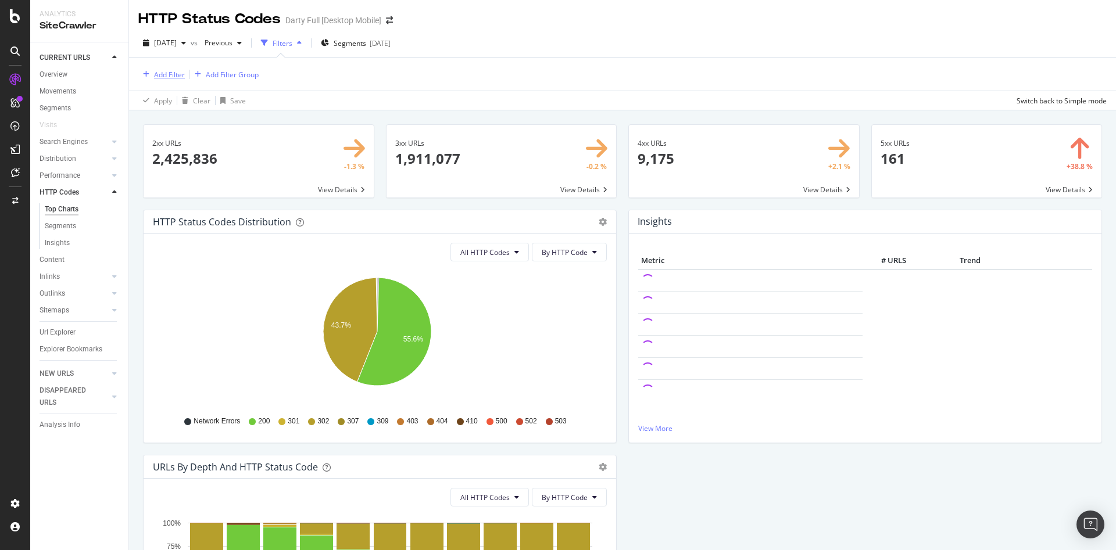
click at [166, 77] on div "Add Filter" at bounding box center [169, 75] width 31 height 10
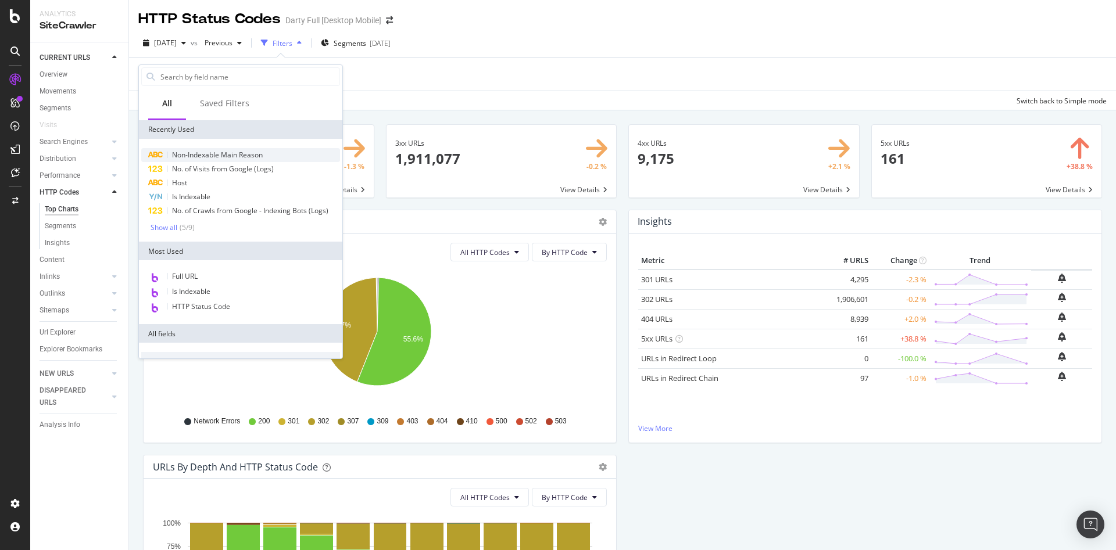
click at [237, 158] on span "Non-Indexable Main Reason" at bounding box center [217, 155] width 91 height 10
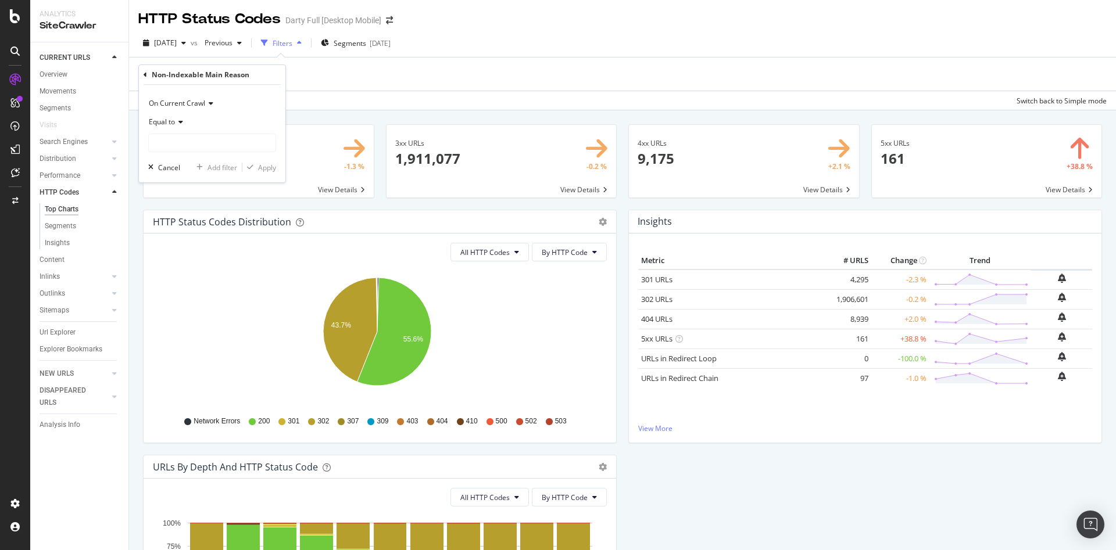
click at [183, 131] on div "Equal to" at bounding box center [212, 122] width 128 height 19
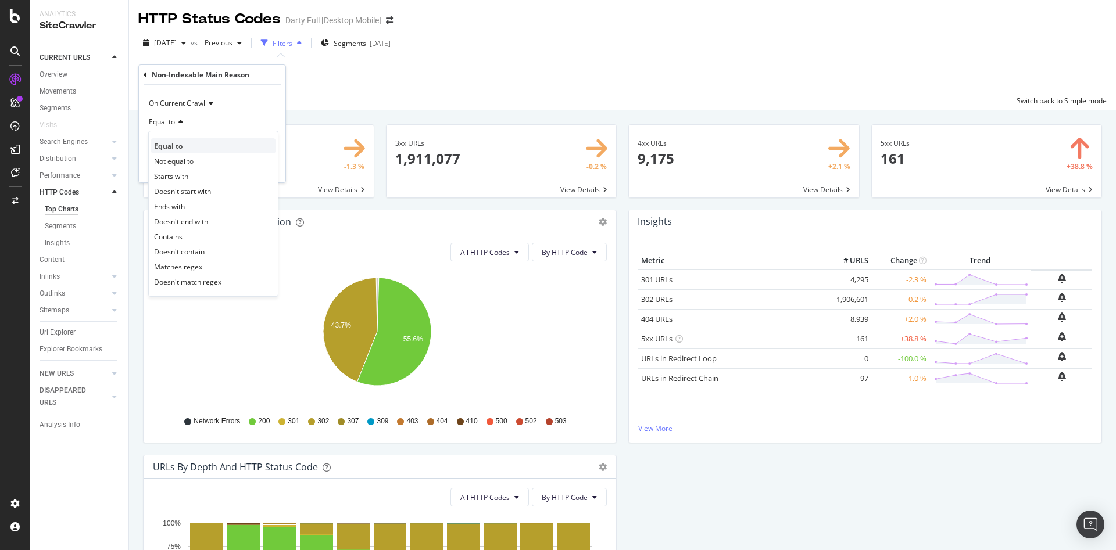
click at [181, 148] on span "Equal to" at bounding box center [168, 146] width 28 height 10
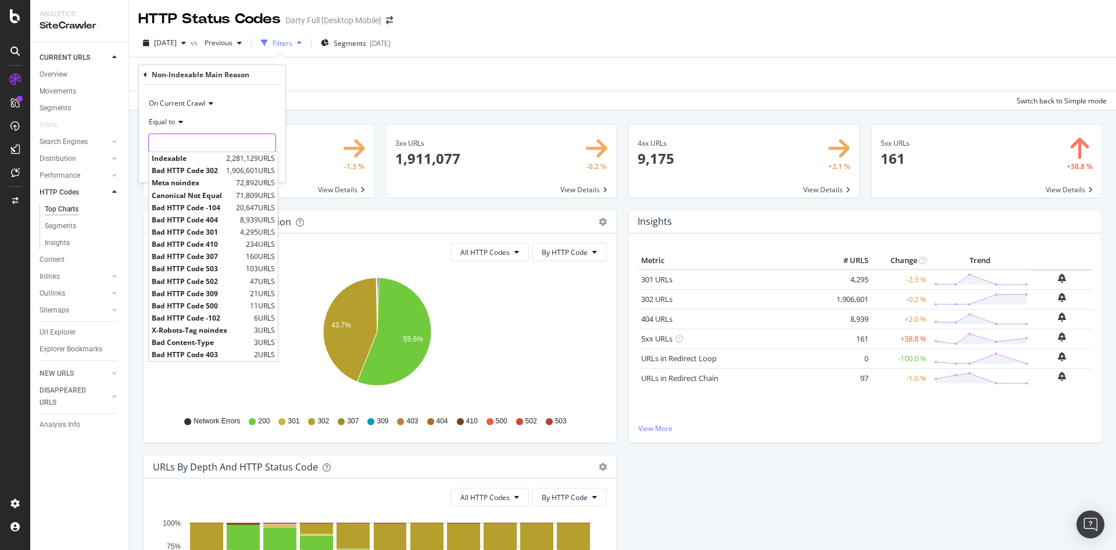
click at [188, 145] on input "text" at bounding box center [212, 143] width 127 height 19
click at [211, 226] on div "Bad HTTP Code 301 4,295 URLS" at bounding box center [213, 232] width 129 height 12
type input "Bad HTTP Code 301"
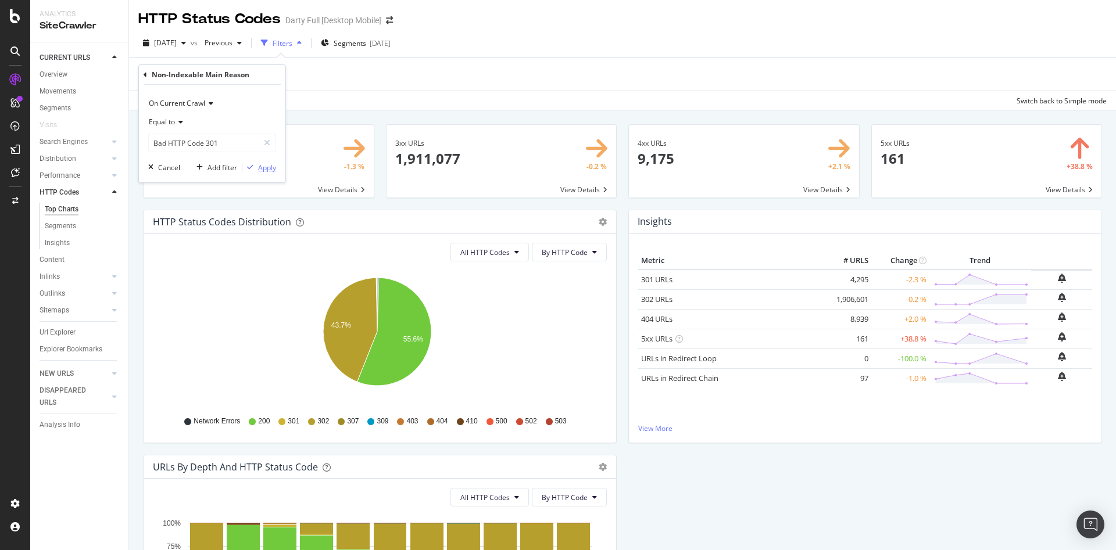
click at [267, 163] on div "Apply" at bounding box center [267, 168] width 18 height 10
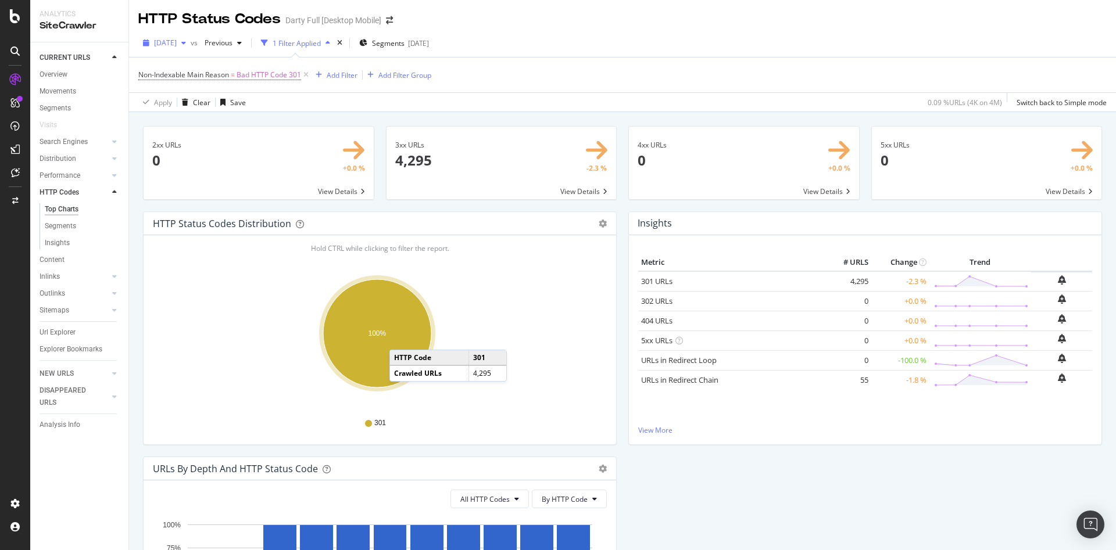
click at [191, 44] on div "button" at bounding box center [184, 43] width 14 height 7
click at [203, 108] on div "[DATE]" at bounding box center [186, 106] width 62 height 10
click at [191, 47] on div "[DATE]" at bounding box center [164, 42] width 52 height 17
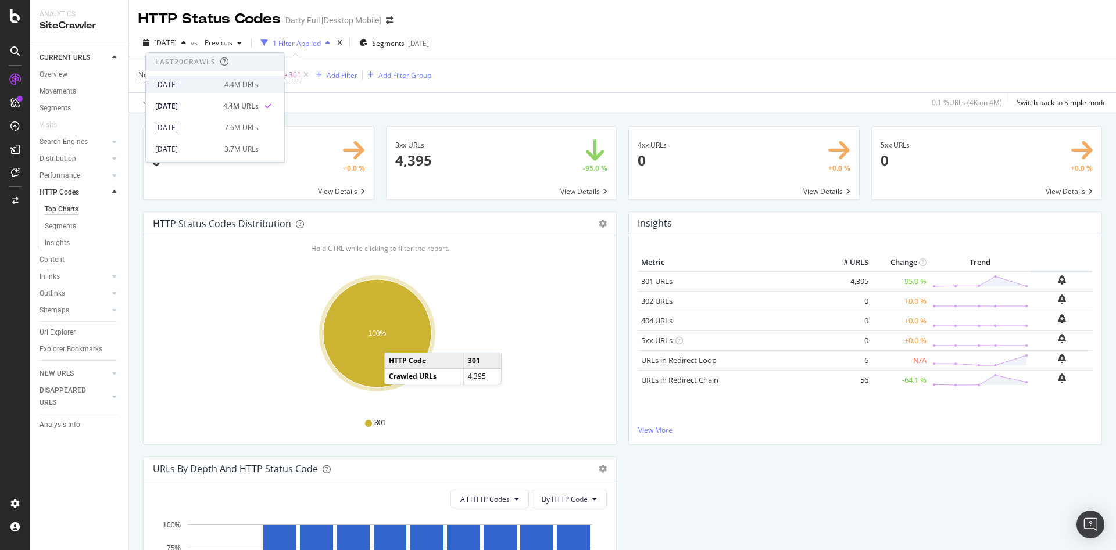
click at [217, 83] on div "[DATE] 4.4M URLs" at bounding box center [206, 85] width 103 height 10
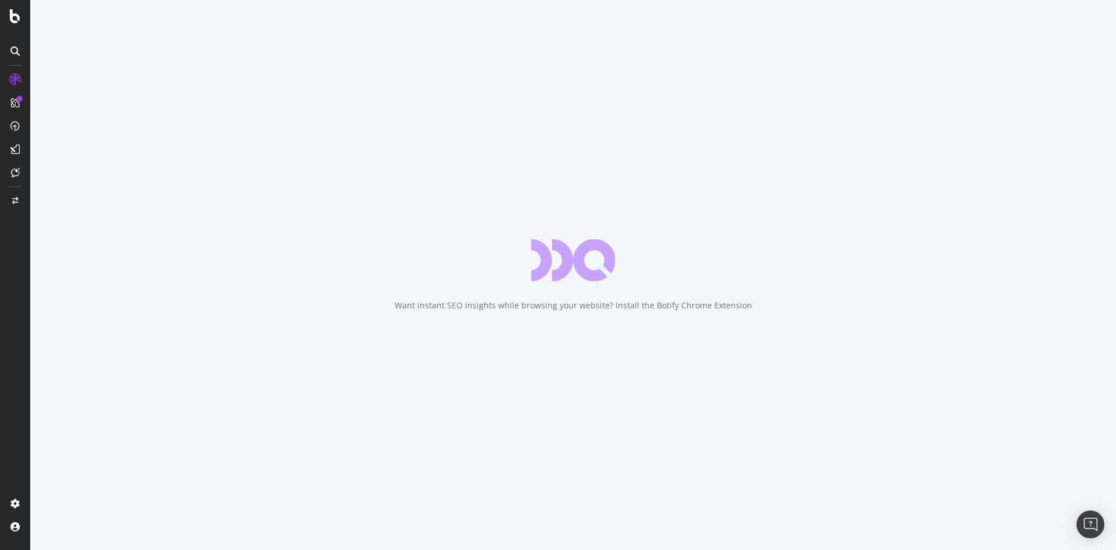
click at [490, 306] on div "Want instant SEO insights while browsing your website? Install the Botify Chrom…" at bounding box center [573, 306] width 357 height 12
click at [491, 306] on div "Want instant SEO insights while browsing your website? Install the Botify Chrom…" at bounding box center [573, 306] width 357 height 12
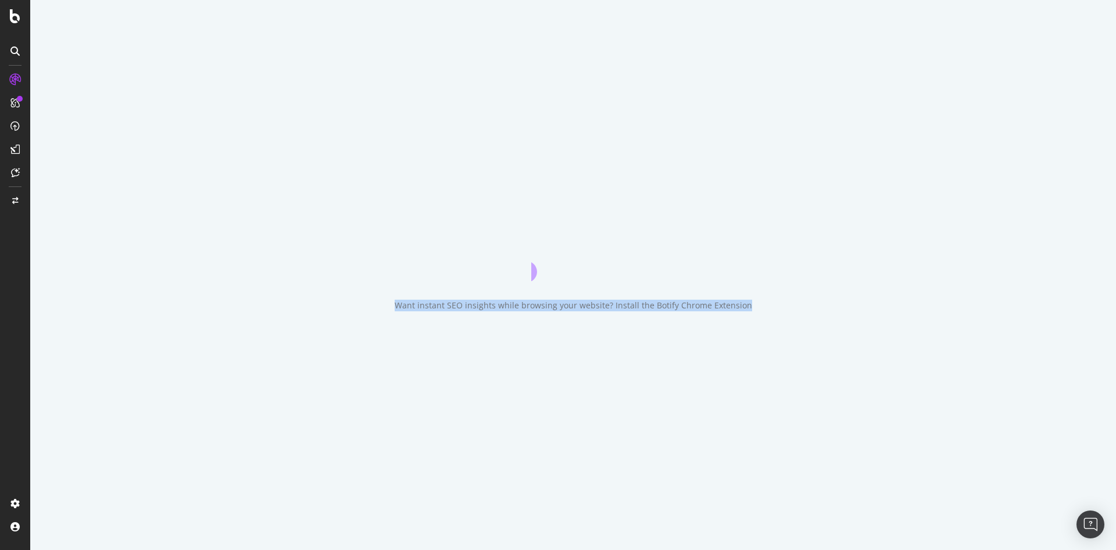
click at [491, 306] on div "Want instant SEO insights while browsing your website? Install the Botify Chrom…" at bounding box center [573, 306] width 357 height 12
click at [491, 304] on div "Want instant SEO insights while browsing your website? Install the Botify Chrom…" at bounding box center [573, 306] width 357 height 12
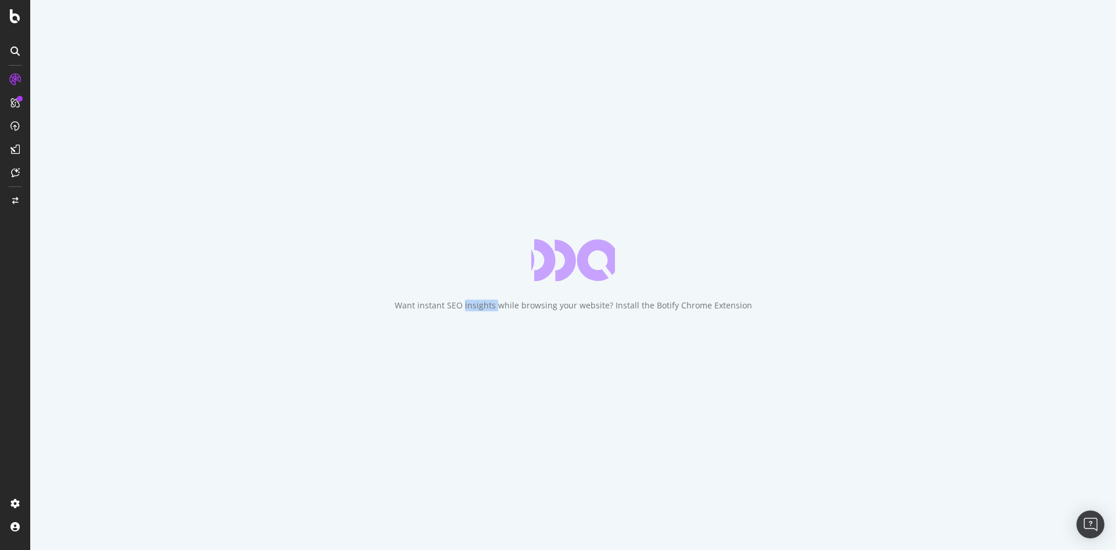
click at [491, 304] on div "Want instant SEO insights while browsing your website? Install the Botify Chrom…" at bounding box center [573, 306] width 357 height 12
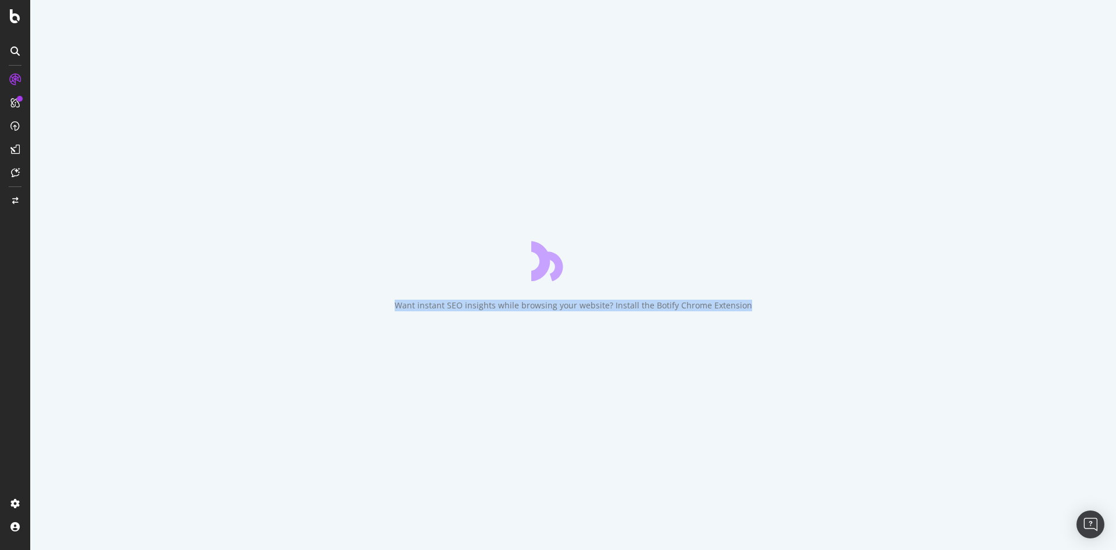
click at [492, 304] on div "Want instant SEO insights while browsing your website? Install the Botify Chrom…" at bounding box center [573, 306] width 357 height 12
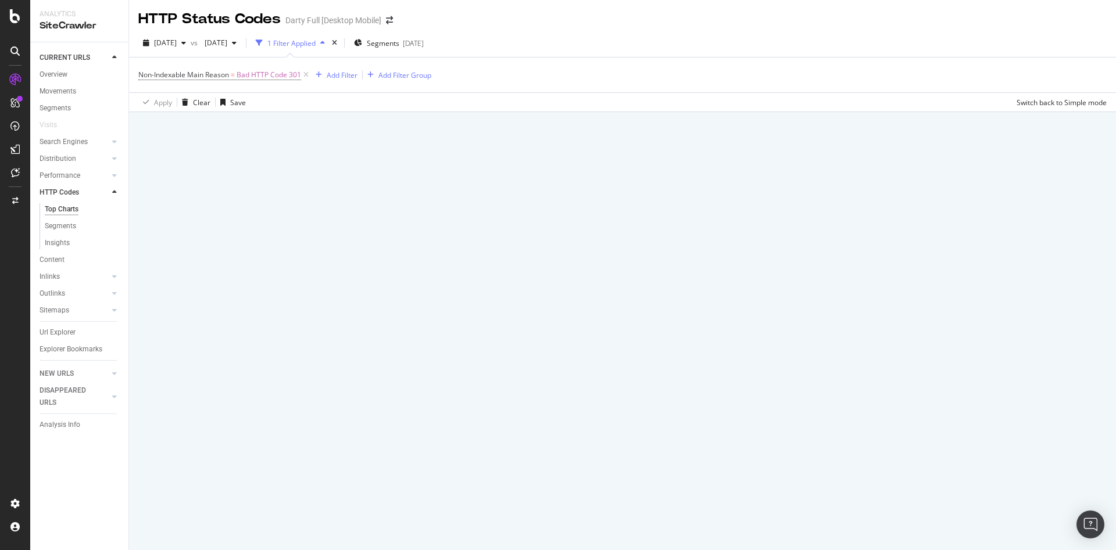
click at [492, 304] on div at bounding box center [622, 331] width 987 height 438
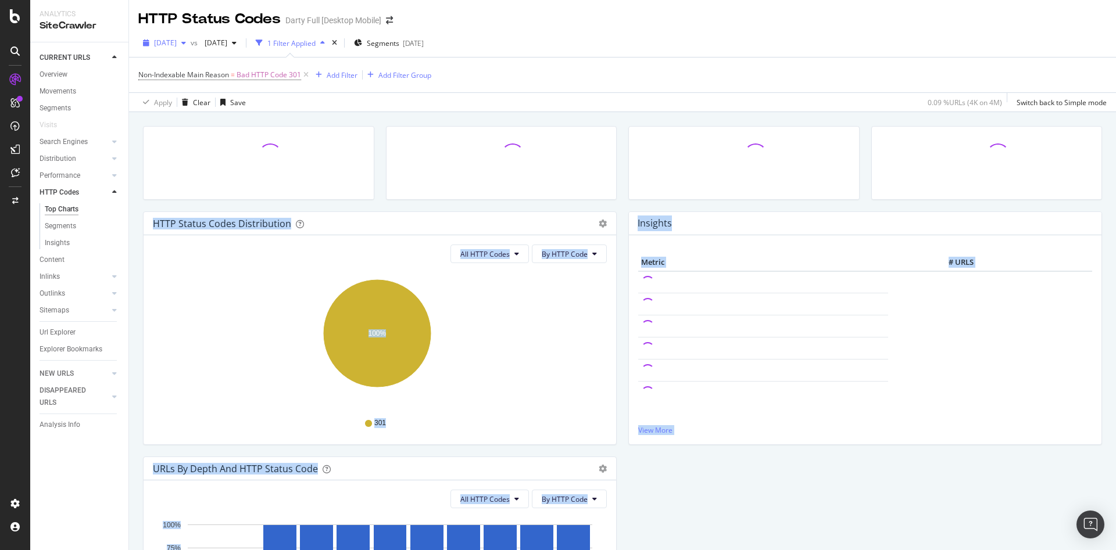
click at [186, 43] on icon "button" at bounding box center [183, 43] width 5 height 7
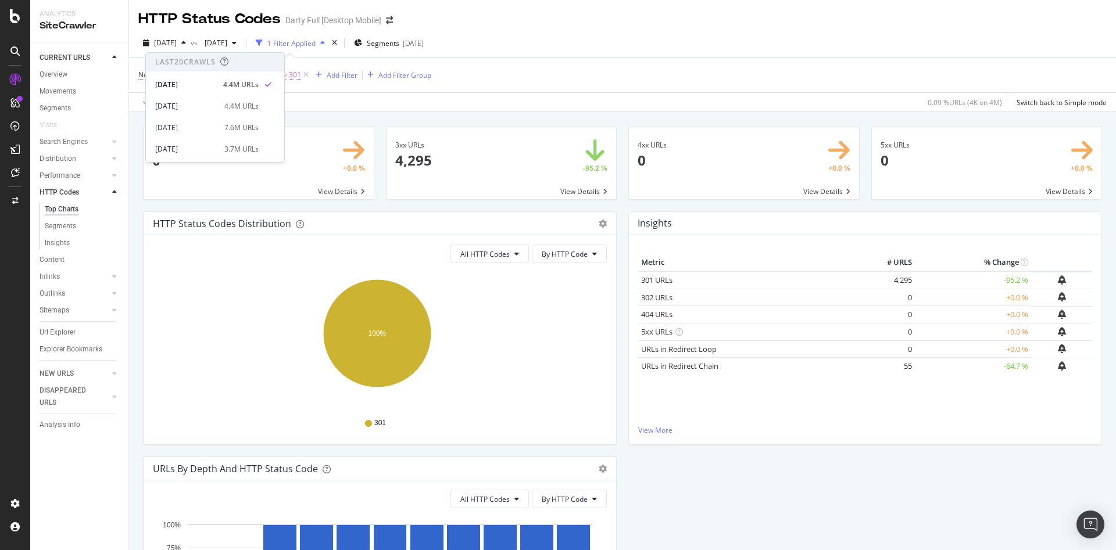
click at [397, 94] on div "Apply Clear Save 0.09 % URLs ( 4K on 4M ) Switch back to Simple mode" at bounding box center [622, 101] width 987 height 19
click at [191, 42] on div "button" at bounding box center [184, 43] width 14 height 7
click at [521, 74] on div "Non-Indexable Main Reason = Bad HTTP Code 301 Add Filter Add Filter Group" at bounding box center [622, 75] width 968 height 35
click at [305, 74] on icon at bounding box center [306, 75] width 10 height 12
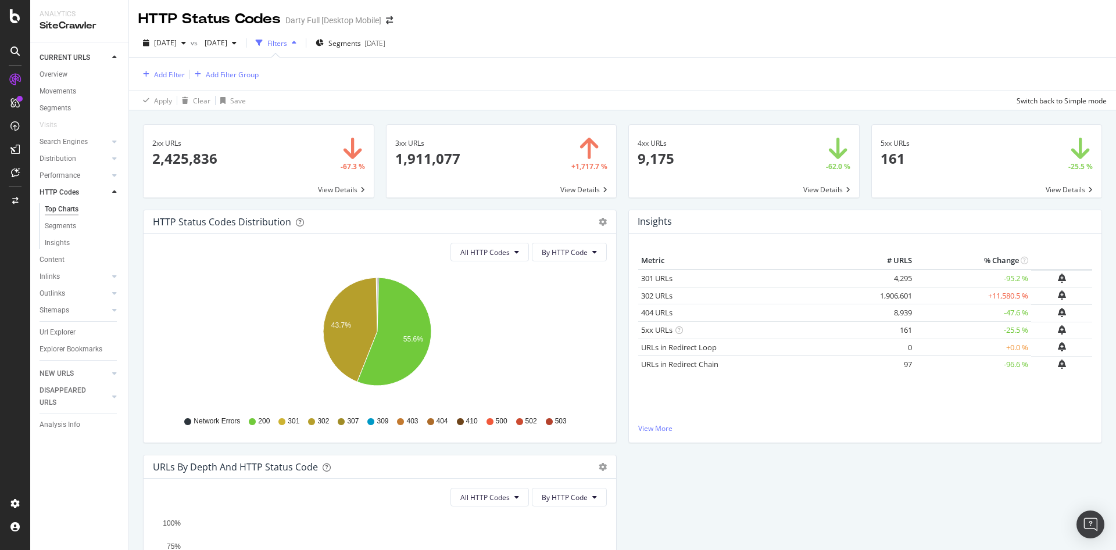
drag, startPoint x: 900, startPoint y: 310, endPoint x: 860, endPoint y: 311, distance: 40.1
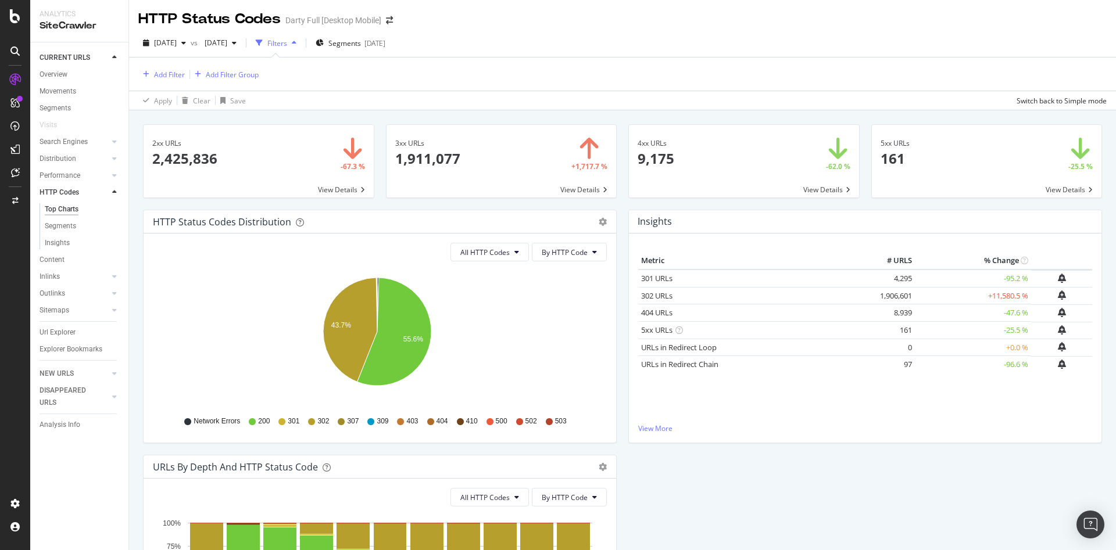
click at [860, 311] on tr "404 URLs 8,939 -47.6 %" at bounding box center [865, 312] width 454 height 17
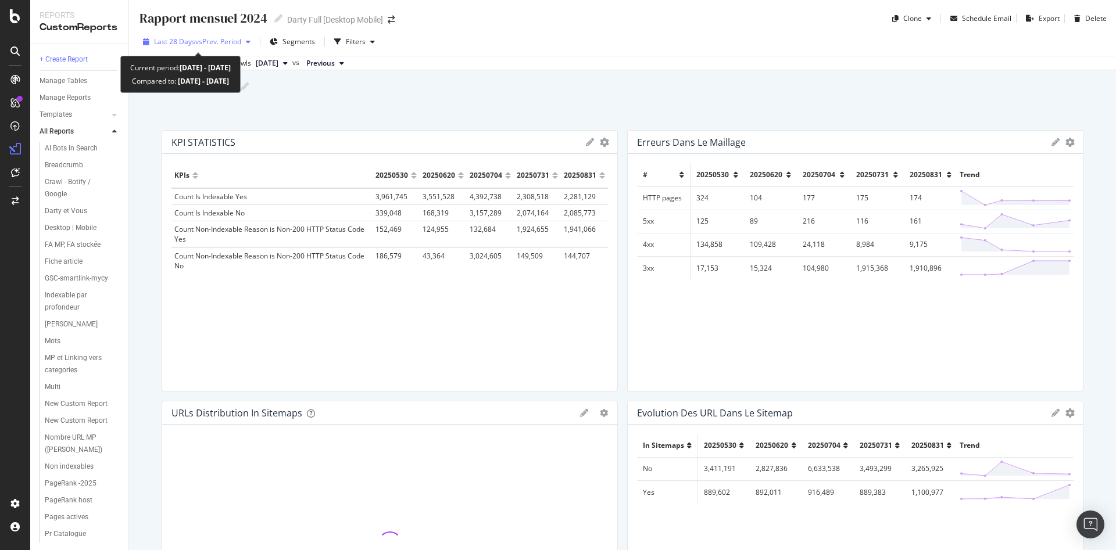
click at [250, 43] on icon "button" at bounding box center [248, 41] width 5 height 7
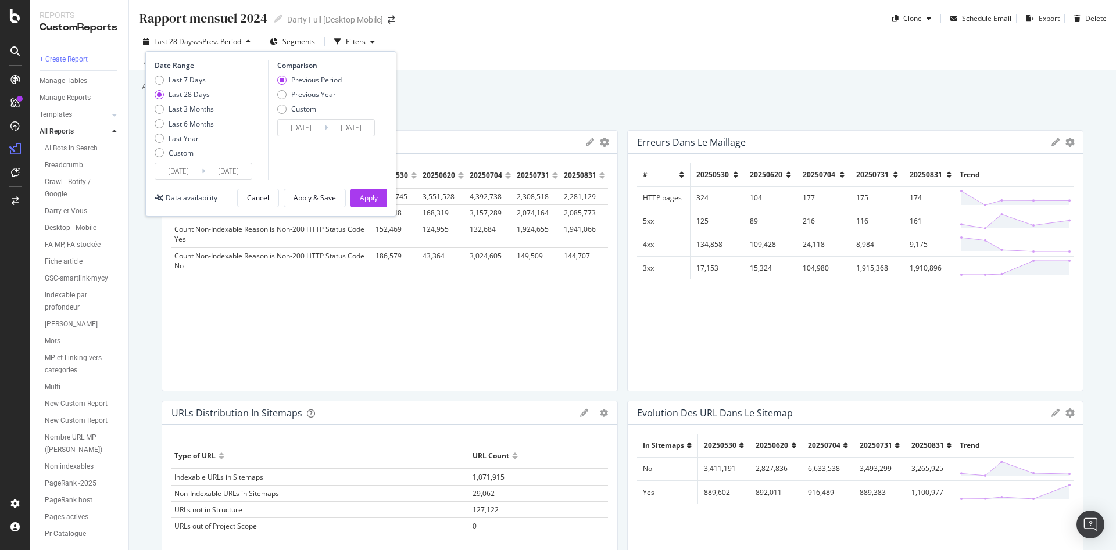
click at [169, 173] on input "[DATE]" at bounding box center [178, 171] width 46 height 16
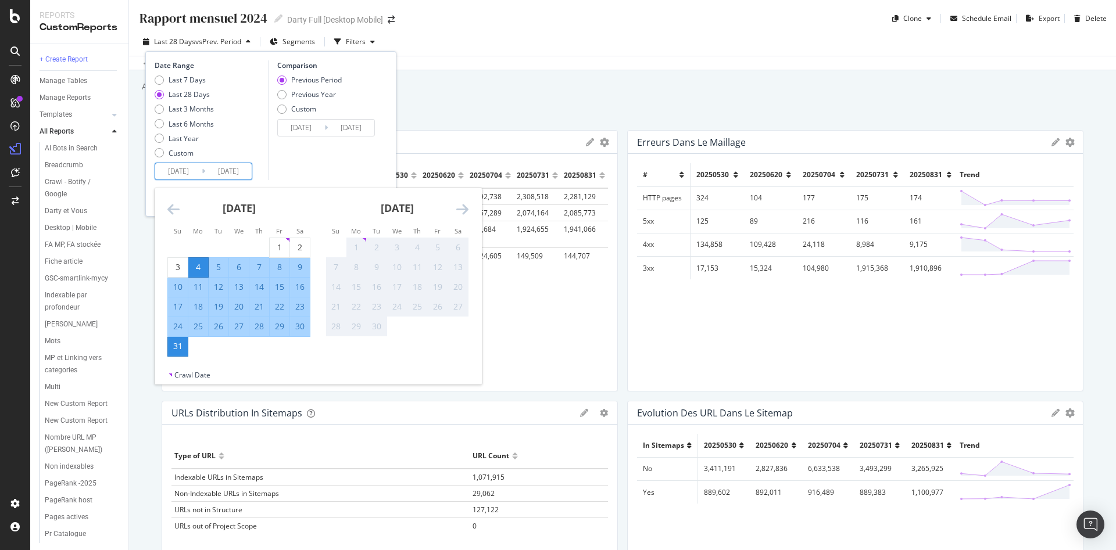
click at [178, 207] on icon "Move backward to switch to the previous month." at bounding box center [173, 209] width 12 height 14
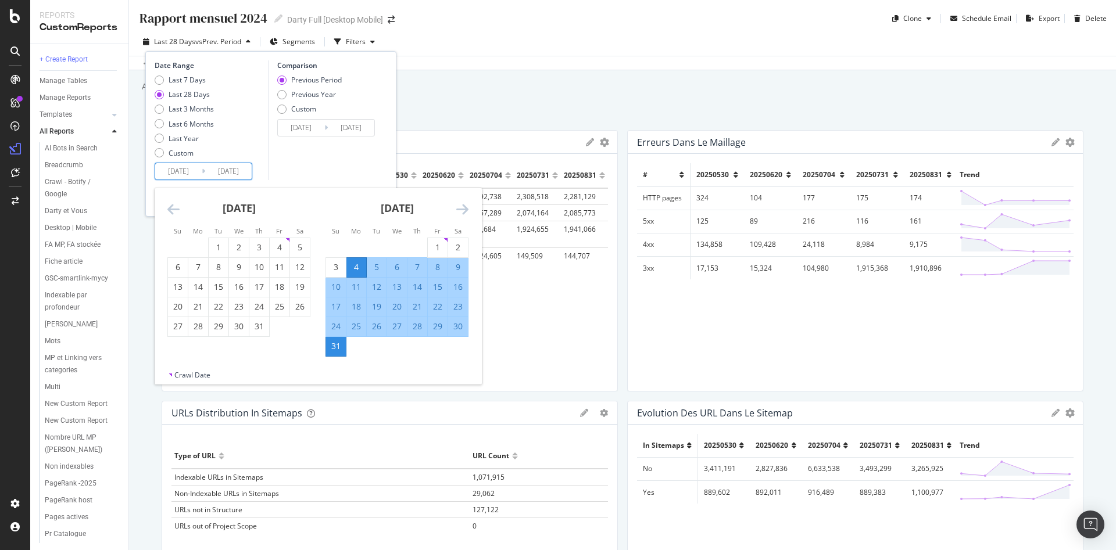
click at [175, 209] on icon "Move backward to switch to the previous month." at bounding box center [173, 209] width 12 height 14
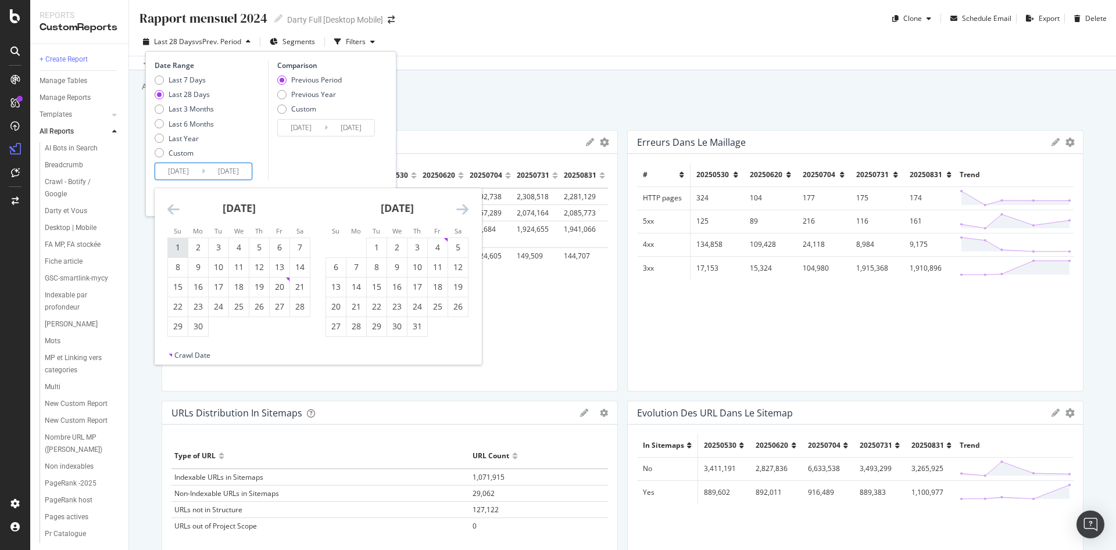
click at [175, 249] on div "1" at bounding box center [178, 248] width 20 height 12
type input "[DATE]"
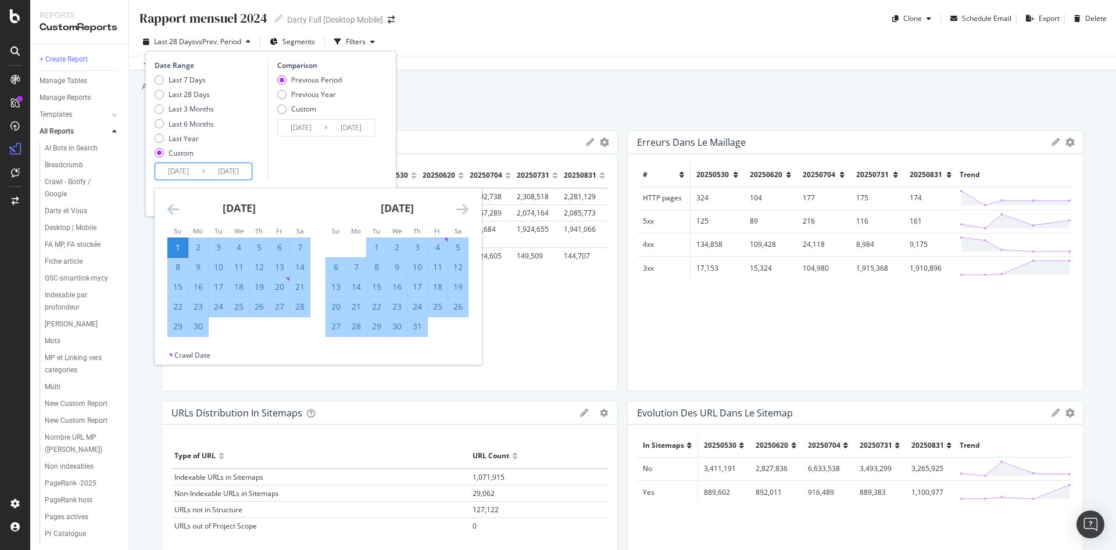
click at [200, 324] on div "30" at bounding box center [198, 327] width 20 height 12
type input "[DATE]"
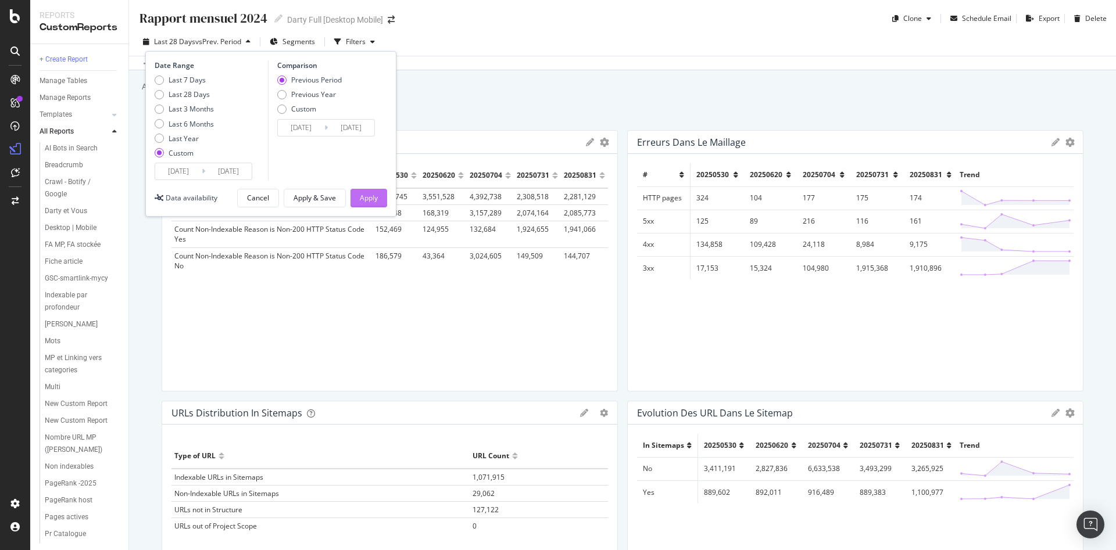
click at [366, 197] on div "Apply" at bounding box center [369, 198] width 18 height 10
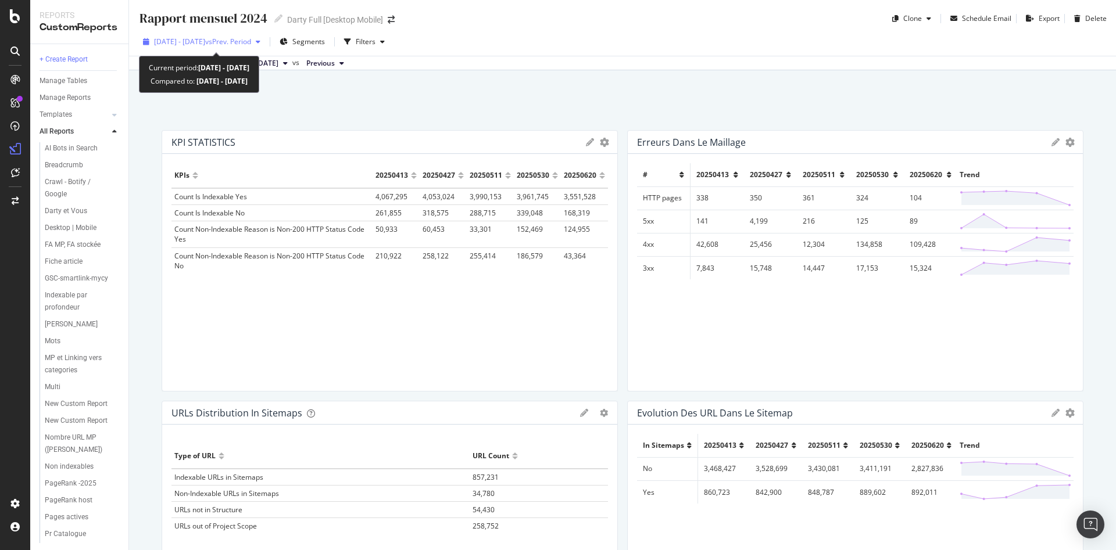
click at [251, 44] on span "vs Prev. Period" at bounding box center [228, 42] width 46 height 10
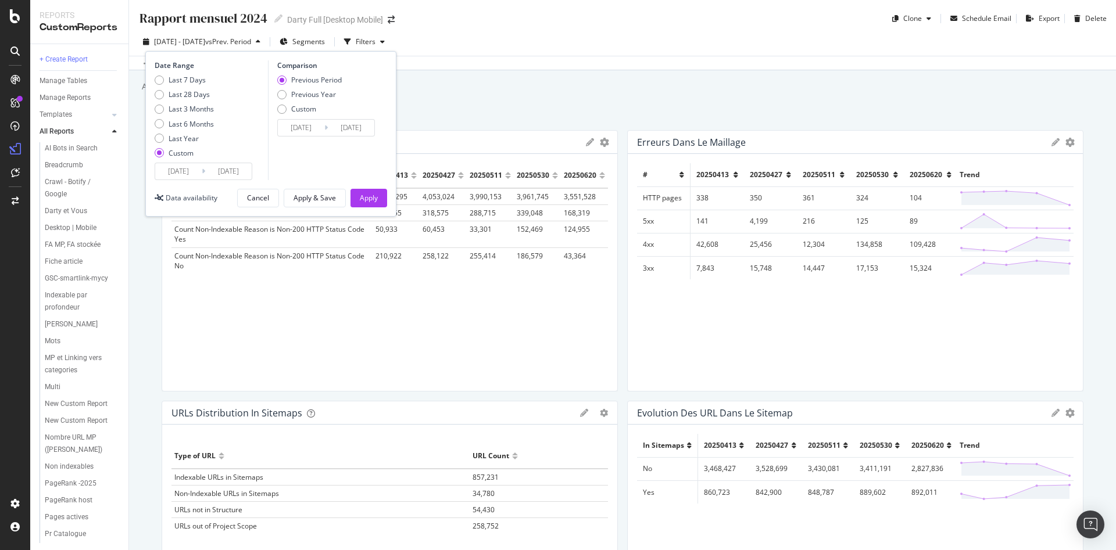
click at [193, 177] on input "[DATE]" at bounding box center [178, 171] width 46 height 16
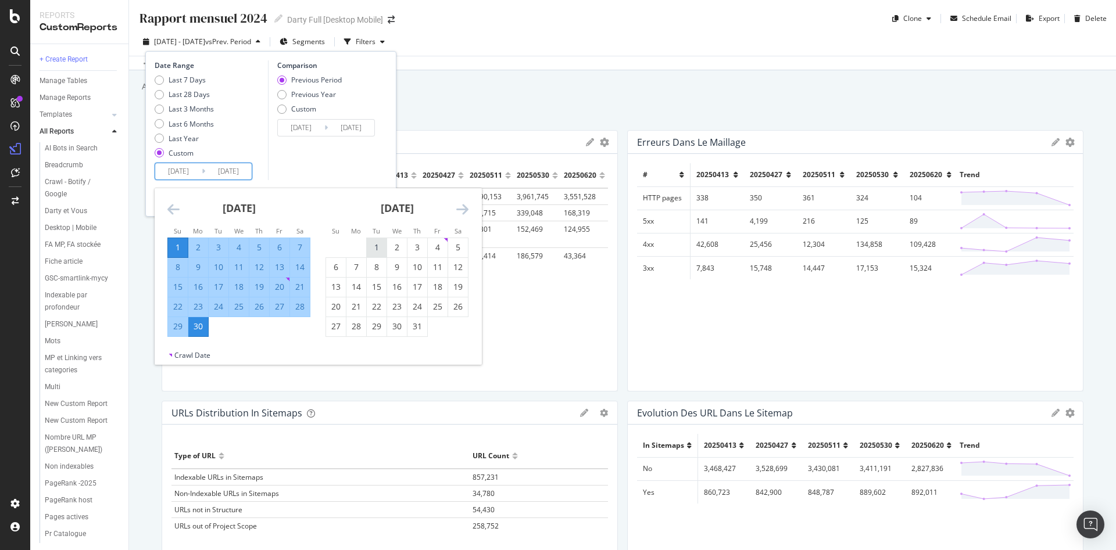
click at [371, 244] on div "1" at bounding box center [377, 248] width 20 height 12
type input "[DATE]"
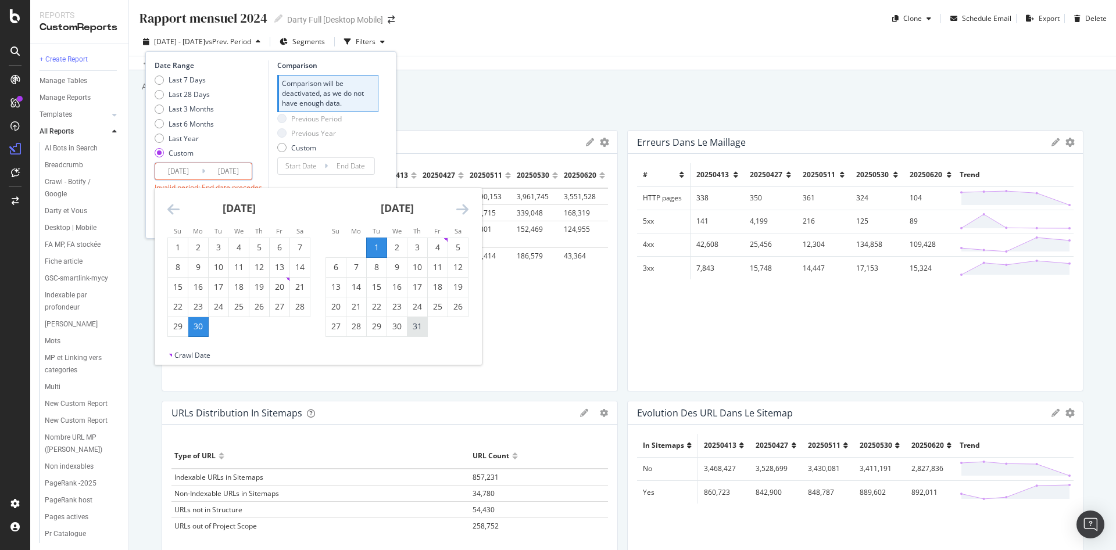
click at [417, 332] on div "31" at bounding box center [417, 327] width 20 height 12
type input "[DATE]"
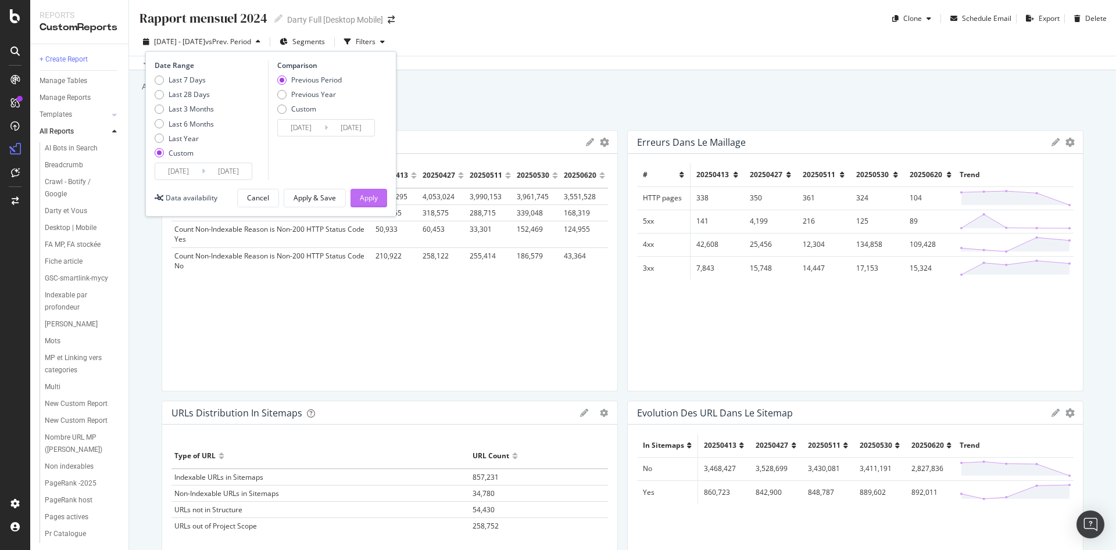
click at [363, 199] on div "Apply" at bounding box center [369, 198] width 18 height 10
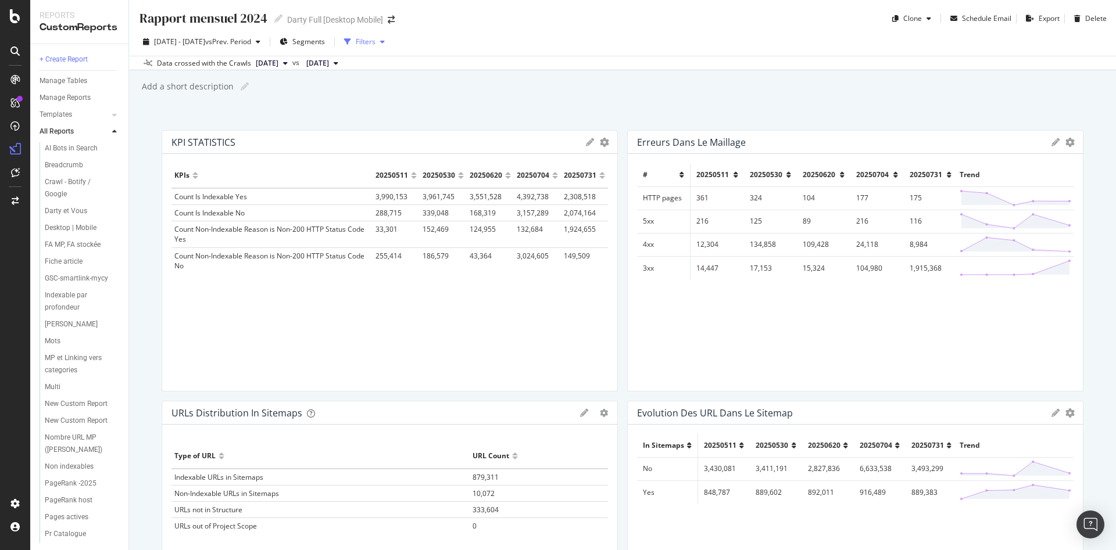
click at [389, 45] on div "Filters" at bounding box center [364, 41] width 50 height 17
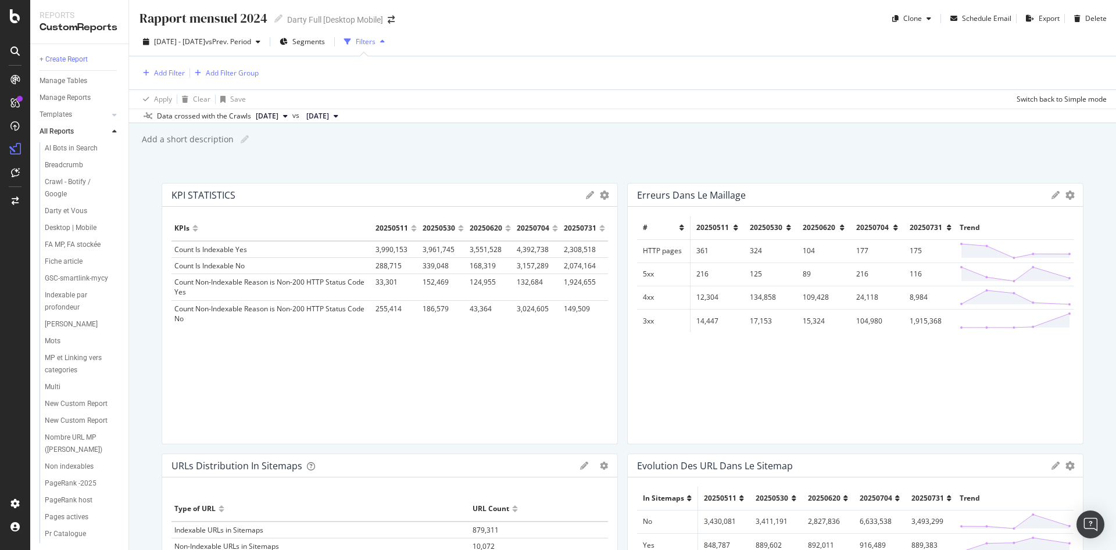
click at [385, 41] on icon "button" at bounding box center [382, 41] width 5 height 7
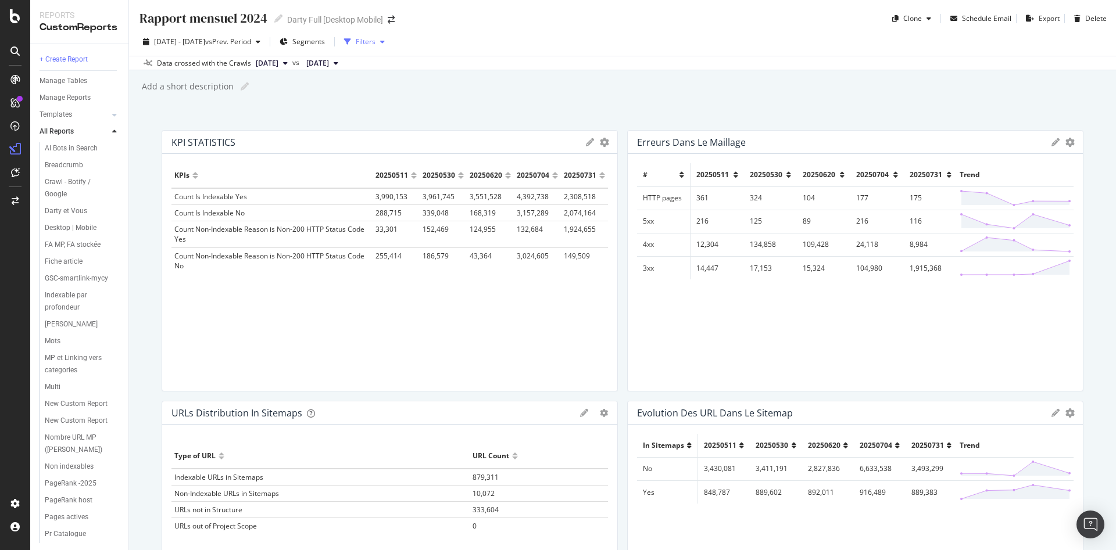
click at [385, 41] on icon "button" at bounding box center [382, 41] width 5 height 7
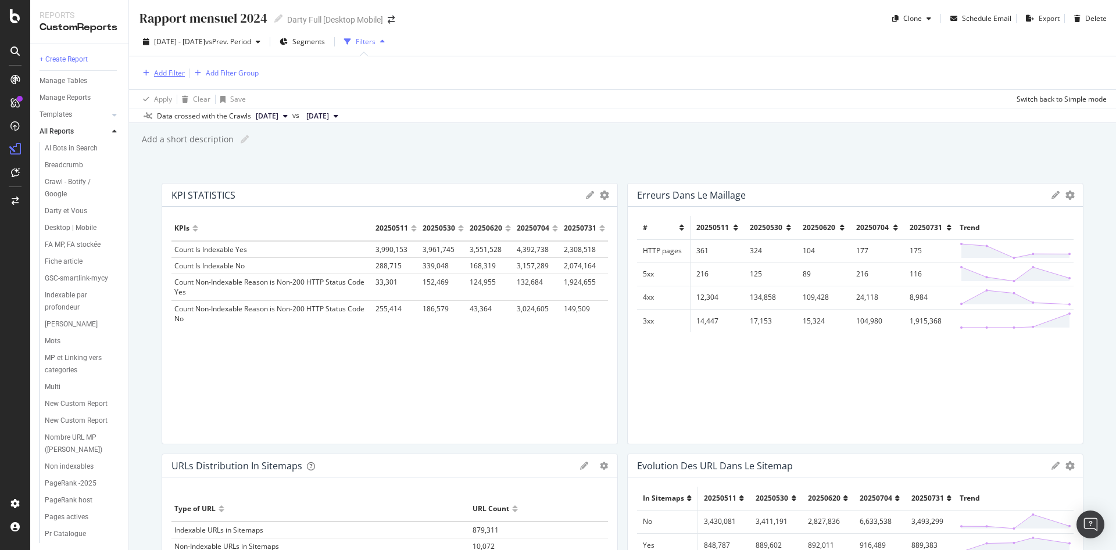
click at [181, 72] on div "Add Filter" at bounding box center [169, 73] width 31 height 10
drag, startPoint x: 448, startPoint y: 85, endPoint x: 631, endPoint y: 77, distance: 183.2
click at [449, 85] on div "Add Filter Add Filter Group" at bounding box center [622, 72] width 968 height 33
